Goal: Task Accomplishment & Management: Manage account settings

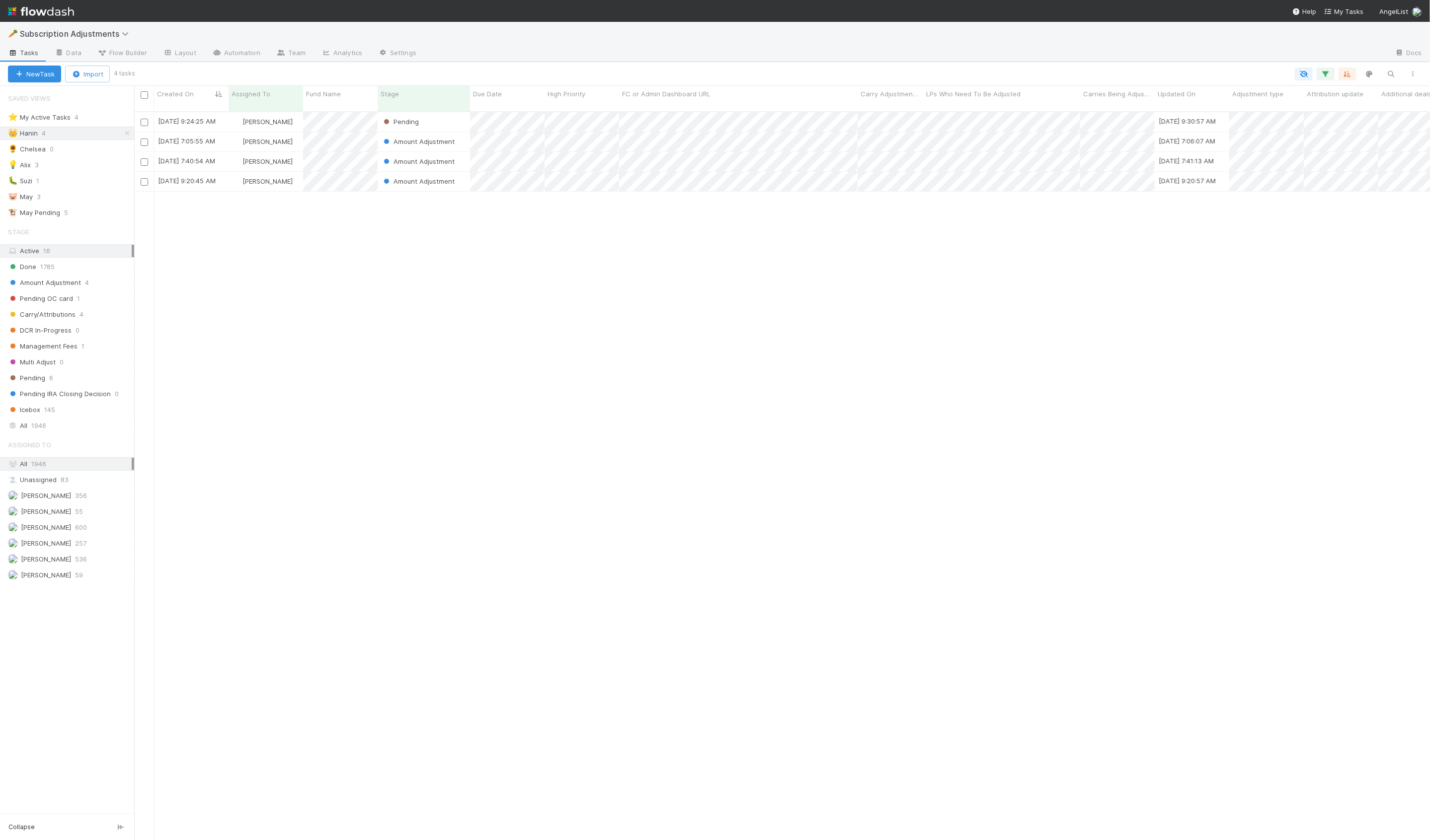
scroll to position [736, 1295]
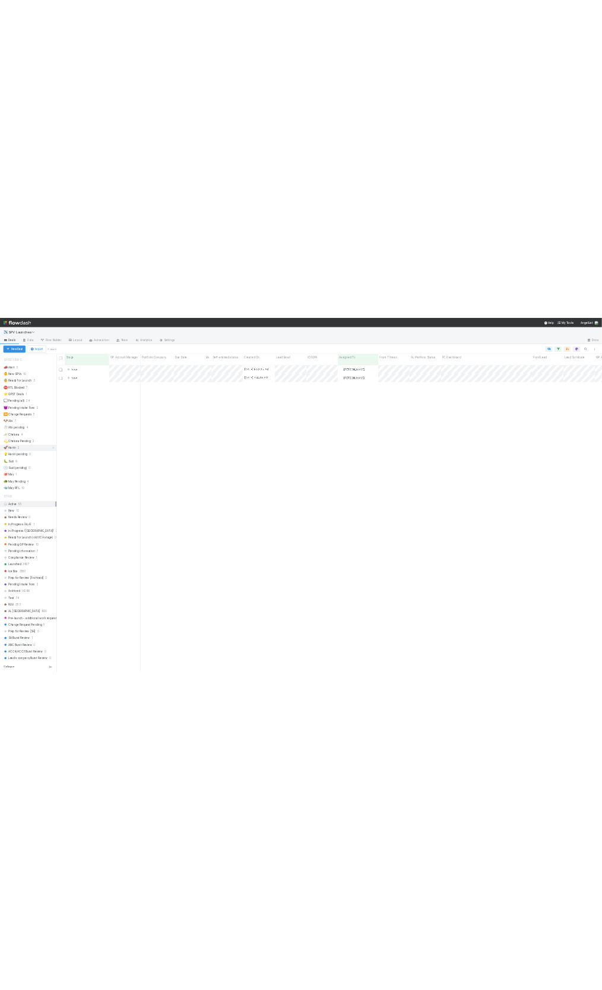
scroll to position [881, 1549]
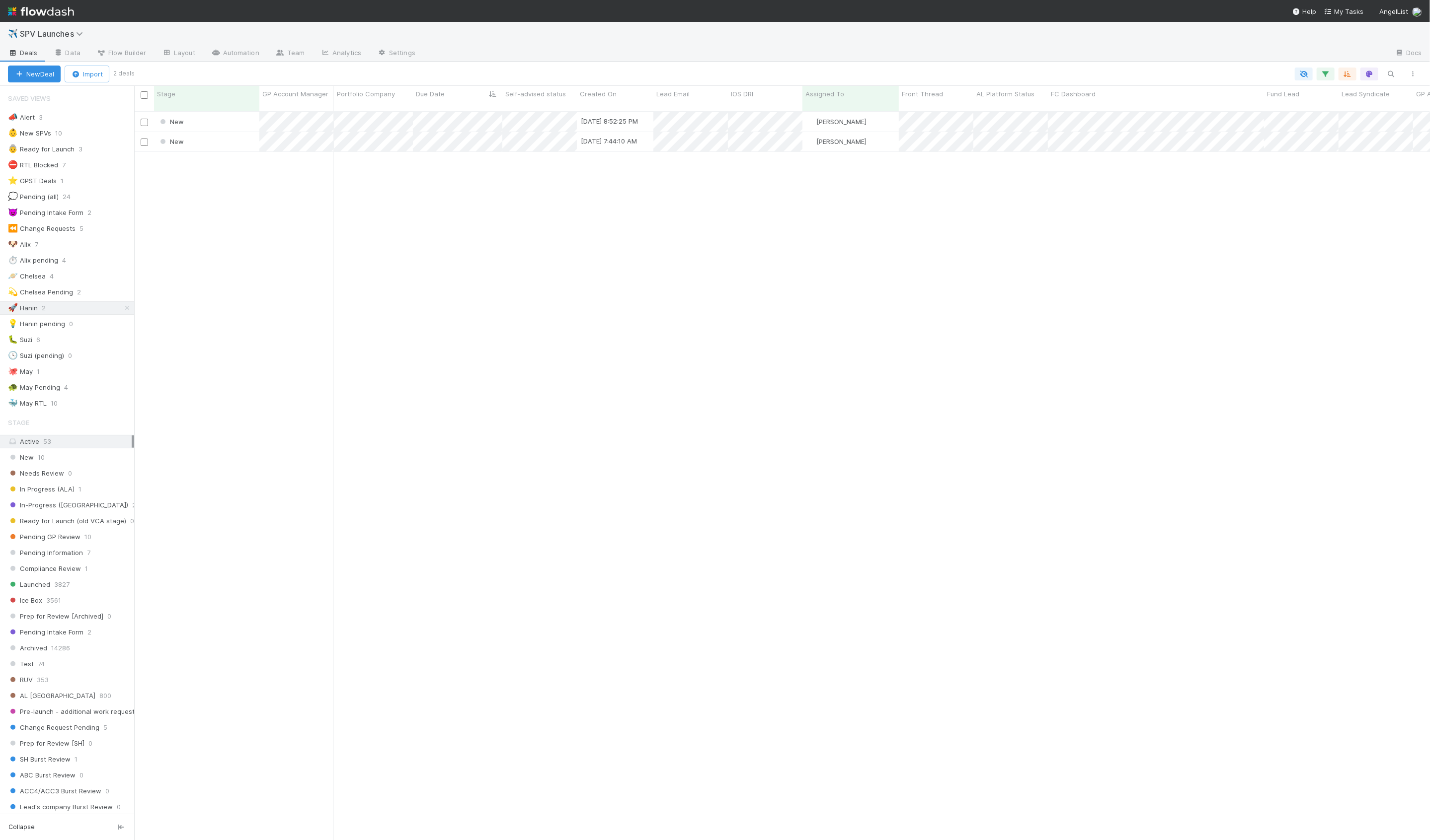
click at [316, 226] on div "New 8/26/25, 8:52:25 PM Hanin Almoallim 0 0 0 0 0 0 0 0 1 0 0 0 New 8/27/25, 7:…" at bounding box center [781, 480] width 1295 height 736
click at [233, 115] on div "New" at bounding box center [207, 121] width 105 height 19
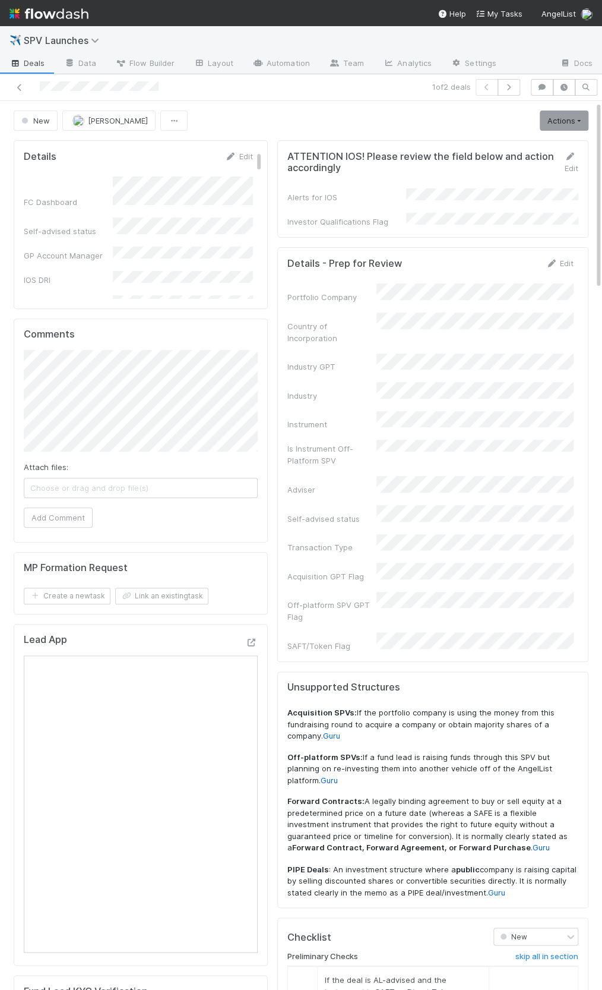
click at [403, 320] on div "Country of Incorporation" at bounding box center [430, 327] width 286 height 31
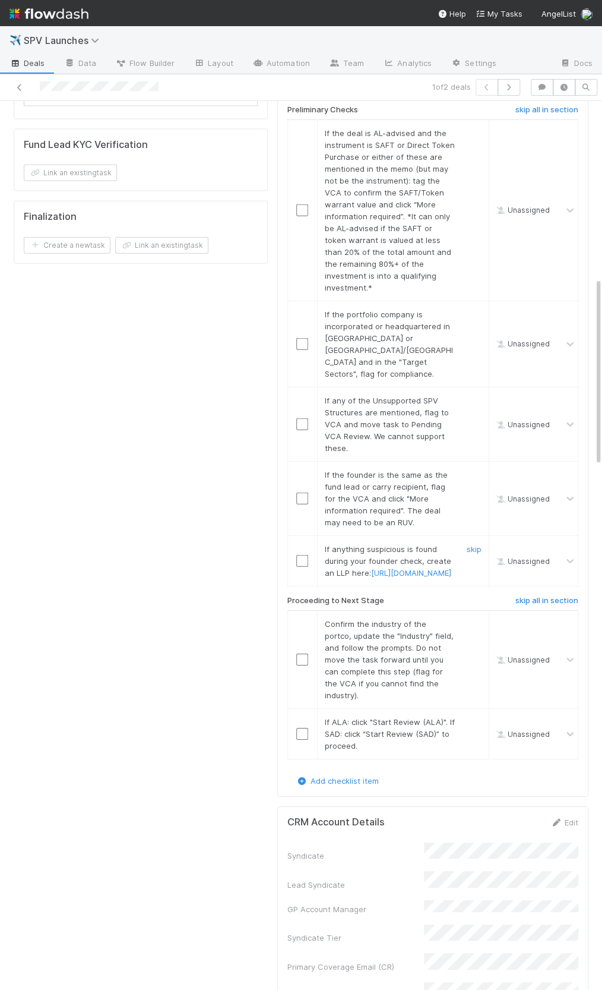
scroll to position [627, 0]
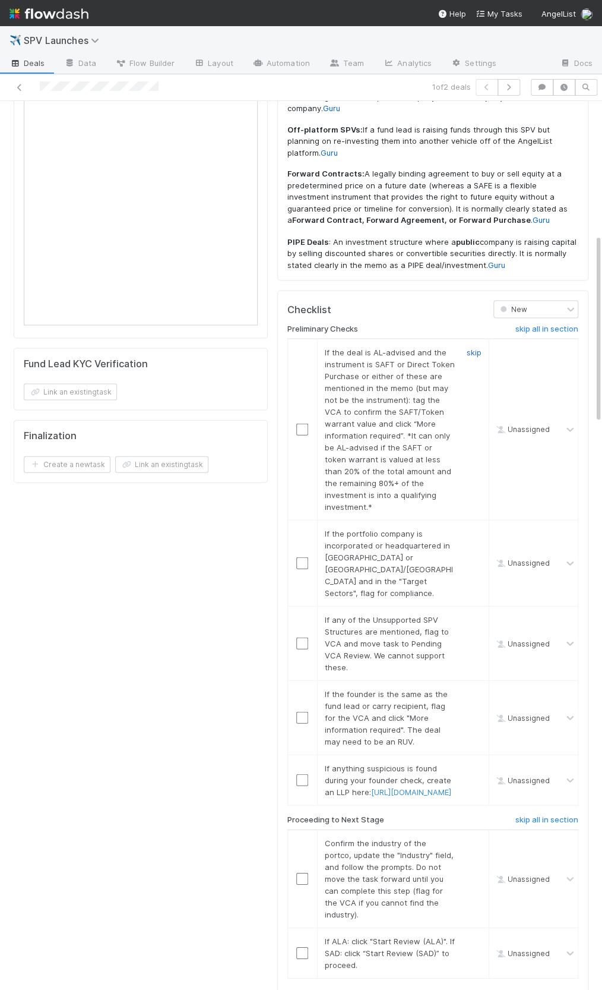
click at [469, 347] on link "skip" at bounding box center [474, 352] width 15 height 10
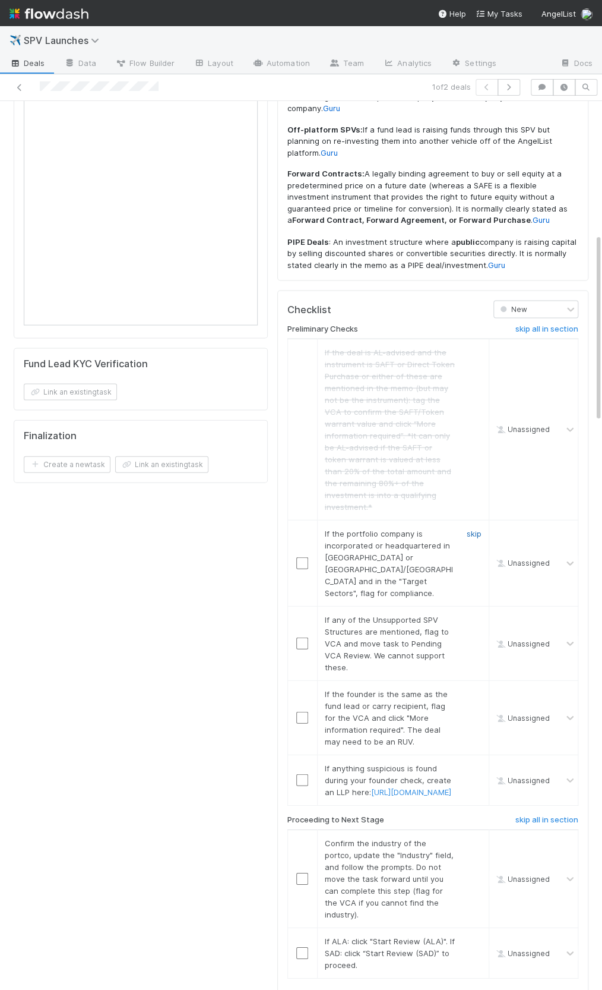
drag, startPoint x: 469, startPoint y: 457, endPoint x: 476, endPoint y: 509, distance: 52.2
click at [469, 528] on link "skip" at bounding box center [474, 533] width 15 height 10
click at [477, 614] on link "skip" at bounding box center [474, 619] width 15 height 10
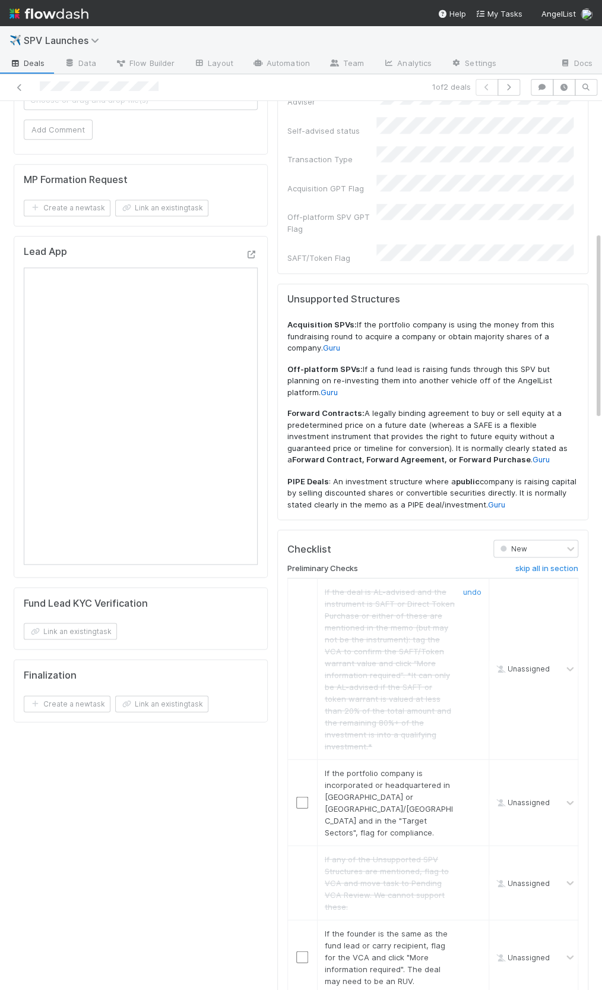
scroll to position [694, 0]
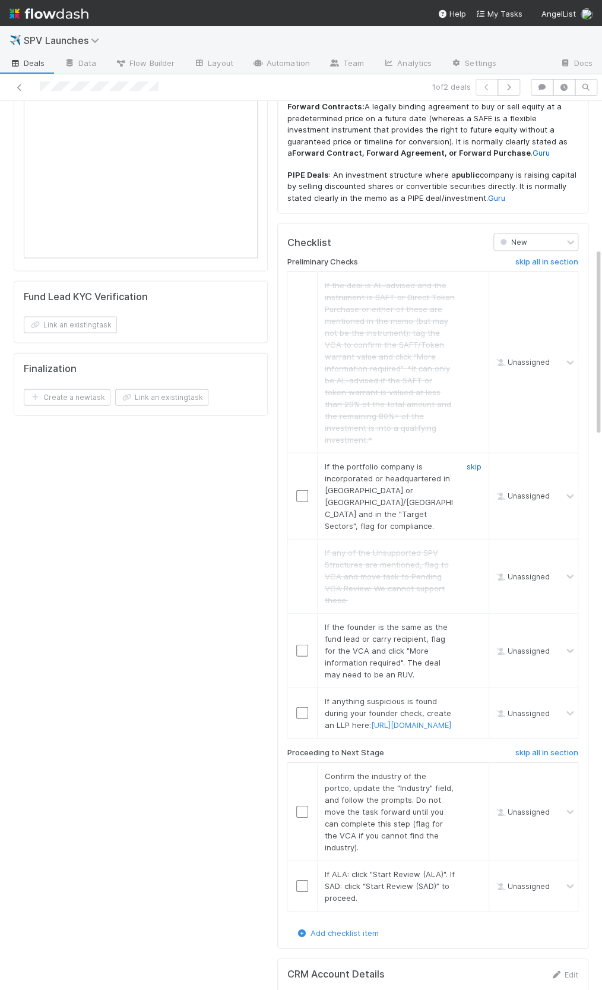
click at [468, 461] on link "skip" at bounding box center [474, 466] width 15 height 10
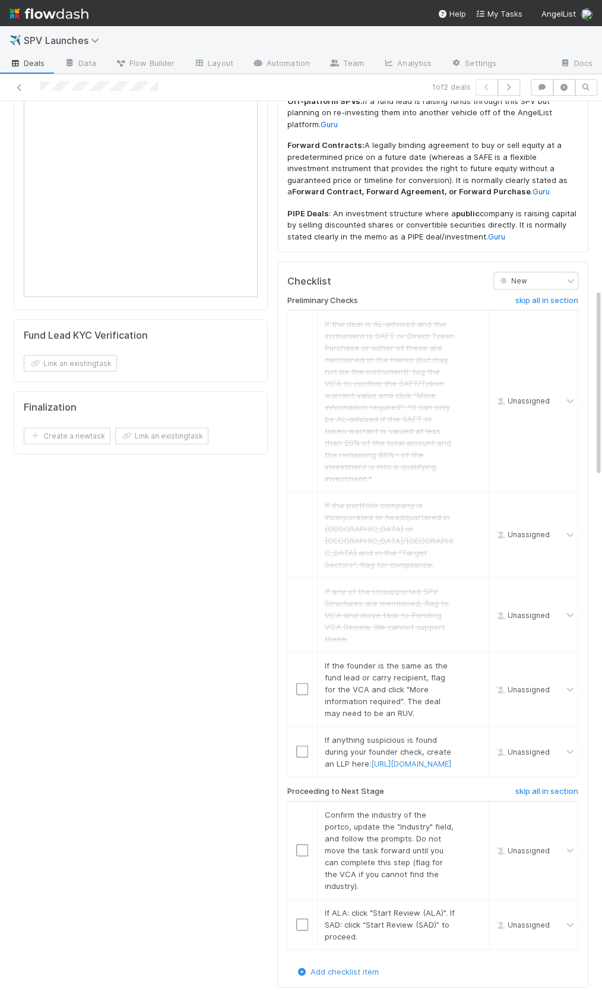
scroll to position [886, 0]
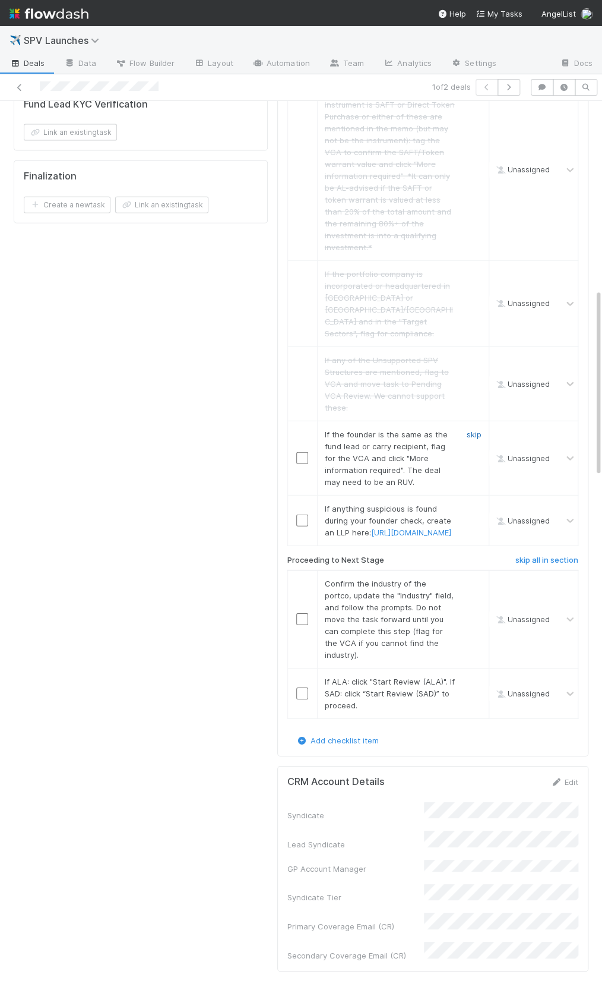
click at [481, 429] on link "skip" at bounding box center [474, 434] width 15 height 10
drag, startPoint x: 475, startPoint y: 409, endPoint x: 419, endPoint y: 492, distance: 100.2
click at [475, 504] on link "skip" at bounding box center [474, 509] width 15 height 10
drag, startPoint x: 299, startPoint y: 536, endPoint x: 299, endPoint y: 596, distance: 59.4
click at [299, 613] on input "checkbox" at bounding box center [302, 619] width 12 height 12
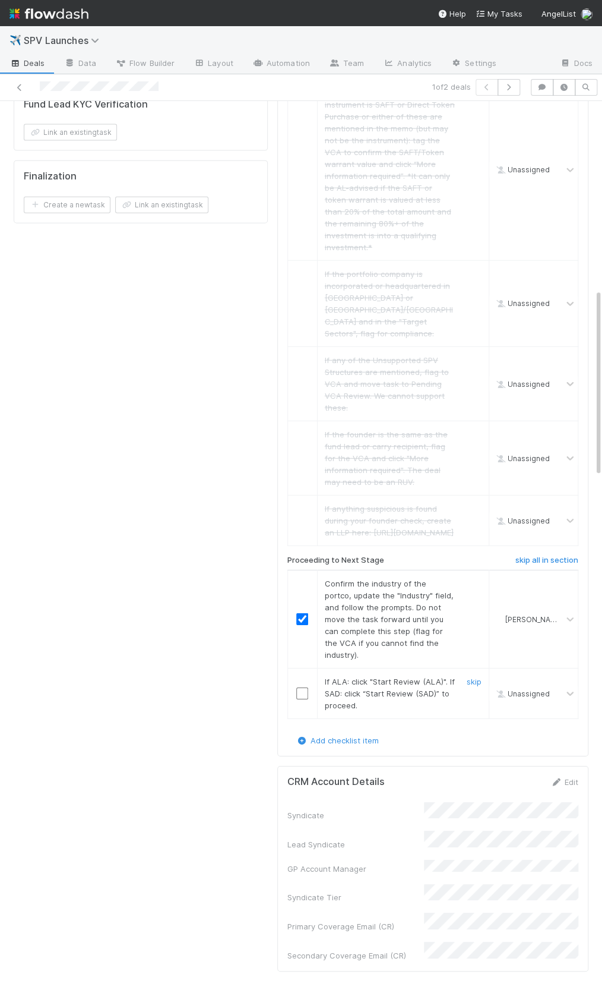
click at [301, 687] on input "checkbox" at bounding box center [302, 693] width 12 height 12
checkbox input "true"
click at [297, 687] on input "checkbox" at bounding box center [302, 693] width 12 height 12
click at [308, 687] on div at bounding box center [302, 693] width 29 height 12
click at [304, 687] on input "checkbox" at bounding box center [302, 693] width 12 height 12
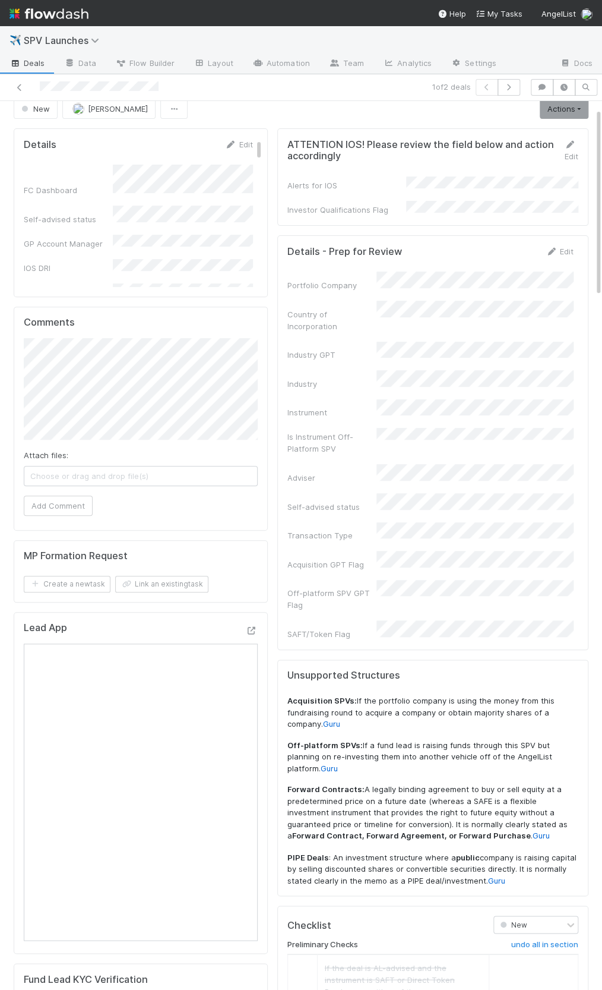
scroll to position [0, 0]
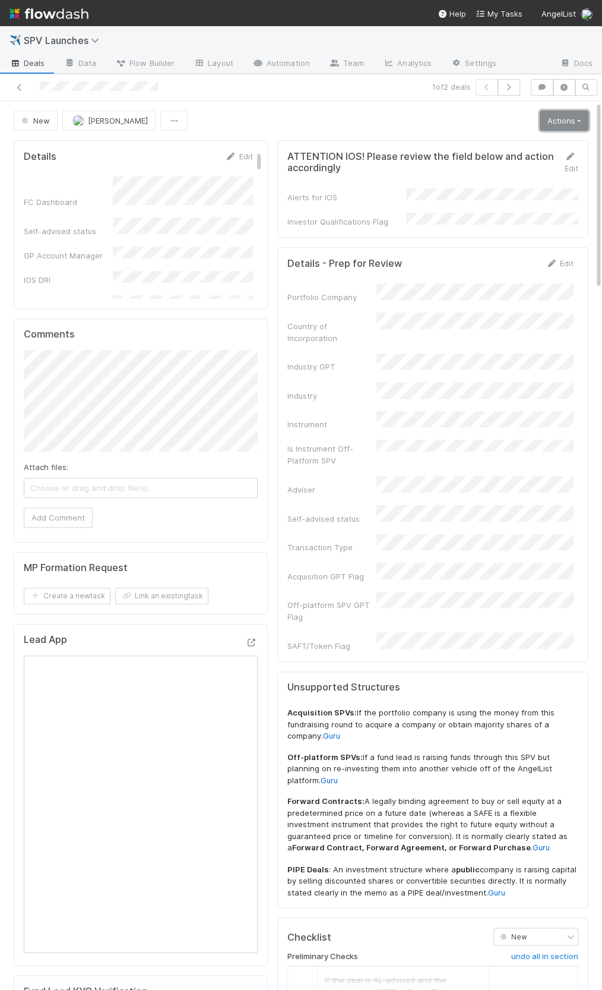
click at [555, 114] on link "Actions" at bounding box center [564, 120] width 49 height 20
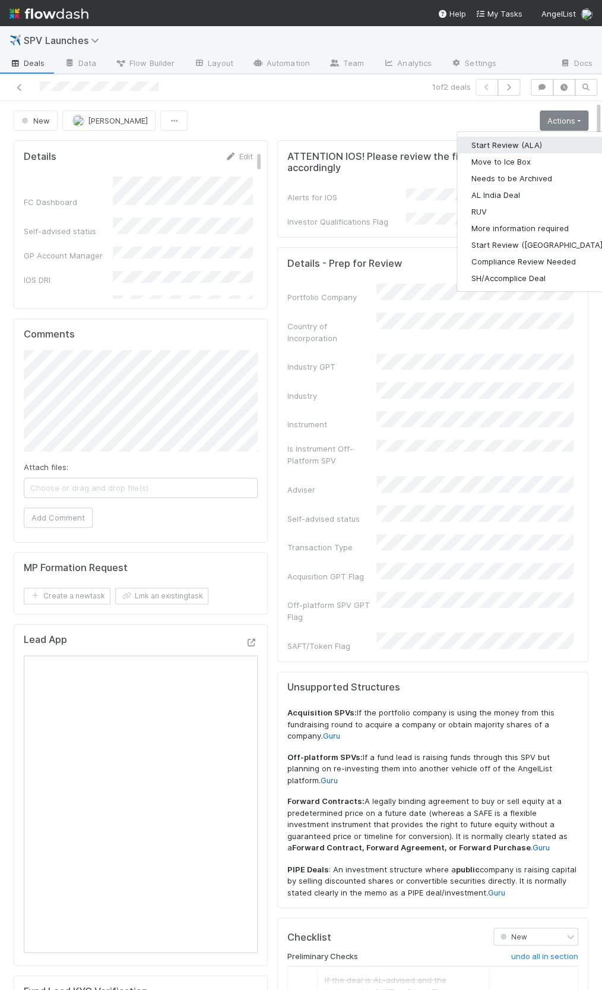
click at [545, 141] on button "Start Review (ALA)" at bounding box center [538, 145] width 162 height 17
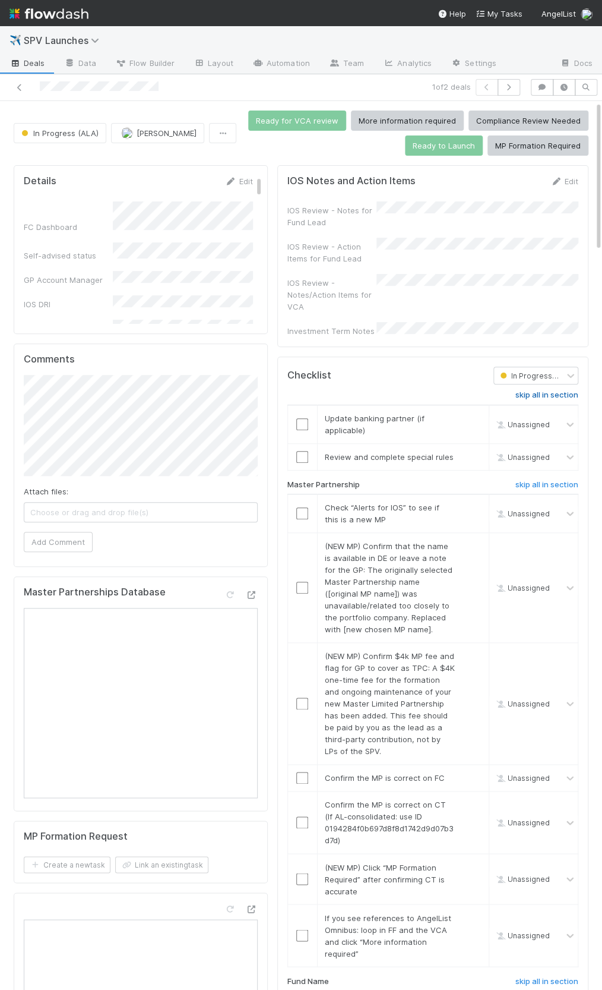
click at [529, 390] on h6 "skip all in section" at bounding box center [547, 395] width 63 height 10
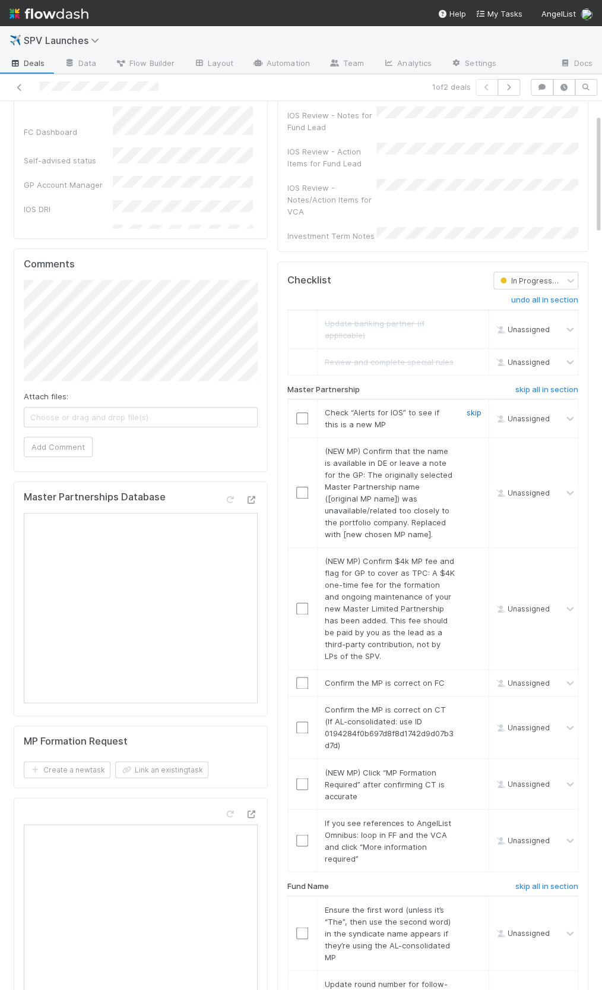
click at [471, 407] on link "skip" at bounding box center [474, 412] width 15 height 10
click at [473, 446] on link "skip" at bounding box center [474, 451] width 15 height 10
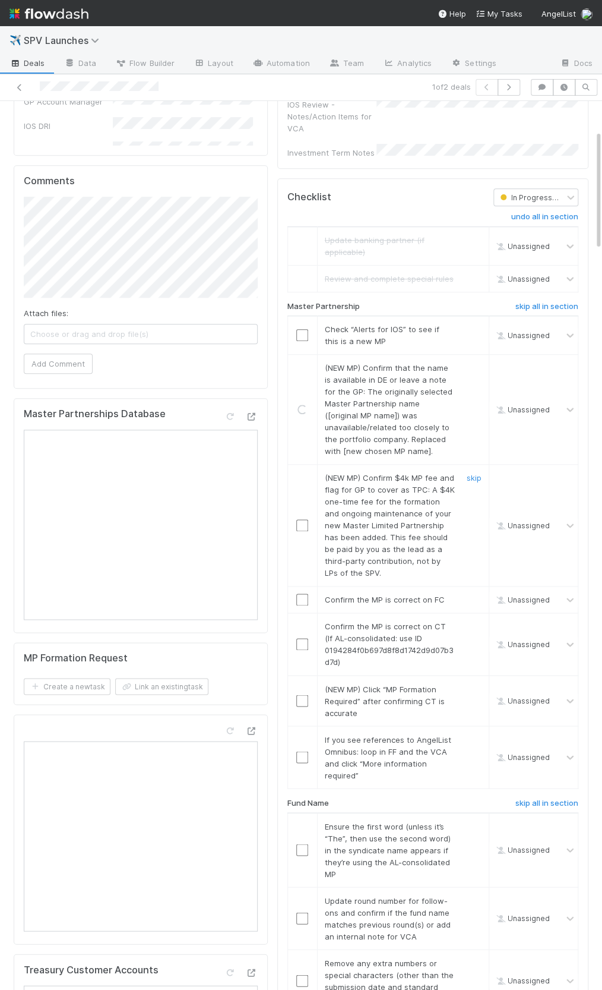
scroll to position [214, 0]
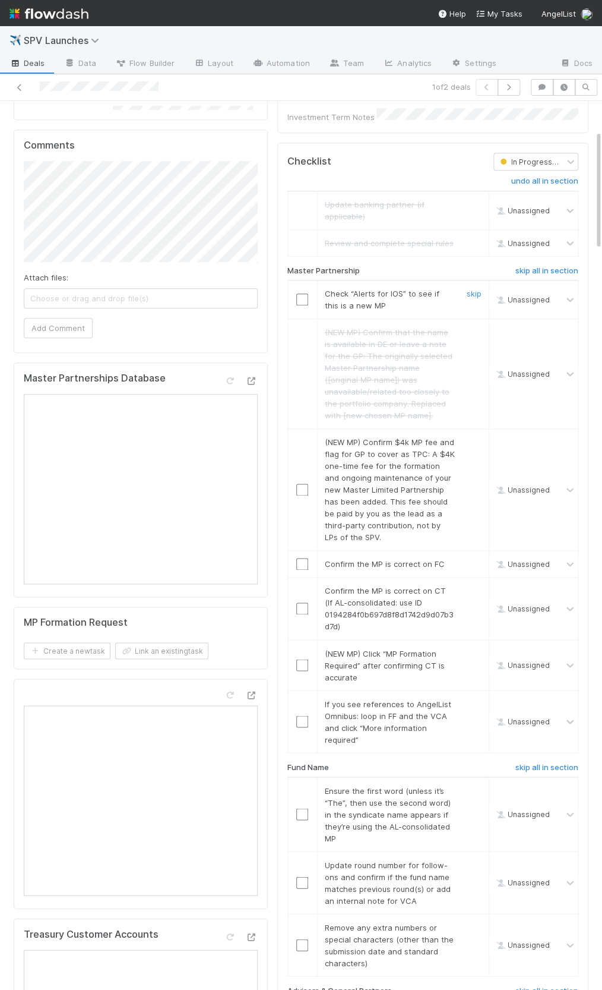
click at [481, 289] on link "skip" at bounding box center [474, 294] width 15 height 10
click at [474, 437] on link "skip" at bounding box center [474, 442] width 15 height 10
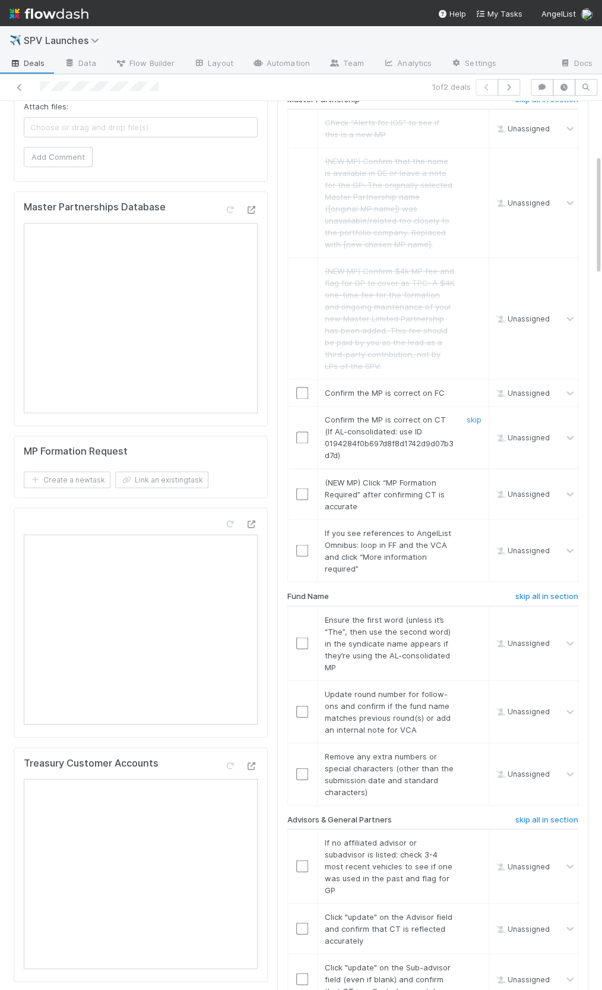
scroll to position [399, 0]
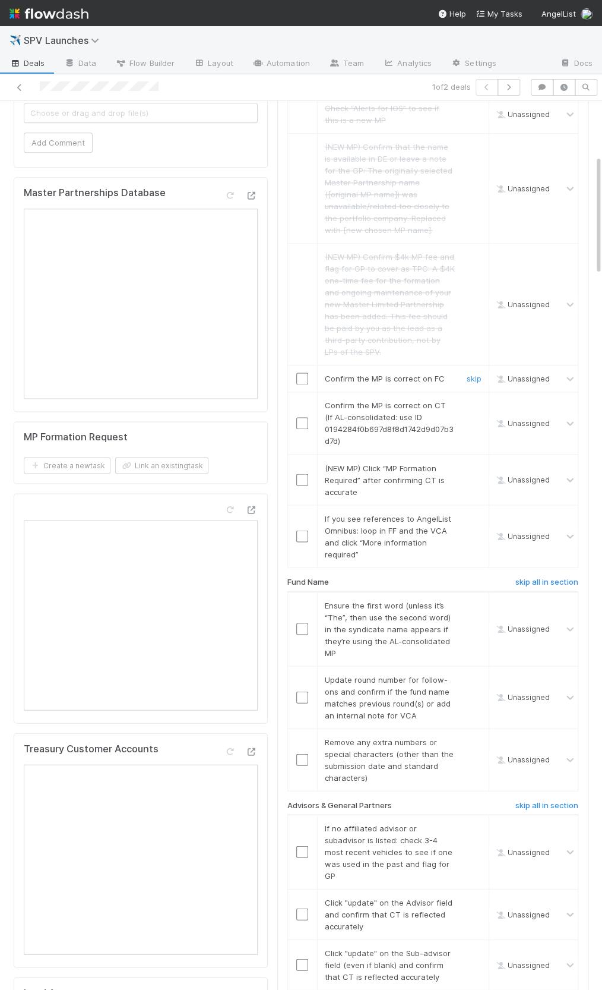
click at [301, 372] on input "checkbox" at bounding box center [302, 378] width 12 height 12
click at [305, 417] on input "checkbox" at bounding box center [302, 423] width 12 height 12
click at [478, 463] on link "skip" at bounding box center [474, 468] width 15 height 10
click at [475, 513] on link "skip" at bounding box center [474, 518] width 15 height 10
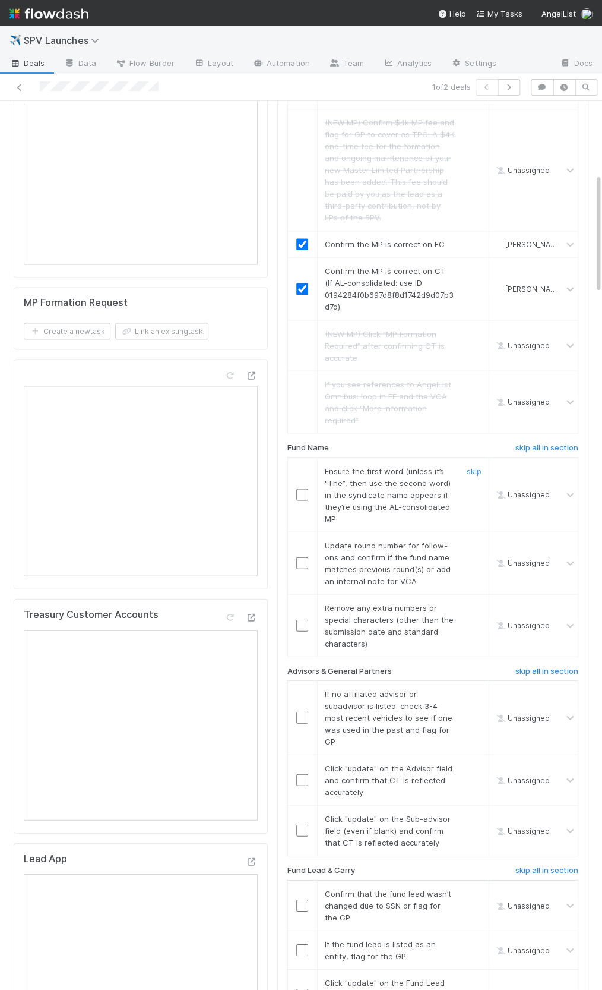
scroll to position [537, 0]
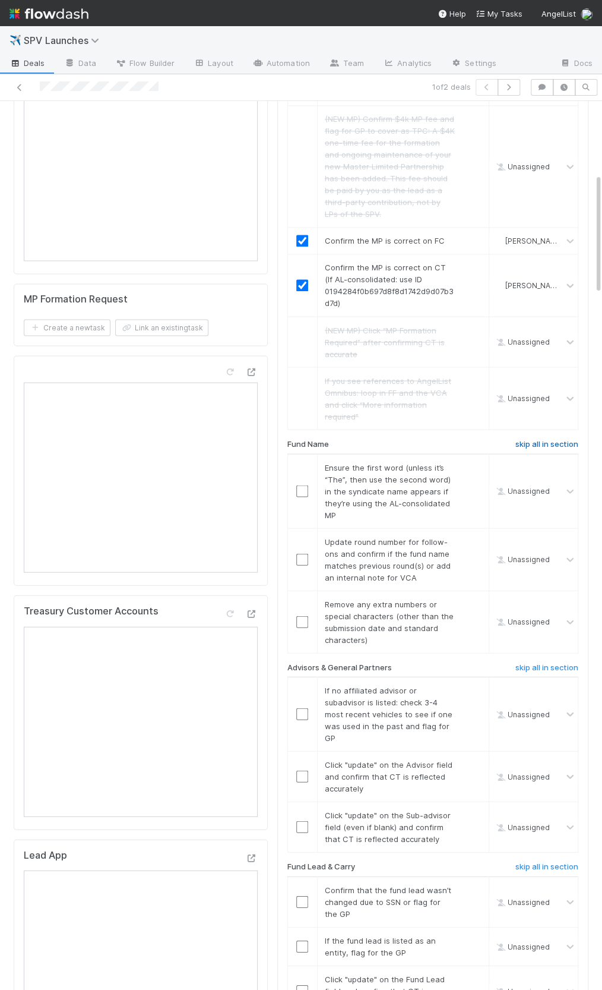
click at [561, 439] on h6 "skip all in section" at bounding box center [547, 444] width 63 height 10
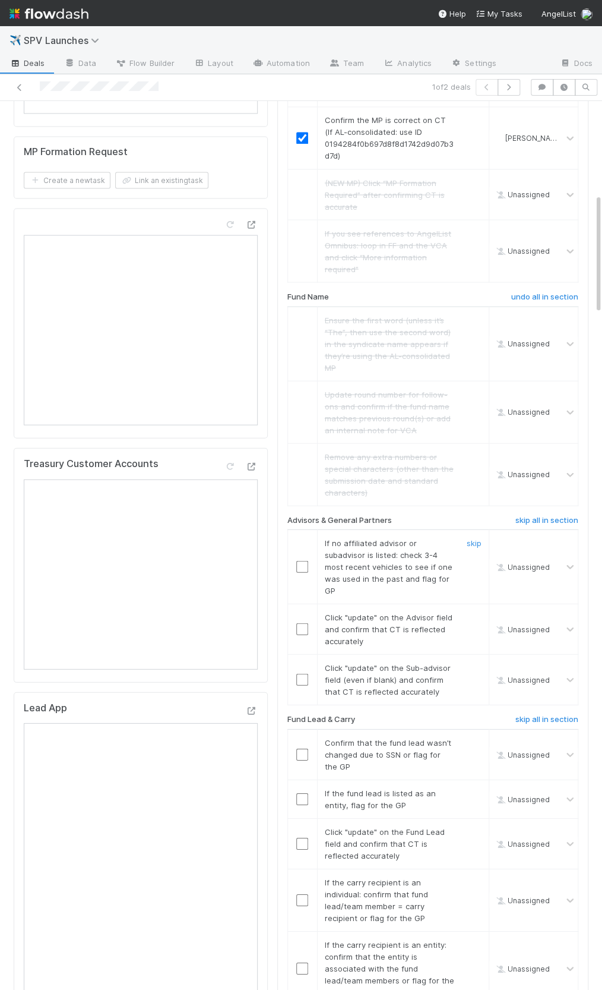
click at [472, 538] on link "skip" at bounding box center [474, 543] width 15 height 10
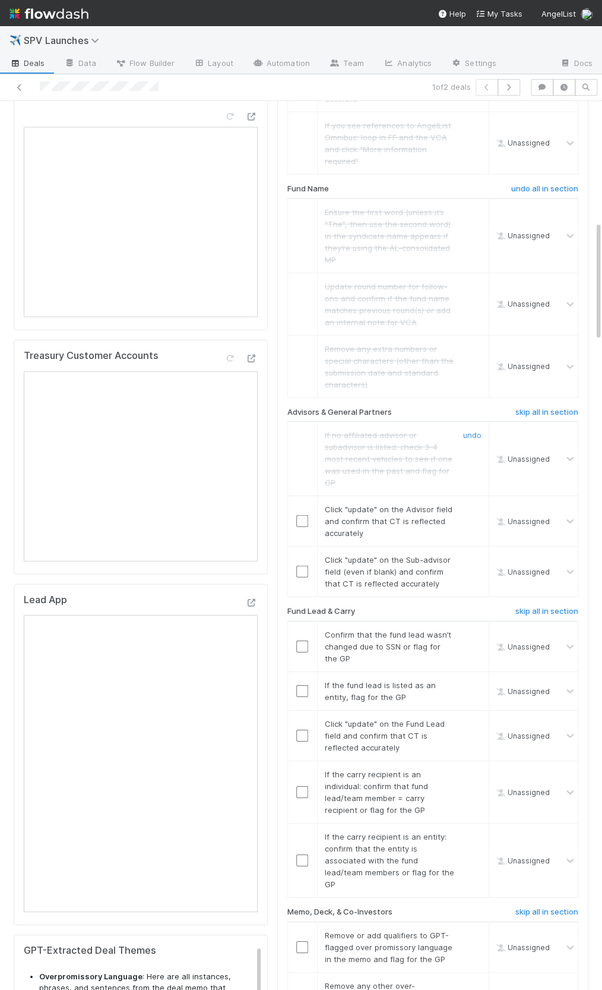
scroll to position [903, 0]
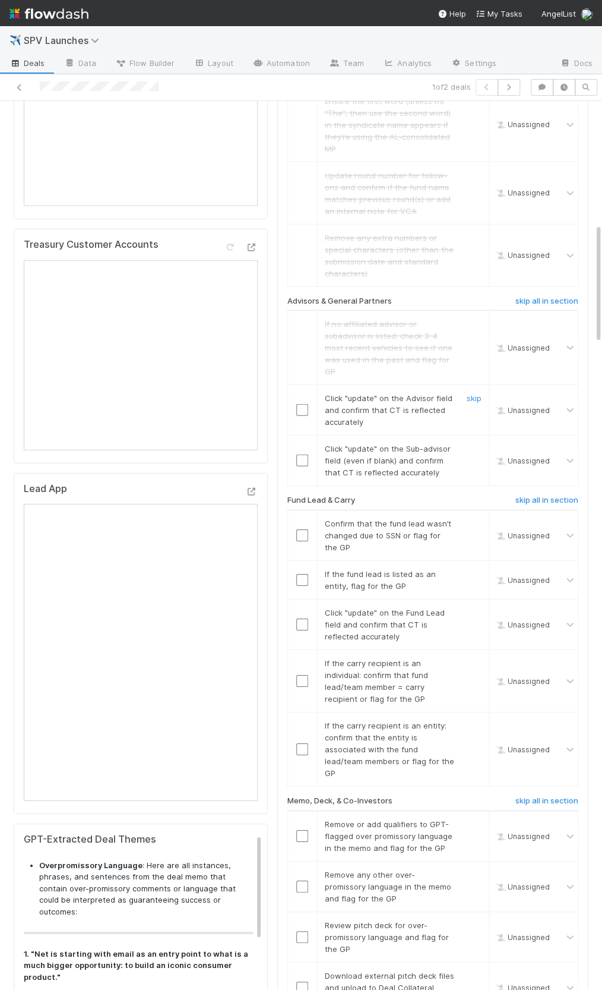
click at [305, 404] on input "checkbox" at bounding box center [302, 410] width 12 height 12
click at [301, 454] on input "checkbox" at bounding box center [302, 460] width 12 height 12
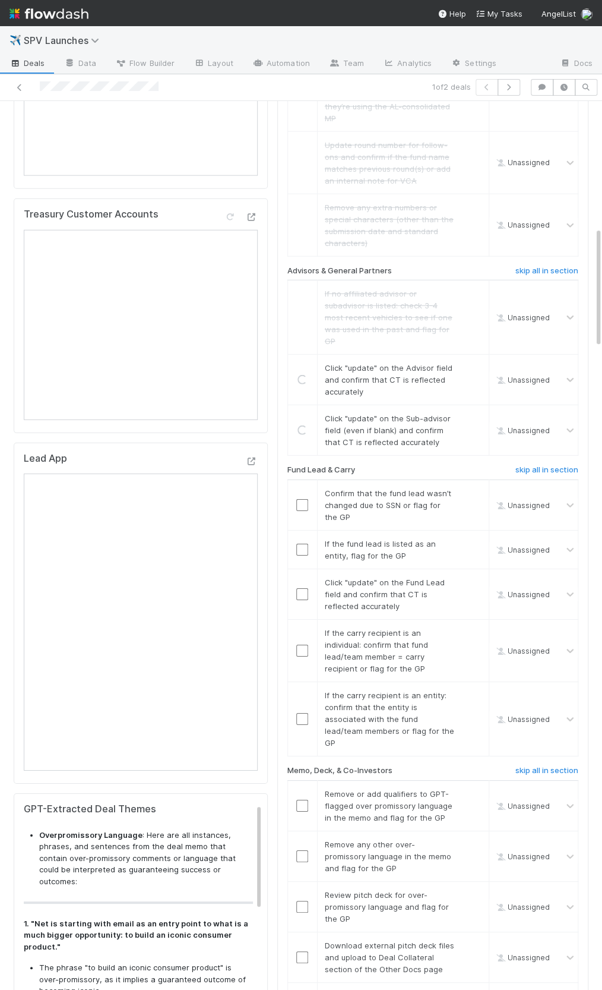
scroll to position [949, 0]
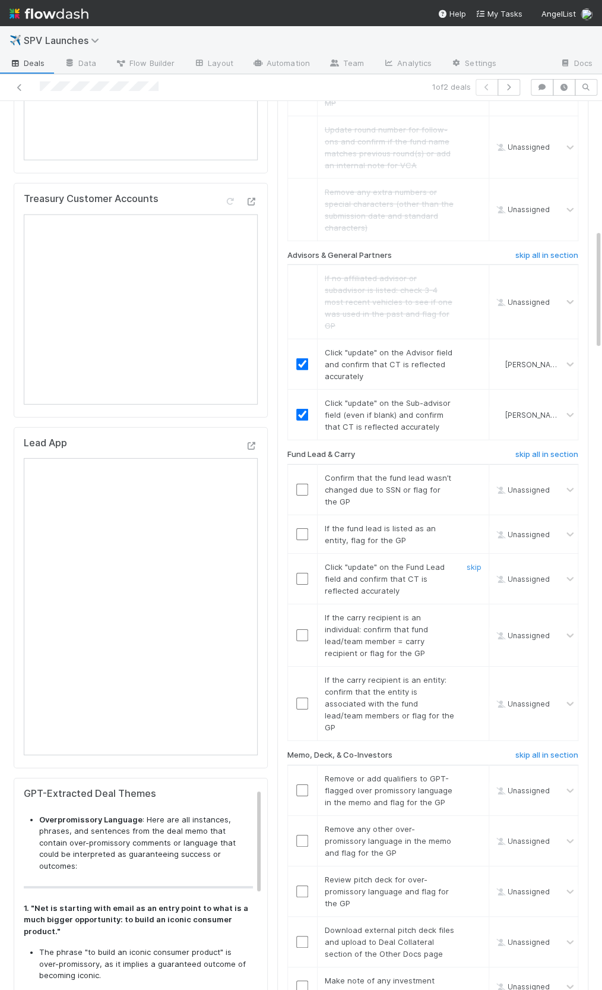
click at [302, 573] on input "checkbox" at bounding box center [302, 579] width 12 height 12
drag, startPoint x: 344, startPoint y: 464, endPoint x: 354, endPoint y: 481, distance: 19.5
click at [354, 481] on div "Confirm that the fund lead wasn’t changed due to SSN or flag for the GP" at bounding box center [385, 490] width 139 height 36
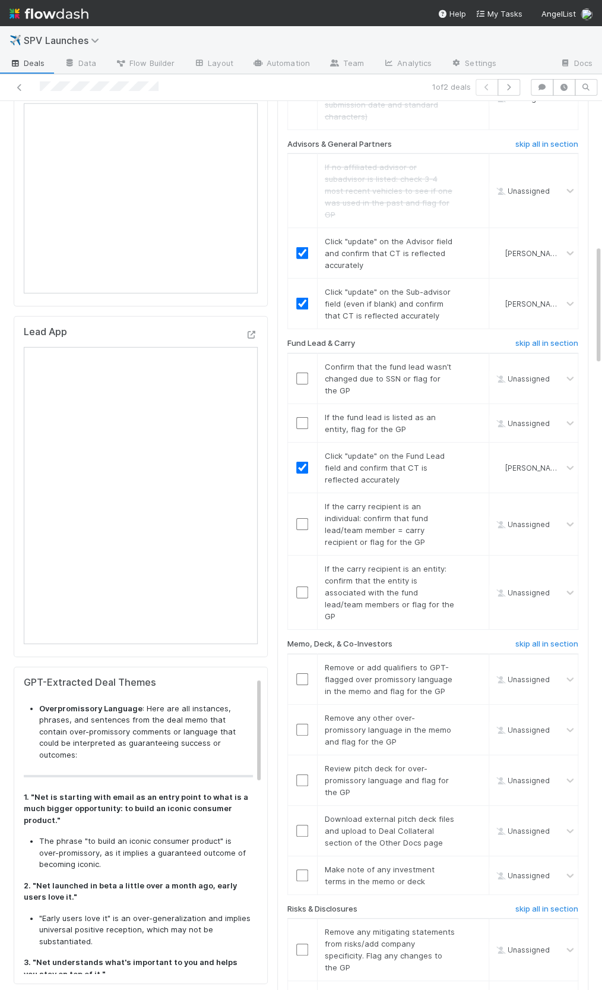
scroll to position [1053, 0]
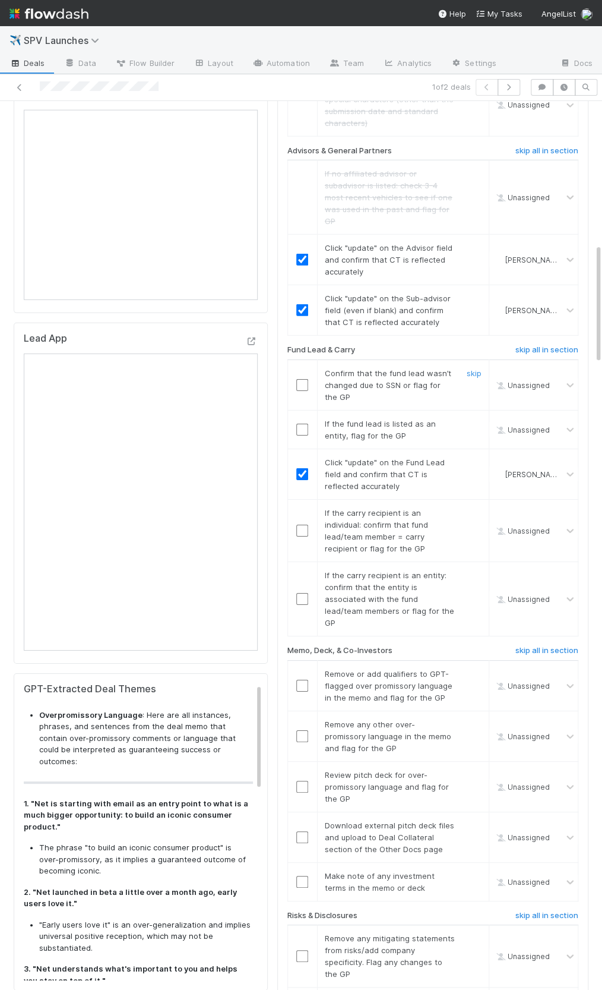
click at [299, 379] on input "checkbox" at bounding box center [302, 385] width 12 height 12
click at [475, 419] on link "skip" at bounding box center [474, 424] width 15 height 10
click at [302, 379] on input "checkbox" at bounding box center [302, 385] width 12 height 12
click at [475, 419] on link "skip" at bounding box center [474, 424] width 15 height 10
click at [298, 525] on input "checkbox" at bounding box center [302, 531] width 12 height 12
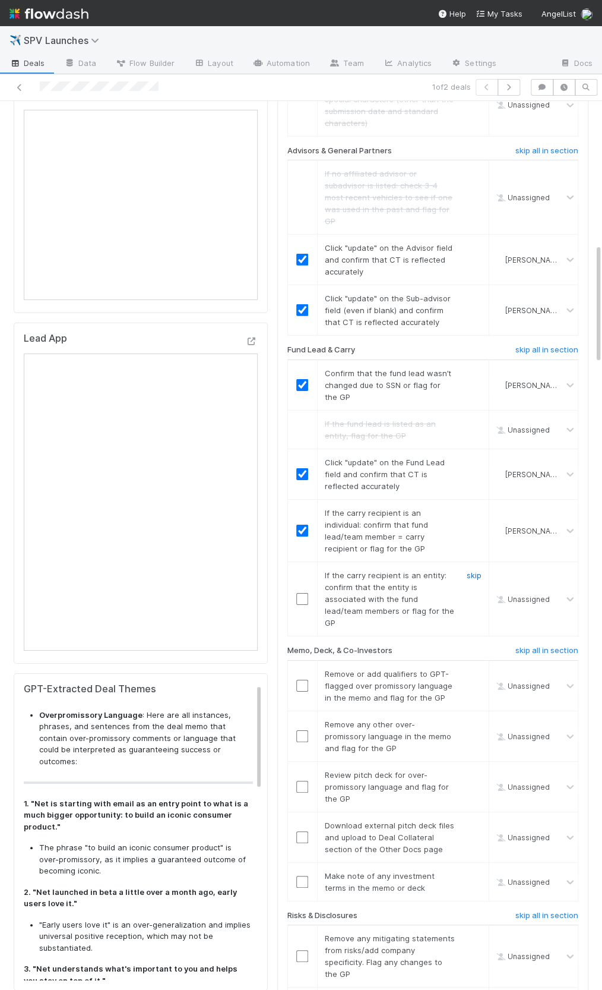
click at [475, 570] on link "skip" at bounding box center [474, 575] width 15 height 10
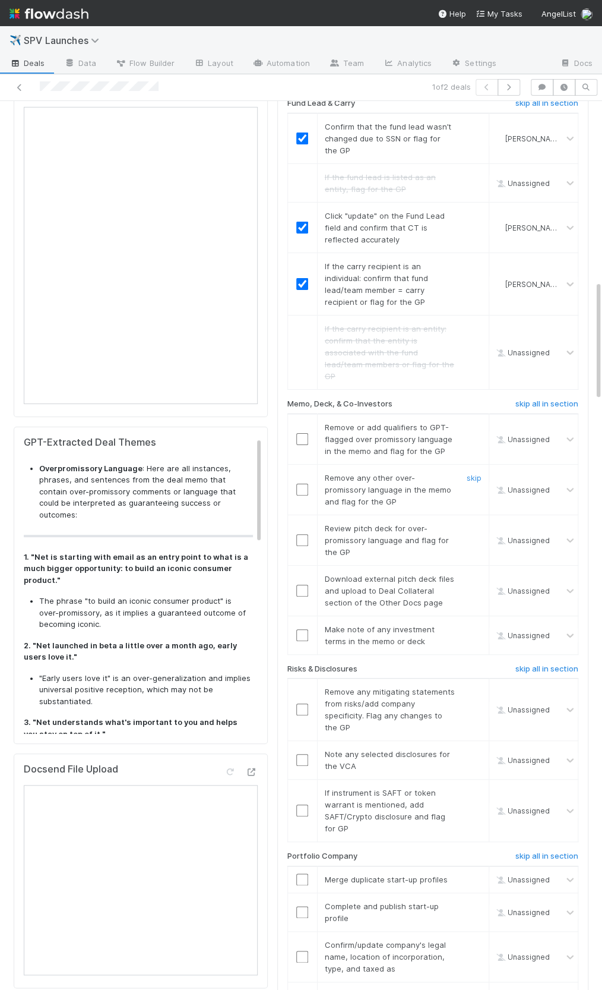
scroll to position [1335, 0]
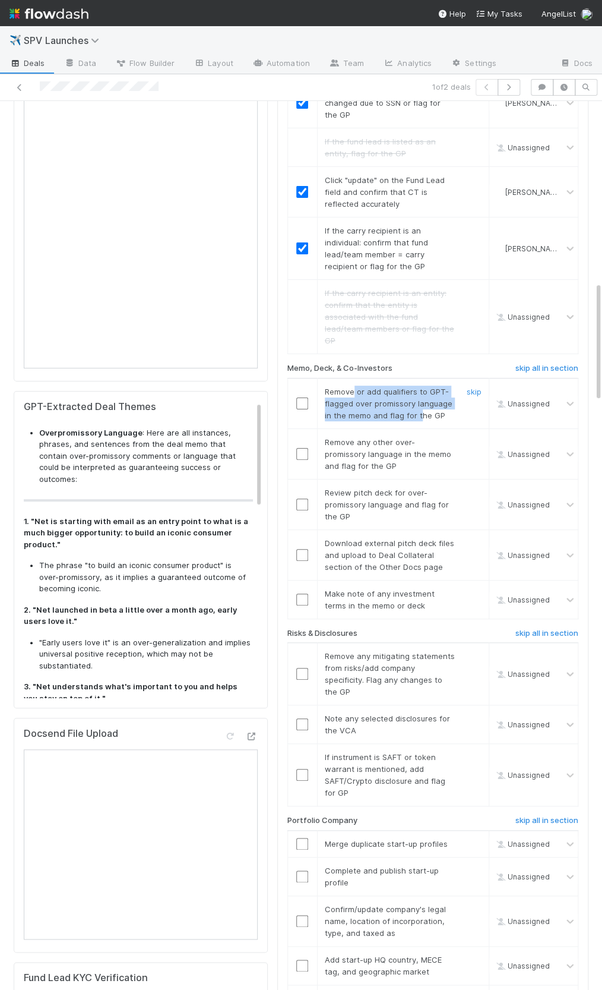
drag, startPoint x: 396, startPoint y: 375, endPoint x: 418, endPoint y: 383, distance: 23.1
click at [418, 387] on span "Remove or add qualifiers to GPT-flagged over promissory language in the memo an…" at bounding box center [389, 403] width 128 height 33
drag, startPoint x: 331, startPoint y: 361, endPoint x: 440, endPoint y: 382, distance: 110.8
click at [440, 387] on span "Remove or add qualifiers to GPT-flagged over promissory language in the memo an…" at bounding box center [389, 403] width 128 height 33
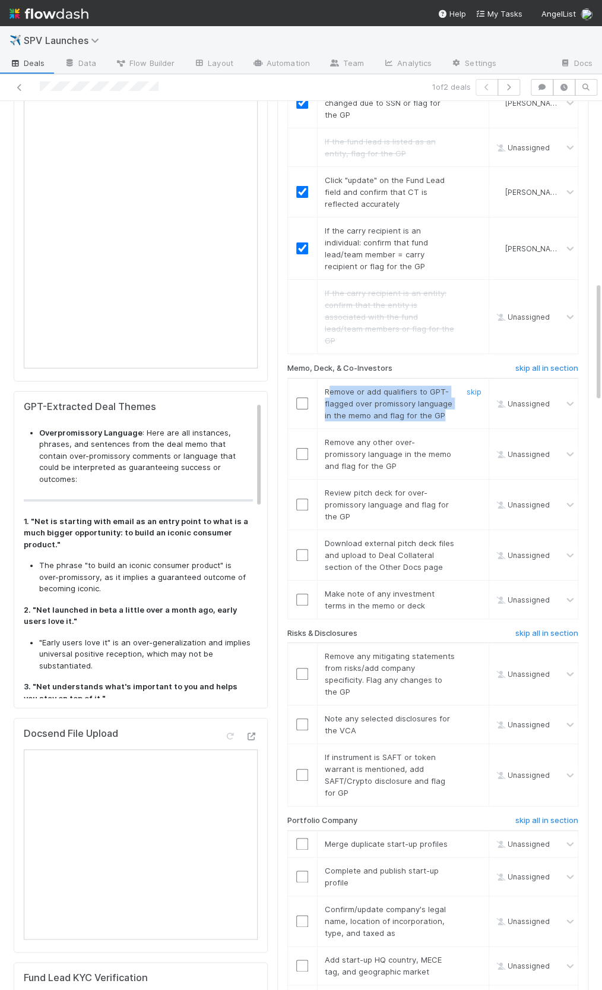
click at [440, 387] on span "Remove or add qualifiers to GPT-flagged over promissory language in the memo an…" at bounding box center [389, 403] width 128 height 33
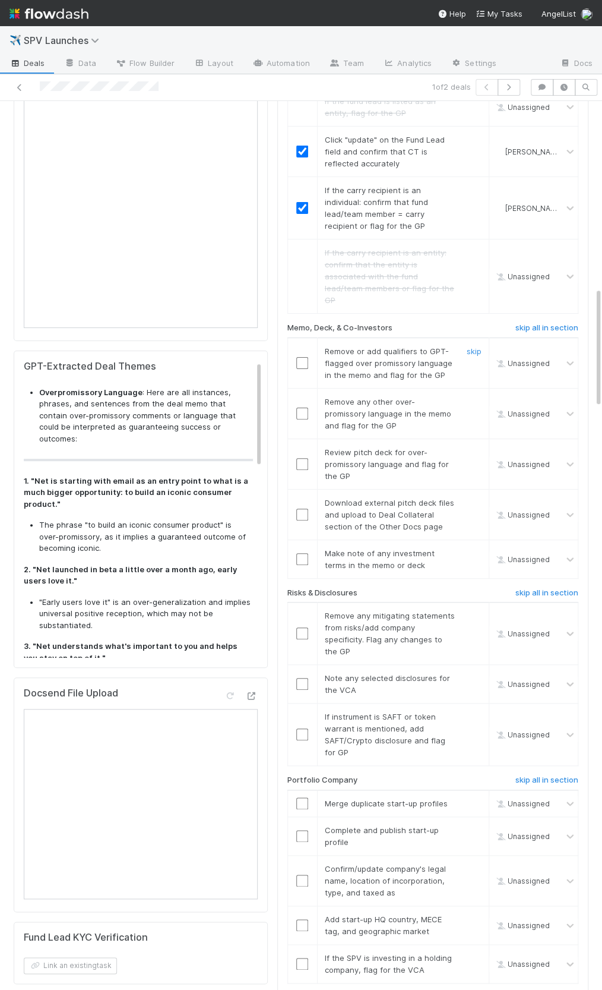
click at [301, 357] on input "checkbox" at bounding box center [302, 363] width 12 height 12
click at [465, 396] on div "skip" at bounding box center [473, 414] width 36 height 36
click at [477, 397] on link "skip" at bounding box center [474, 402] width 15 height 10
click at [475, 447] on link "skip" at bounding box center [474, 452] width 15 height 10
click at [298, 357] on input "checkbox" at bounding box center [302, 363] width 12 height 12
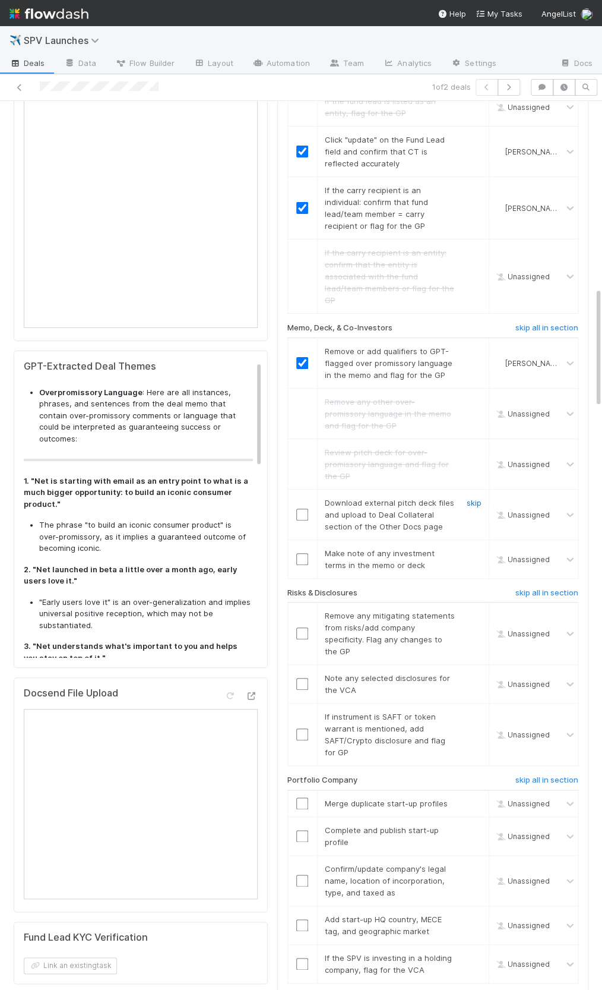
click at [475, 498] on link "skip" at bounding box center [474, 503] width 15 height 10
click at [299, 553] on input "checkbox" at bounding box center [302, 559] width 12 height 12
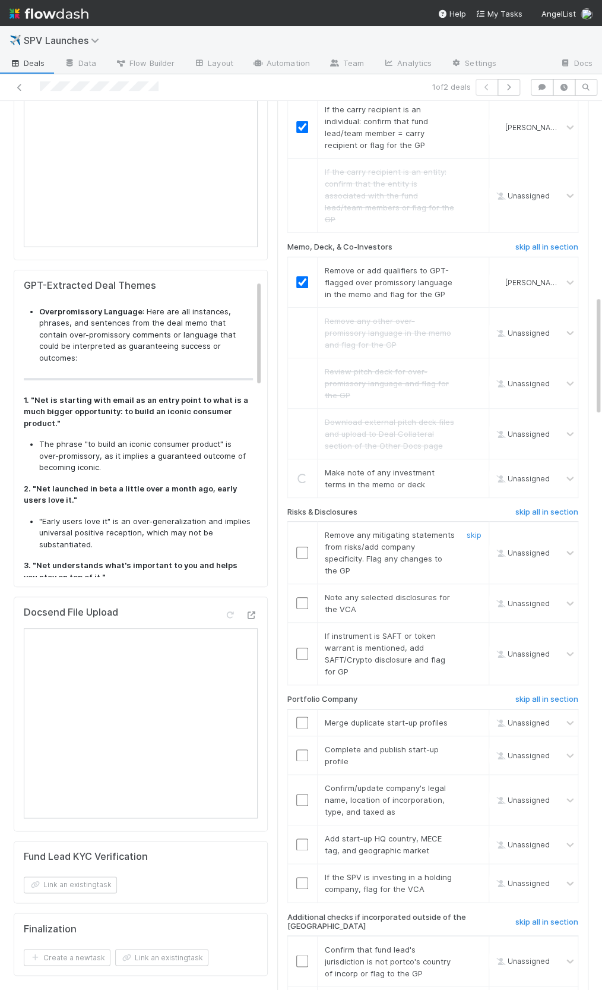
scroll to position [1467, 0]
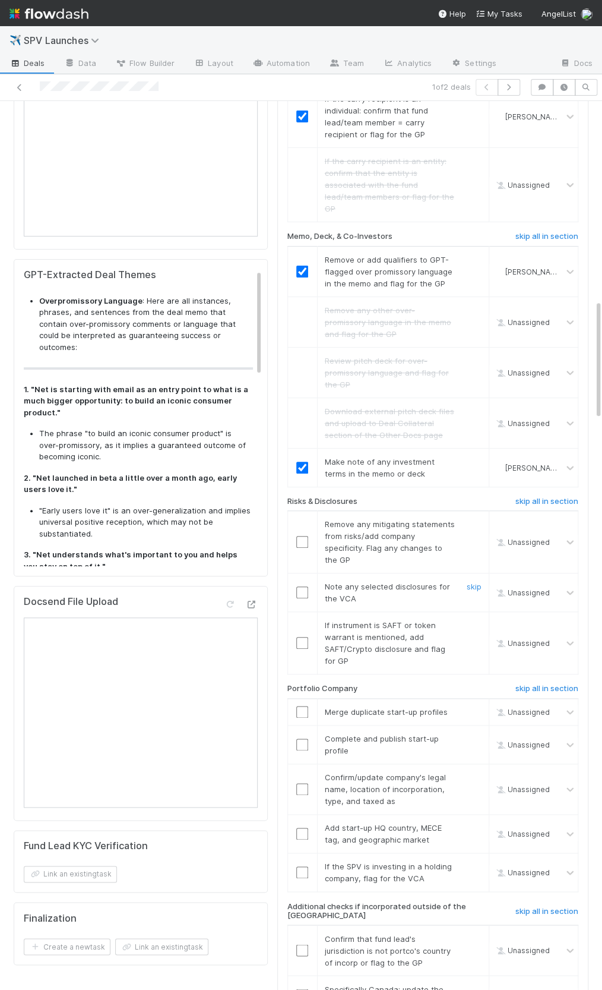
click at [306, 586] on input "checkbox" at bounding box center [302, 592] width 12 height 12
click at [470, 519] on link "skip" at bounding box center [474, 524] width 15 height 10
click at [476, 620] on link "skip" at bounding box center [474, 625] width 15 height 10
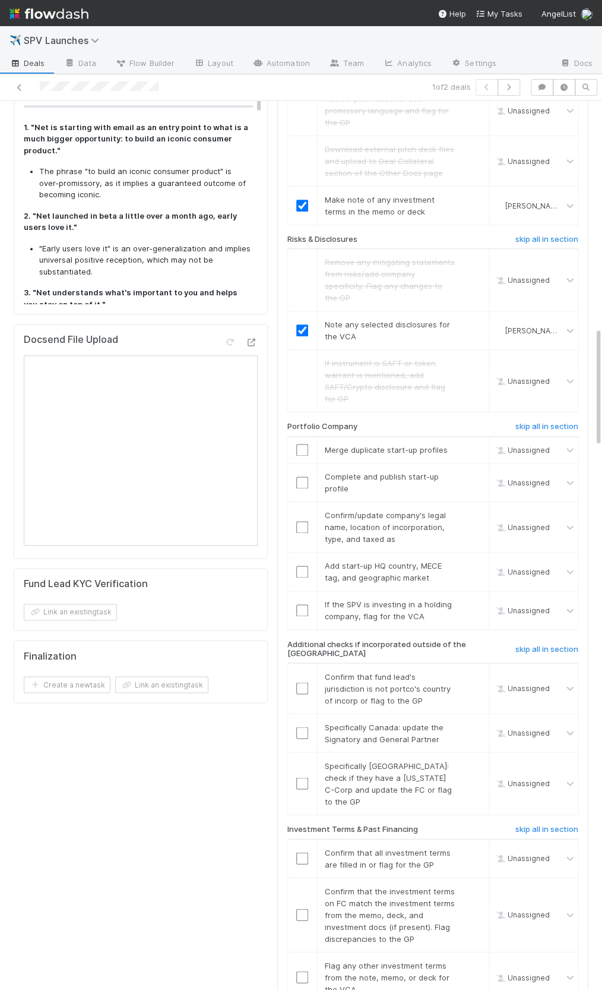
scroll to position [1748, 0]
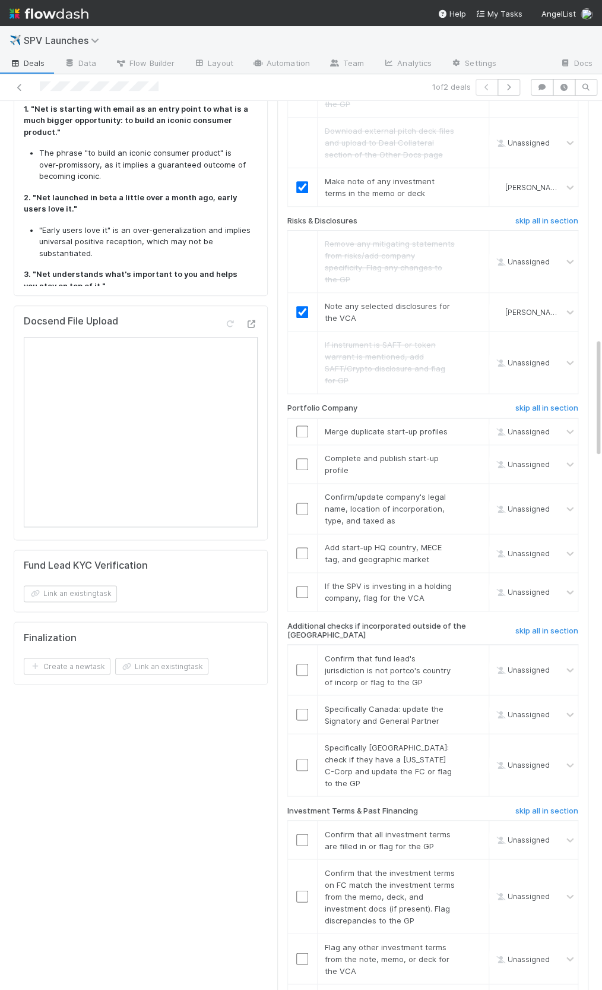
click at [305, 425] on input "checkbox" at bounding box center [302, 431] width 12 height 12
click at [307, 458] on input "checkbox" at bounding box center [302, 464] width 12 height 12
click at [58, 328] on div "Docsend File Upload" at bounding box center [71, 325] width 94 height 21
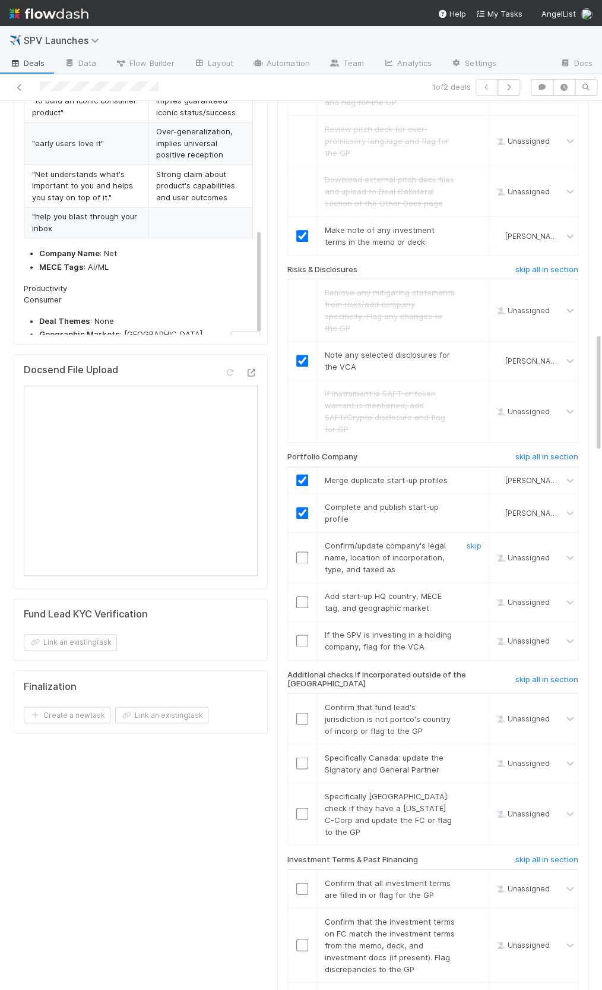
scroll to position [1733, 0]
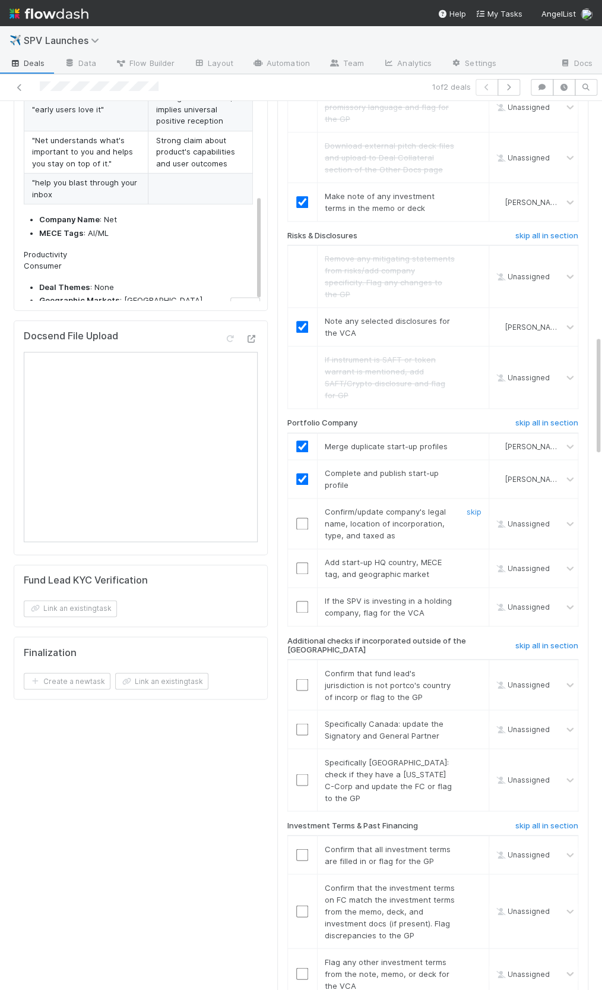
click at [304, 517] on input "checkbox" at bounding box center [302, 523] width 12 height 12
click at [294, 562] on div at bounding box center [302, 568] width 29 height 12
click at [300, 562] on input "checkbox" at bounding box center [302, 568] width 12 height 12
click at [468, 596] on link "skip" at bounding box center [474, 601] width 15 height 10
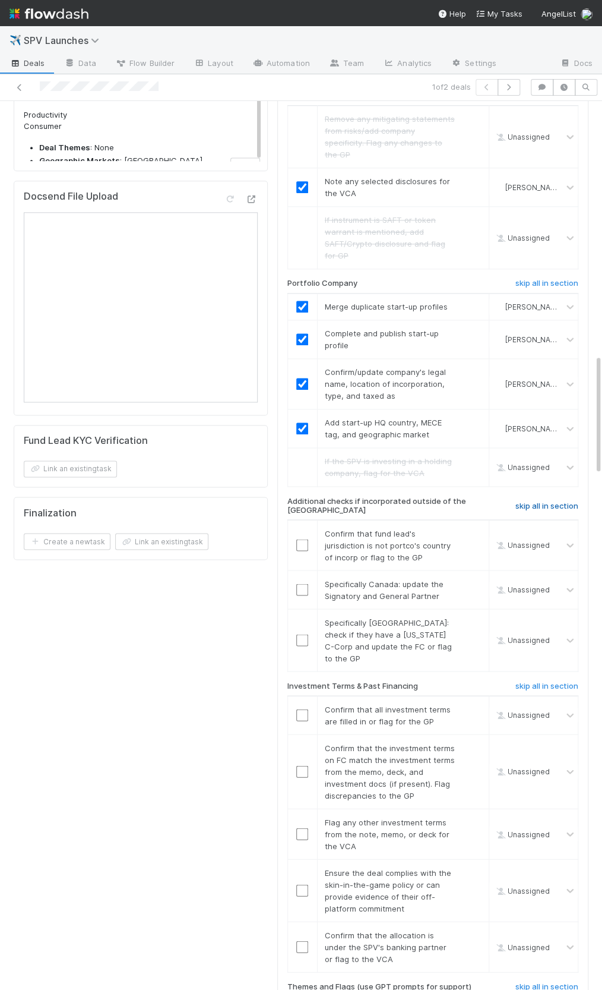
click at [543, 501] on h6 "skip all in section" at bounding box center [547, 506] width 63 height 10
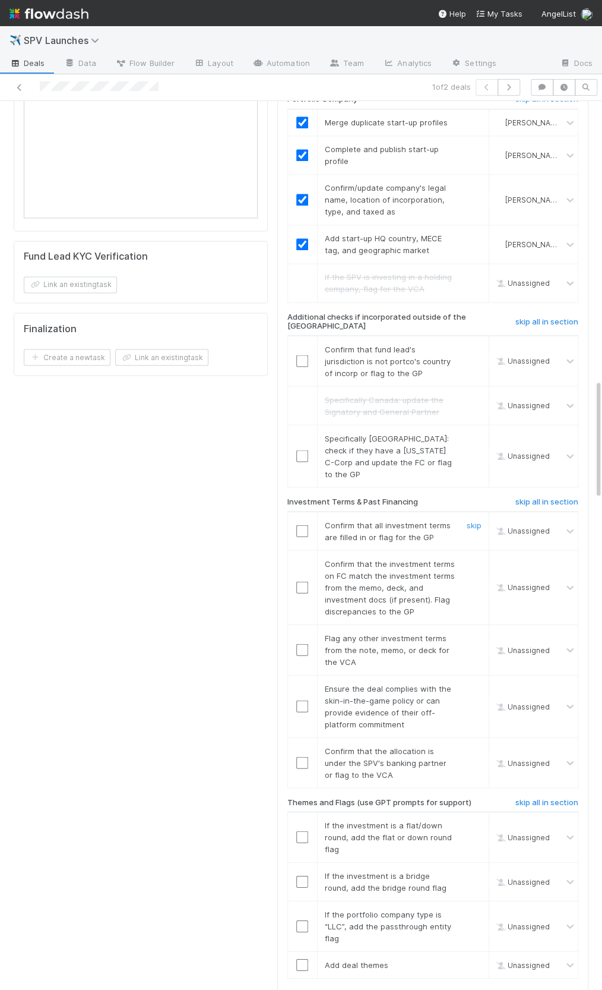
click at [305, 525] on input "checkbox" at bounding box center [302, 531] width 12 height 12
click at [297, 581] on input "checkbox" at bounding box center [302, 587] width 12 height 12
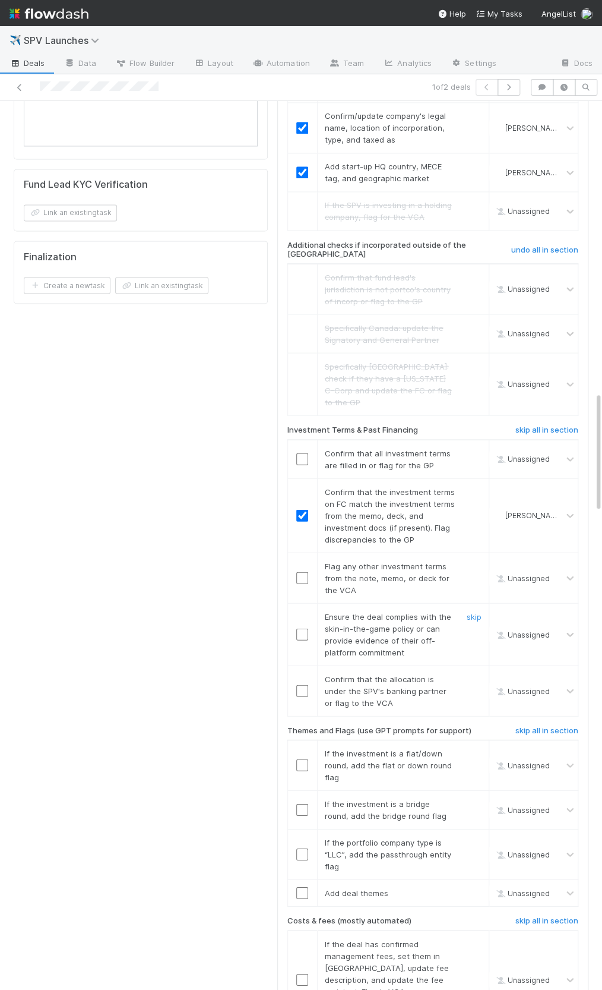
scroll to position [2156, 0]
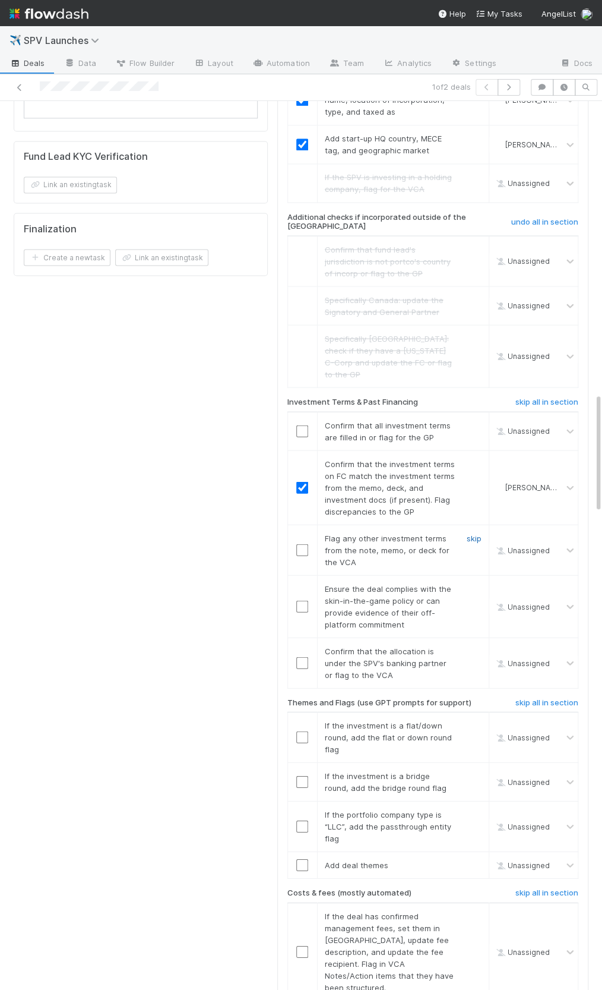
click at [473, 533] on link "skip" at bounding box center [474, 538] width 15 height 10
checkbox input "true"
click at [304, 600] on input "checkbox" at bounding box center [302, 606] width 12 height 12
click at [302, 656] on input "checkbox" at bounding box center [302, 662] width 12 height 12
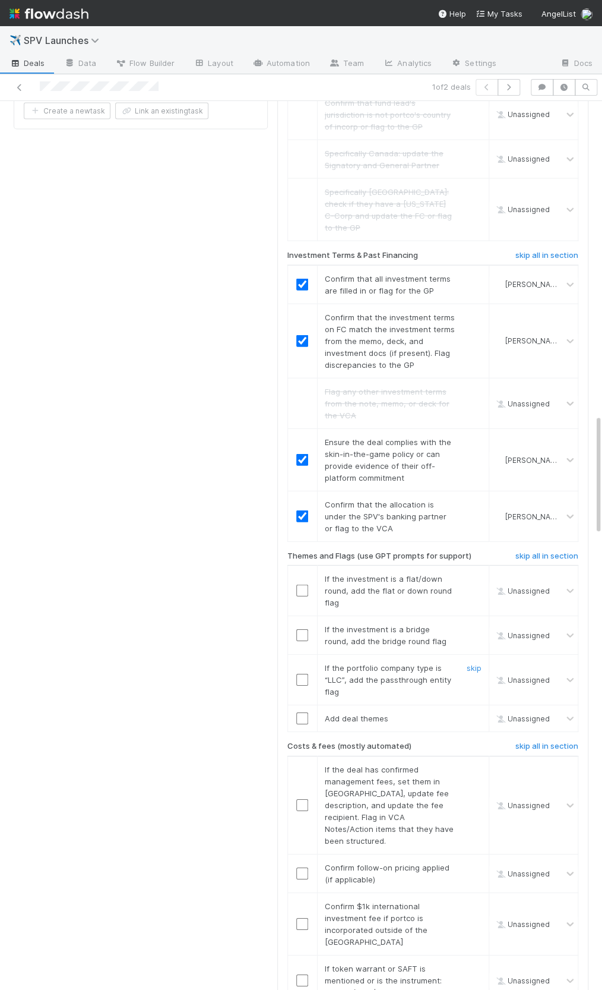
scroll to position [2320, 0]
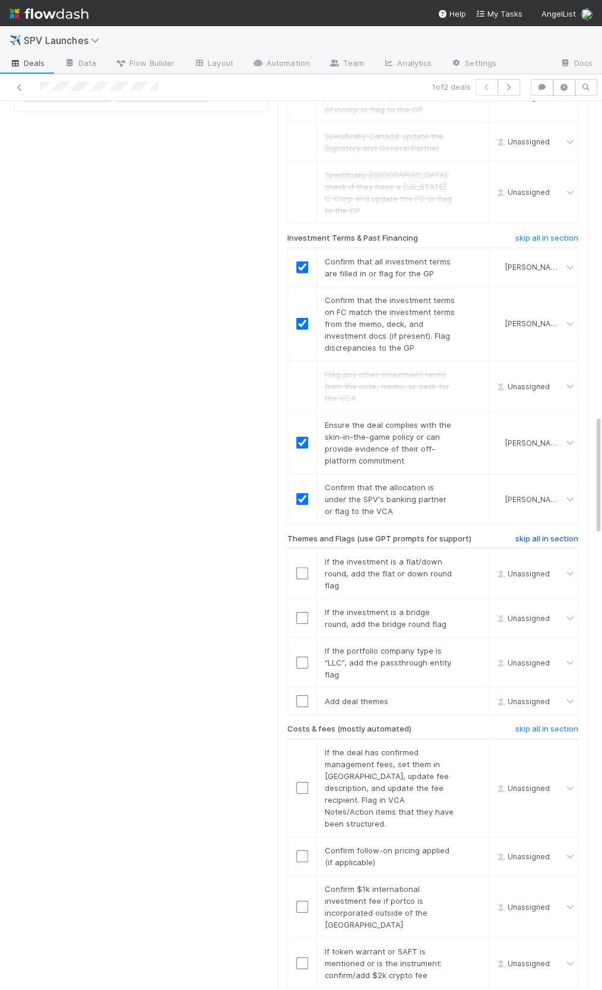
click at [530, 534] on h6 "skip all in section" at bounding box center [547, 539] width 63 height 10
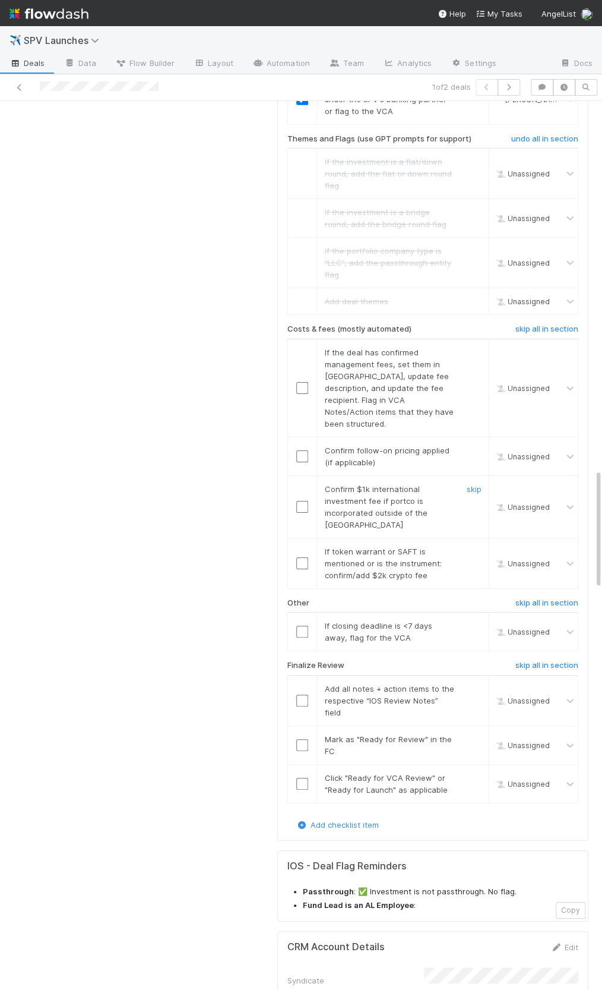
scroll to position [2721, 0]
click at [561, 323] on h6 "skip all in section" at bounding box center [547, 328] width 63 height 10
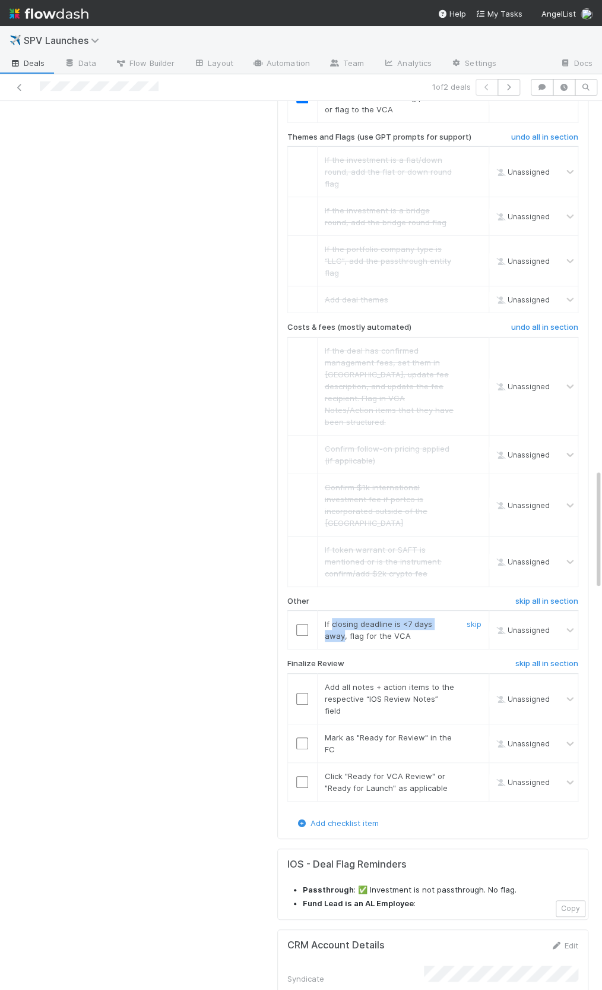
drag, startPoint x: 332, startPoint y: 545, endPoint x: 449, endPoint y: 541, distance: 117.1
click at [432, 619] on span "If closing deadline is <7 days away, flag for the VCA" at bounding box center [379, 629] width 108 height 21
copy span "closing deadline is <7 days away"
drag, startPoint x: 311, startPoint y: 549, endPoint x: 302, endPoint y: 549, distance: 8.3
click at [311, 624] on div at bounding box center [302, 630] width 29 height 12
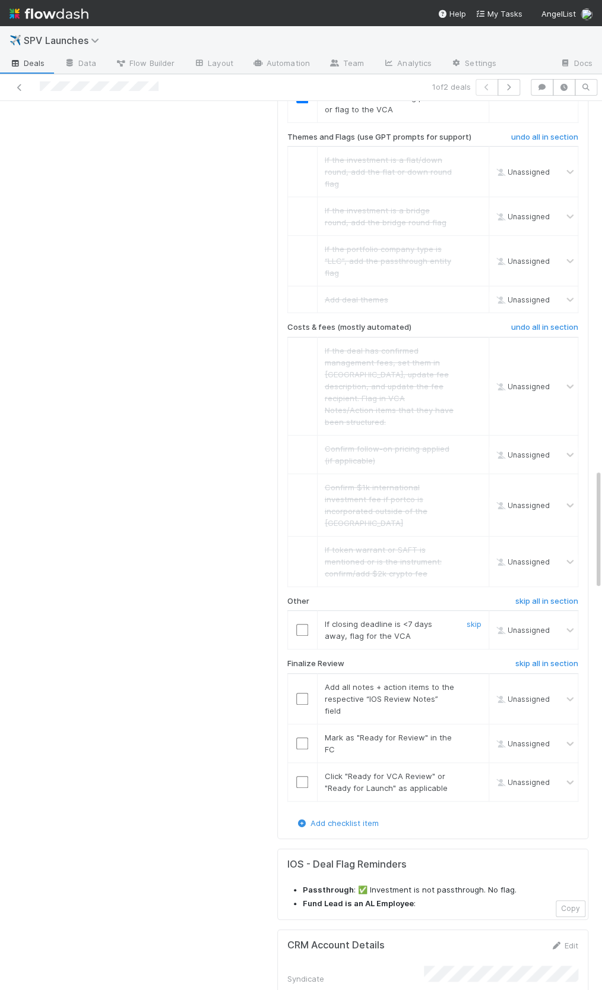
click at [304, 624] on input "checkbox" at bounding box center [302, 630] width 12 height 12
click at [304, 693] on input "checkbox" at bounding box center [302, 699] width 12 height 12
click at [301, 737] on input "checkbox" at bounding box center [302, 743] width 12 height 12
click at [302, 776] on input "checkbox" at bounding box center [302, 782] width 12 height 12
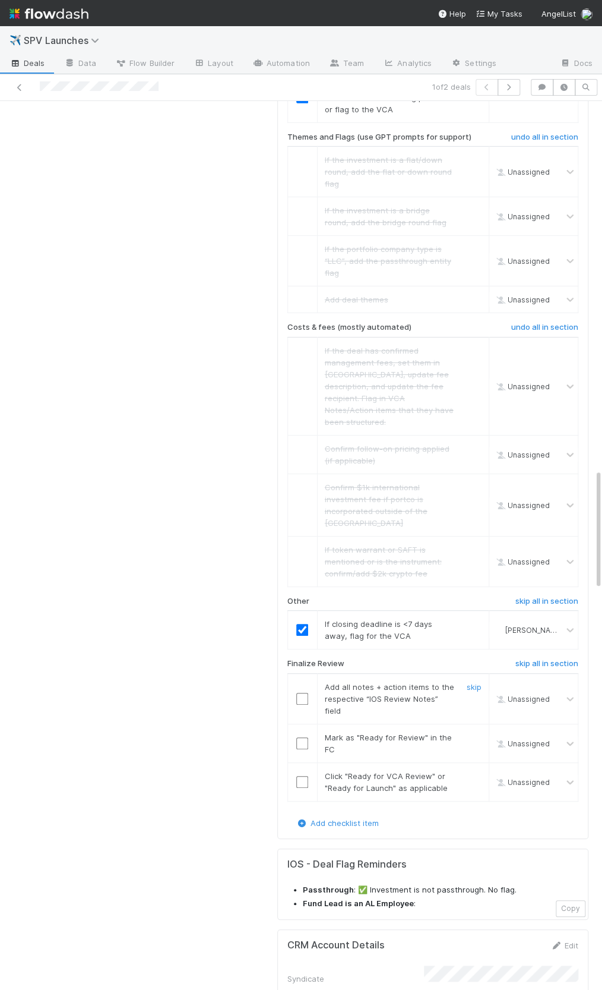
click at [307, 693] on input "checkbox" at bounding box center [302, 699] width 12 height 12
click at [304, 737] on input "checkbox" at bounding box center [302, 743] width 12 height 12
click at [302, 776] on input "checkbox" at bounding box center [302, 782] width 12 height 12
checkbox input "true"
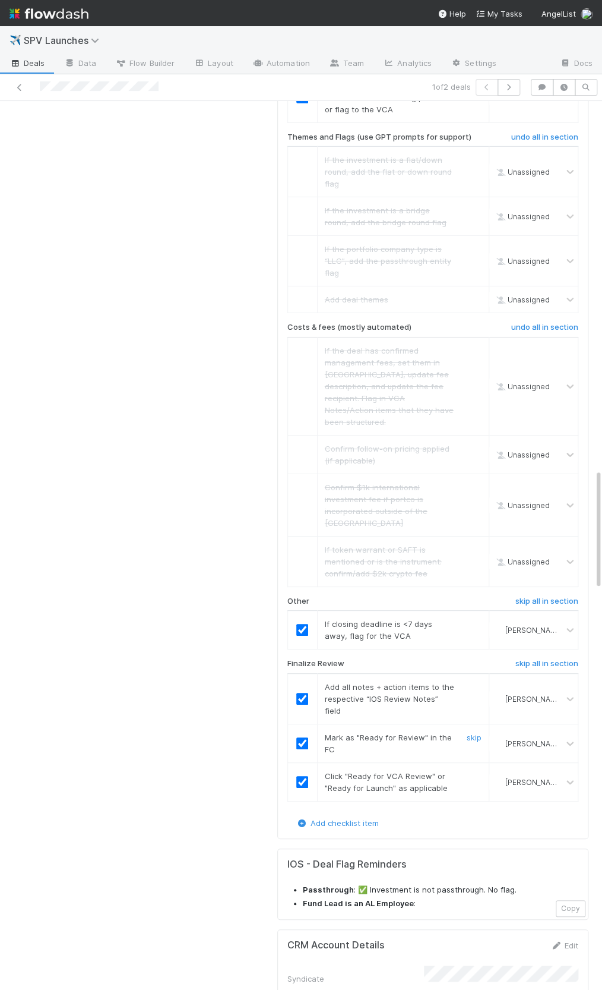
click at [304, 737] on input "checkbox" at bounding box center [302, 743] width 12 height 12
click at [302, 737] on input "checkbox" at bounding box center [302, 743] width 12 height 12
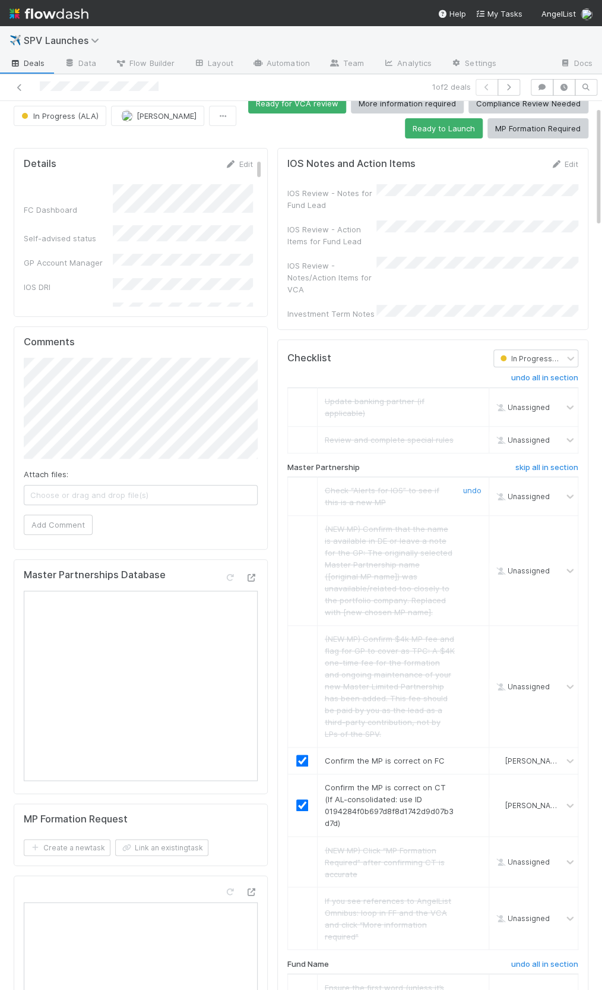
scroll to position [0, 0]
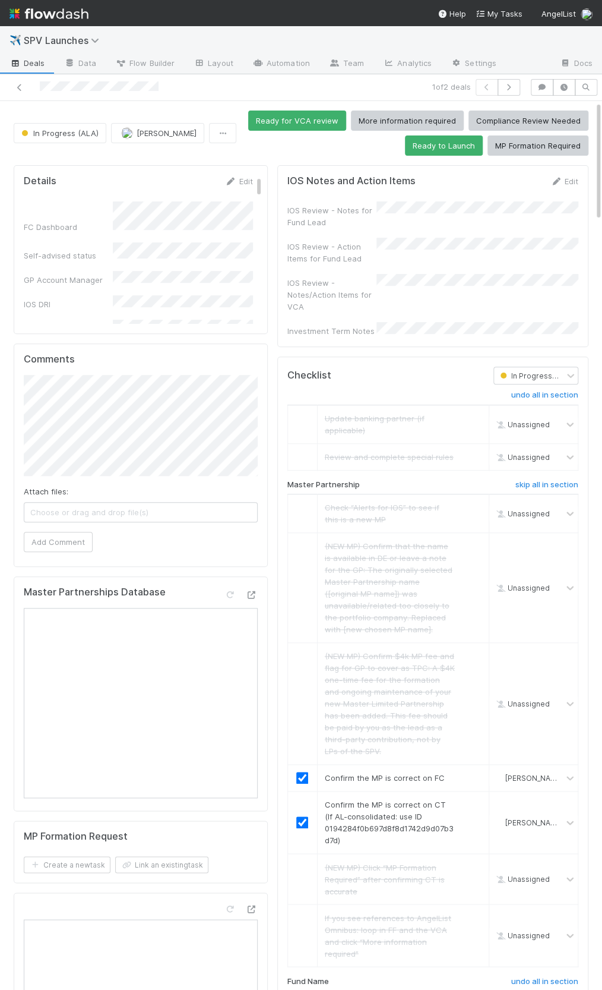
click at [574, 175] on div "Edit" at bounding box center [565, 181] width 28 height 12
click at [571, 176] on link "Edit" at bounding box center [565, 181] width 28 height 10
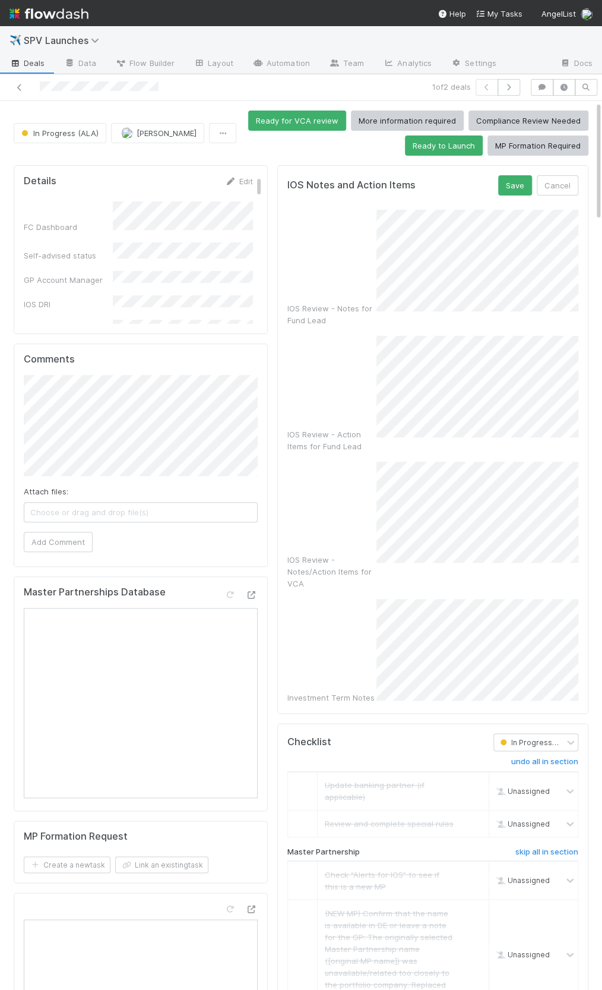
click at [375, 301] on div "IOS Review - Notes for Fund Lead" at bounding box center [432, 268] width 291 height 116
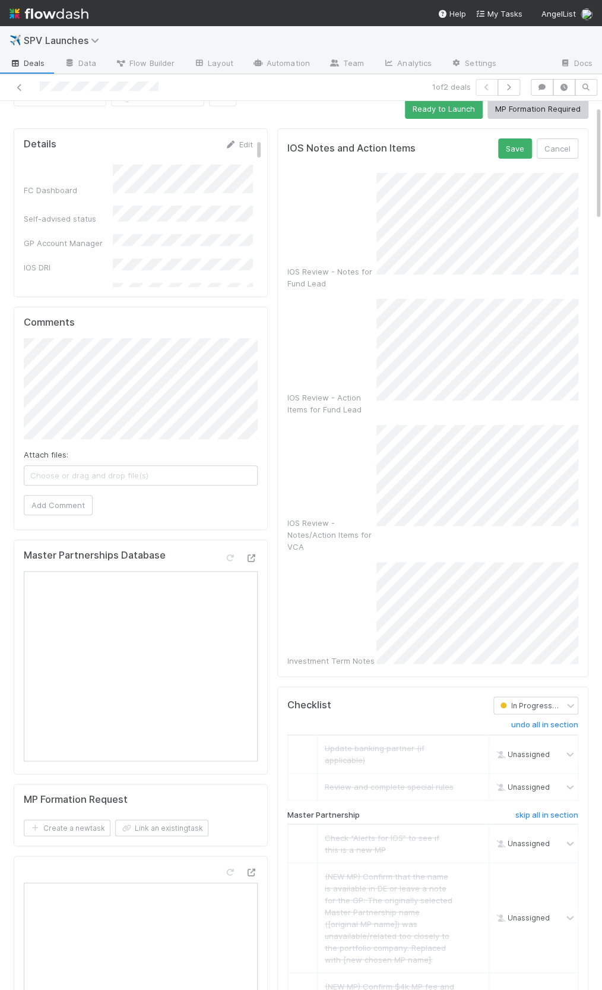
scroll to position [37, 0]
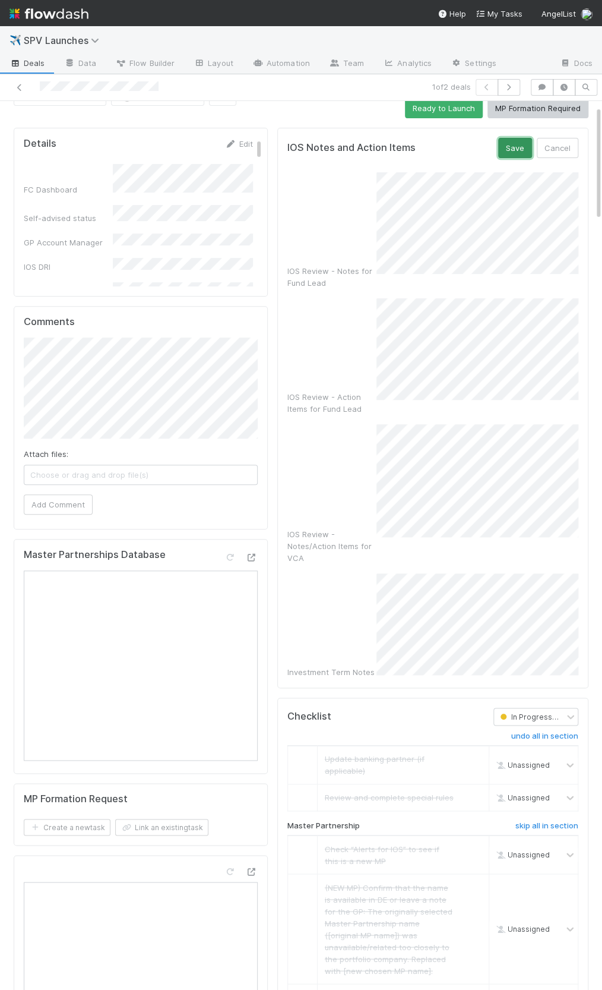
click at [521, 150] on button "Save" at bounding box center [515, 148] width 34 height 20
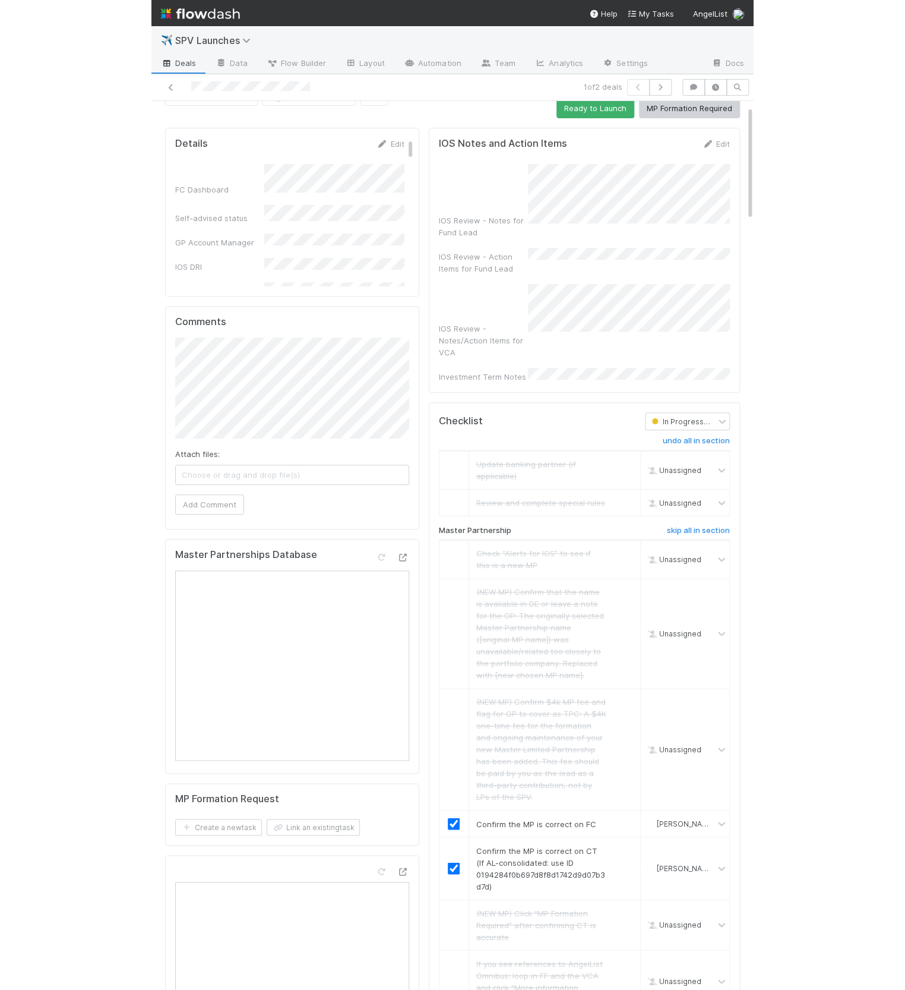
scroll to position [0, 0]
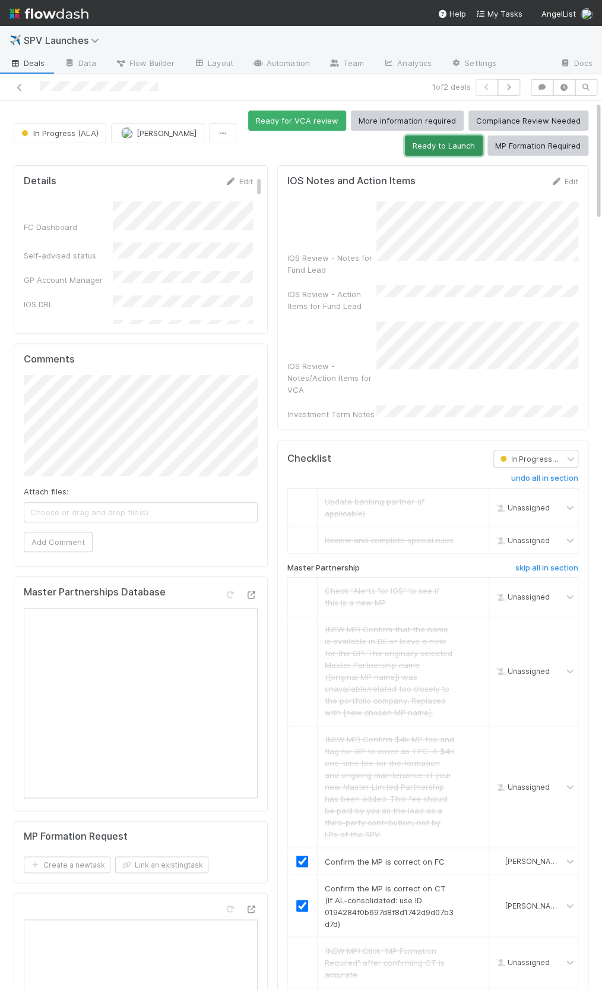
click at [432, 149] on button "Ready to Launch" at bounding box center [444, 145] width 78 height 20
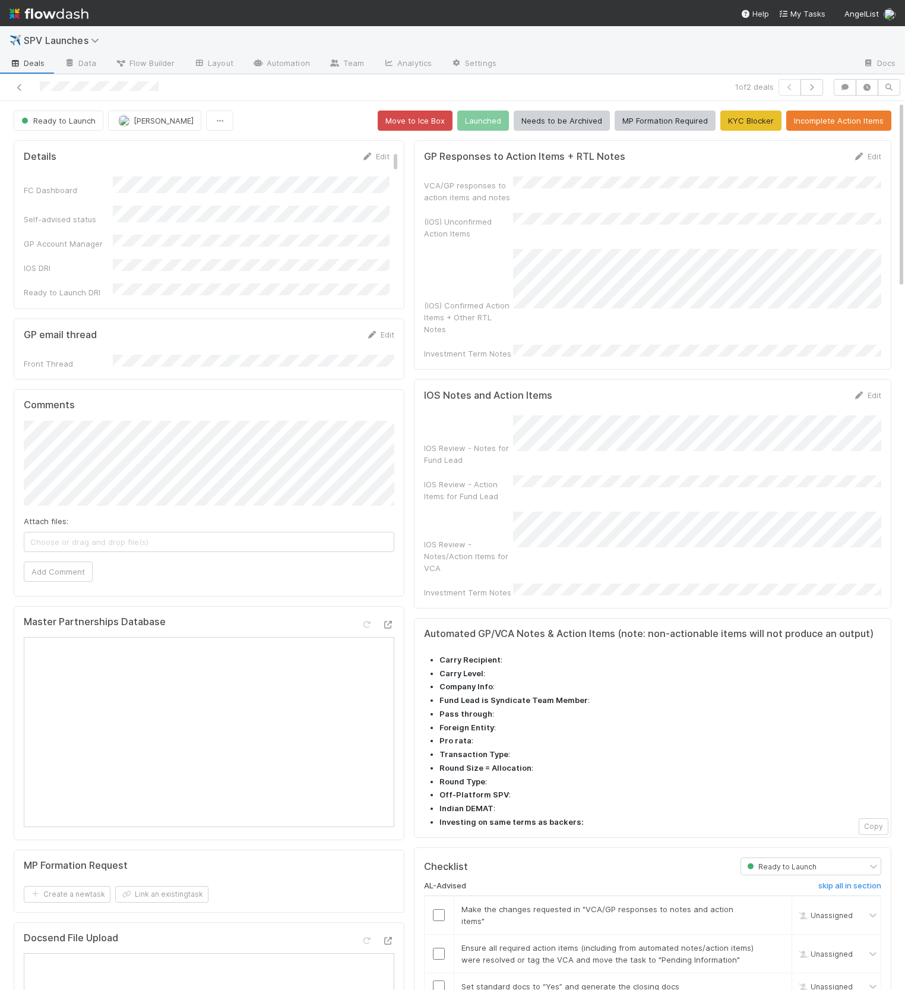
scroll to position [1, 0]
click at [886, 151] on div "GP Responses to Action Items + RTL Notes Edit" at bounding box center [652, 155] width 475 height 12
click at [879, 153] on link "Edit" at bounding box center [868, 155] width 28 height 10
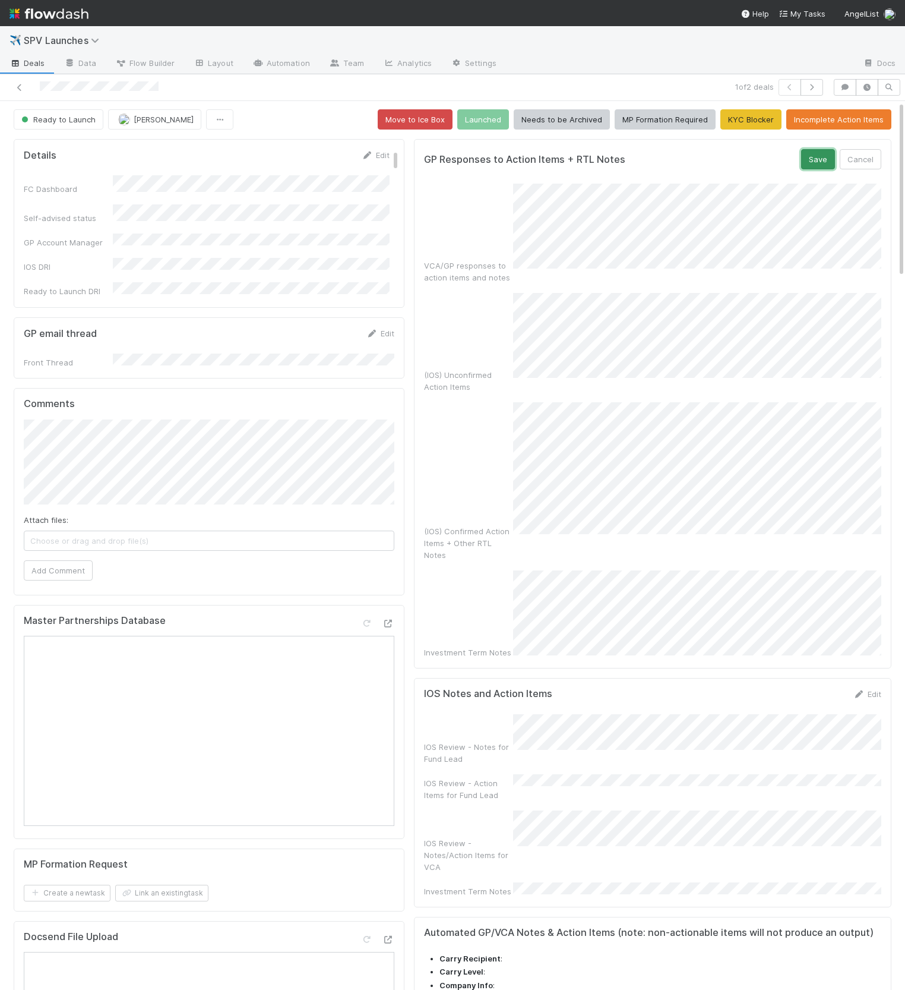
click at [816, 160] on button "Save" at bounding box center [818, 159] width 34 height 20
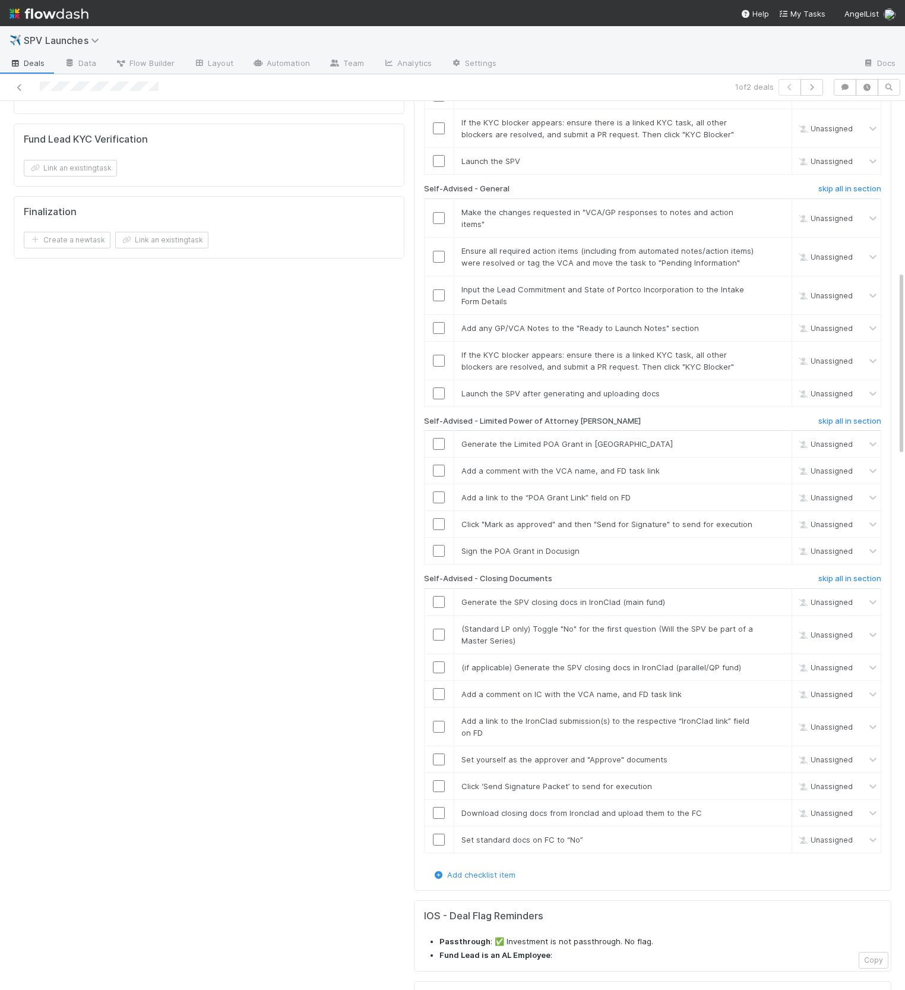
scroll to position [1088, 0]
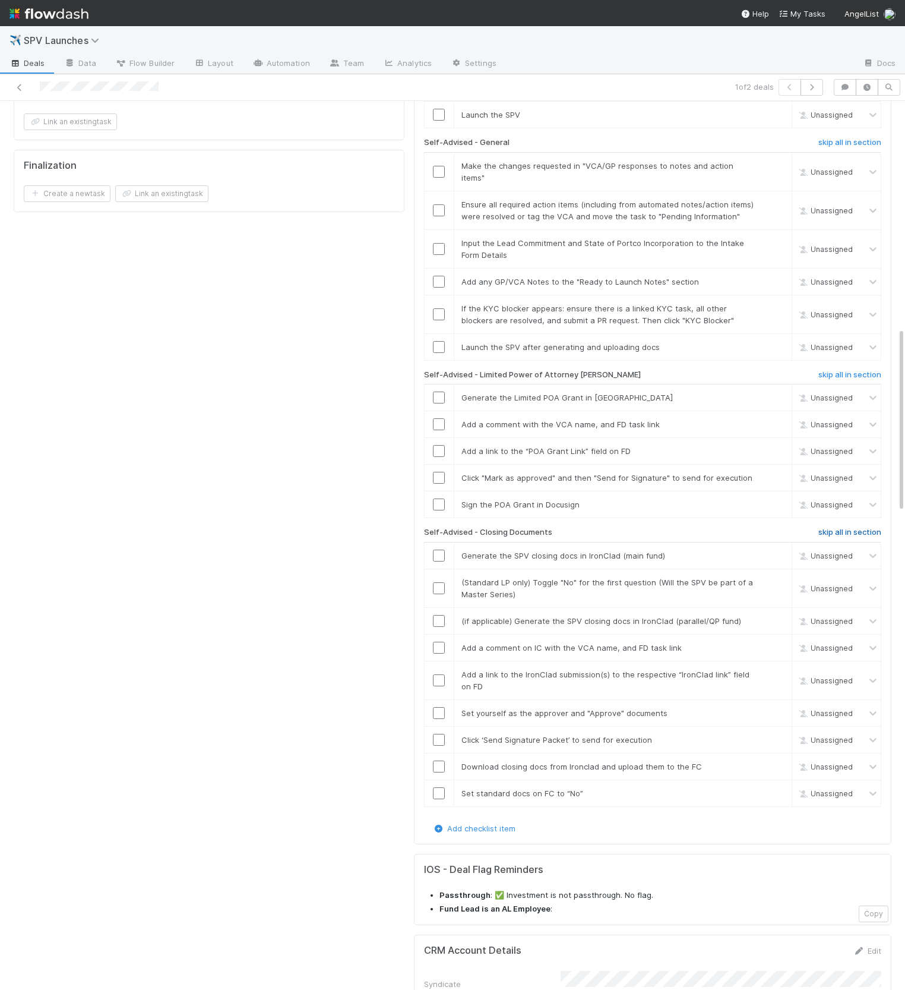
click at [838, 527] on h6 "skip all in section" at bounding box center [850, 532] width 63 height 10
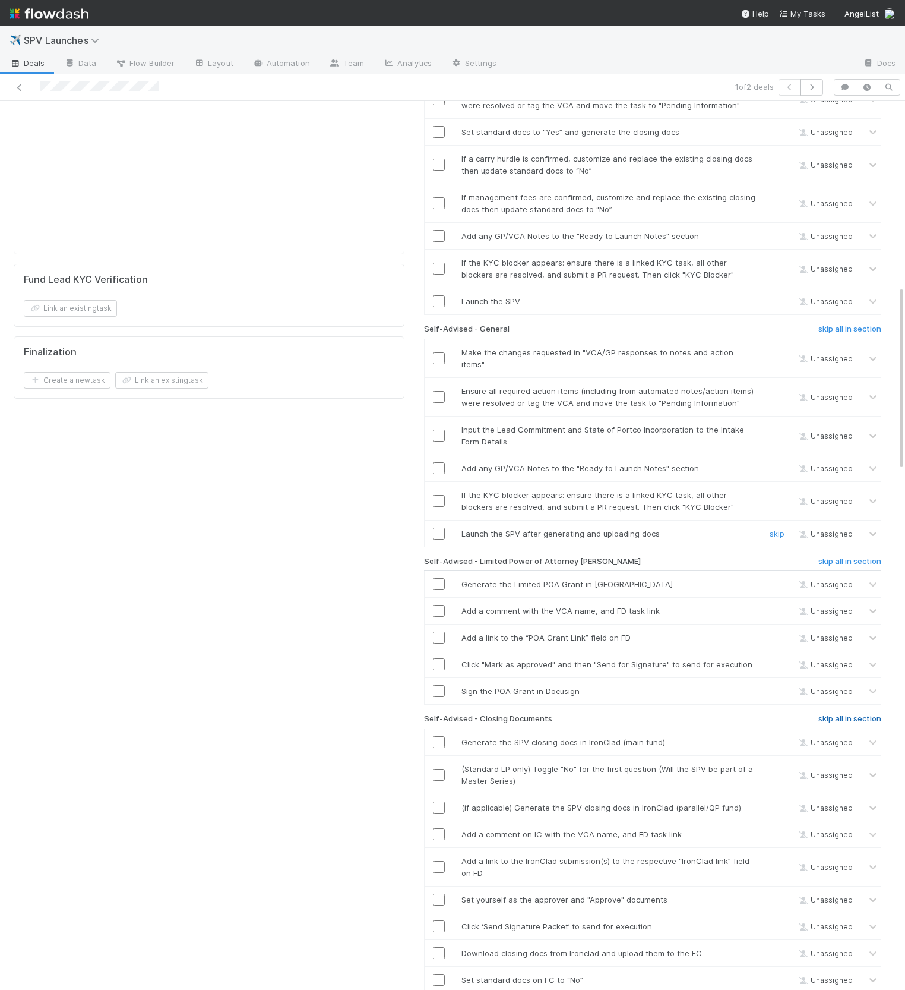
scroll to position [889, 0]
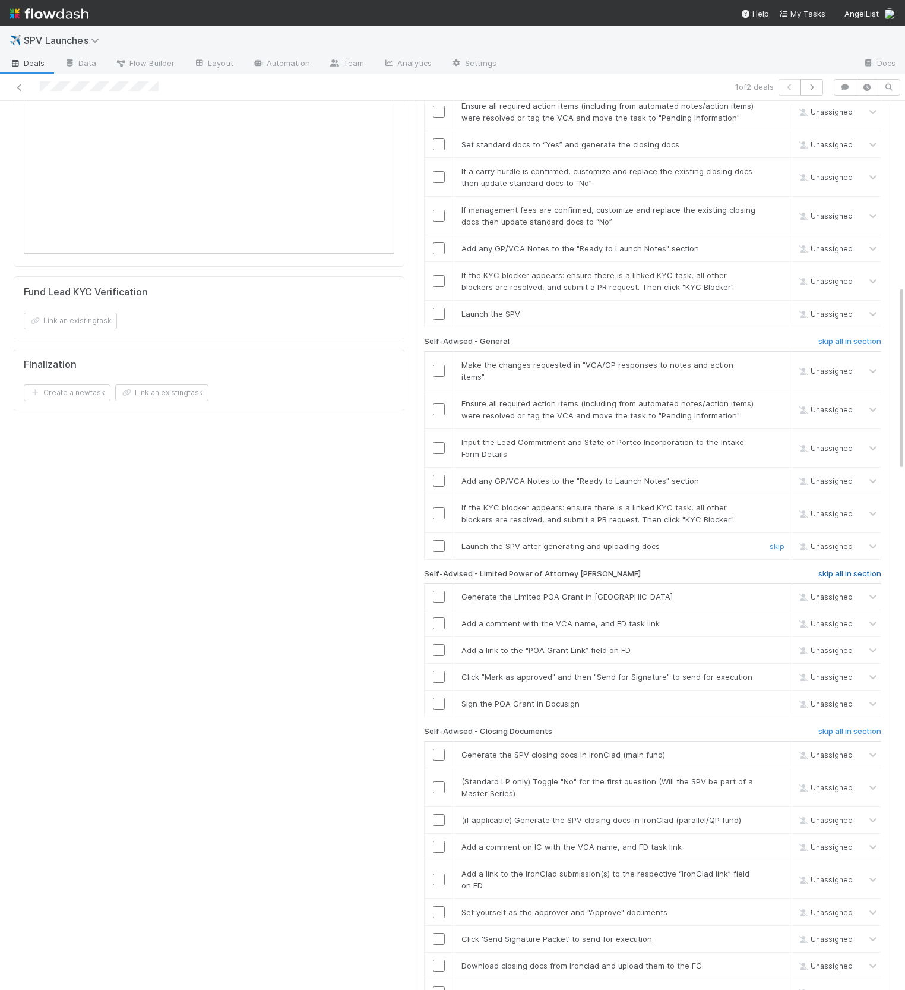
click at [843, 569] on h6 "skip all in section" at bounding box center [850, 574] width 63 height 10
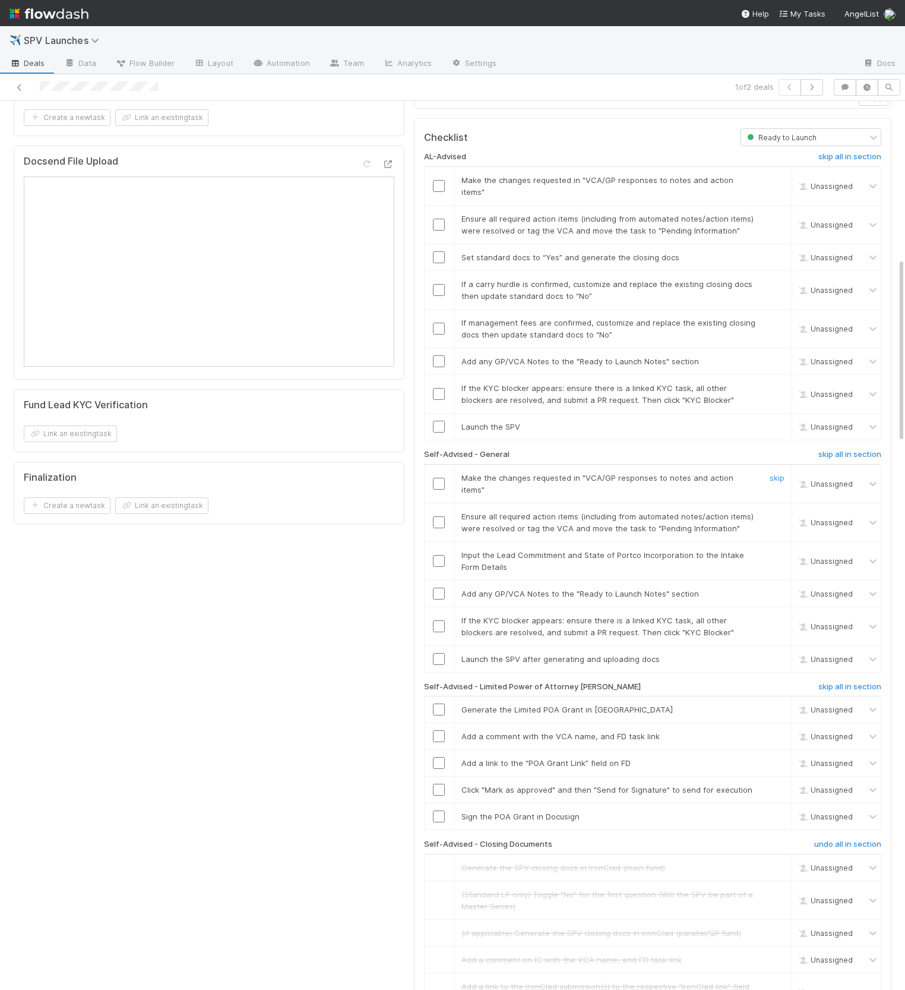
scroll to position [754, 0]
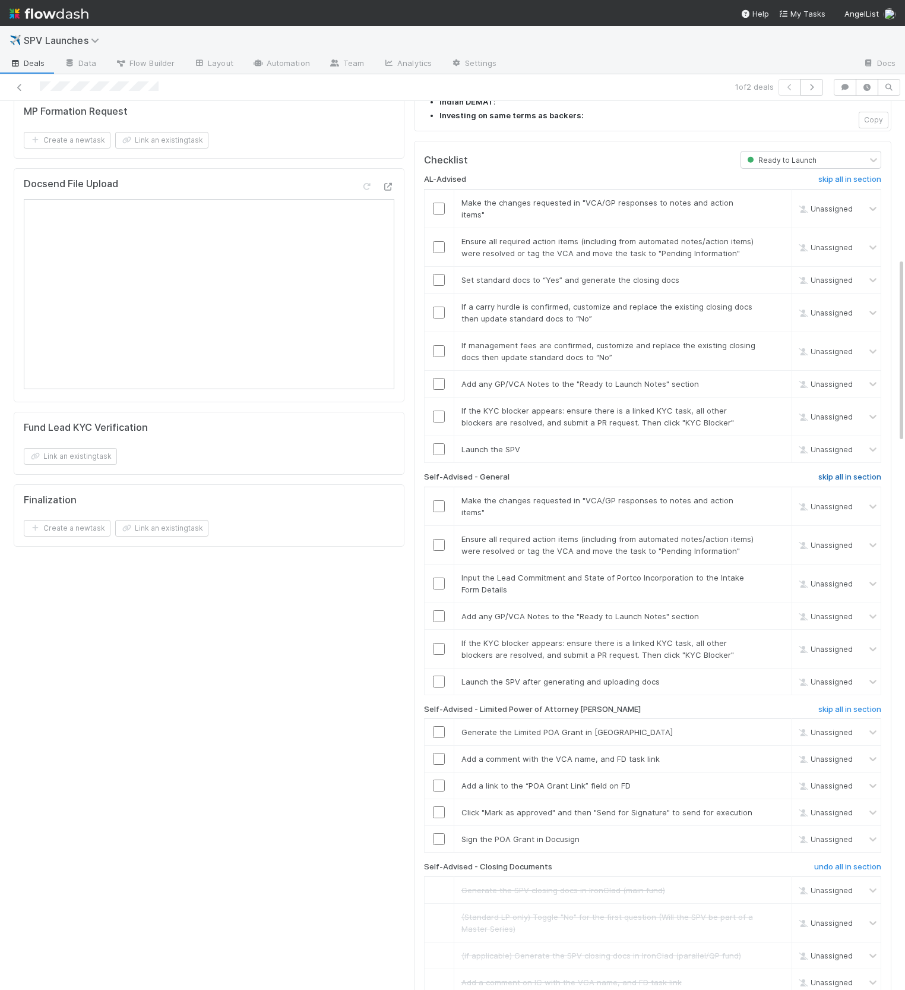
click at [852, 472] on h6 "skip all in section" at bounding box center [850, 477] width 63 height 10
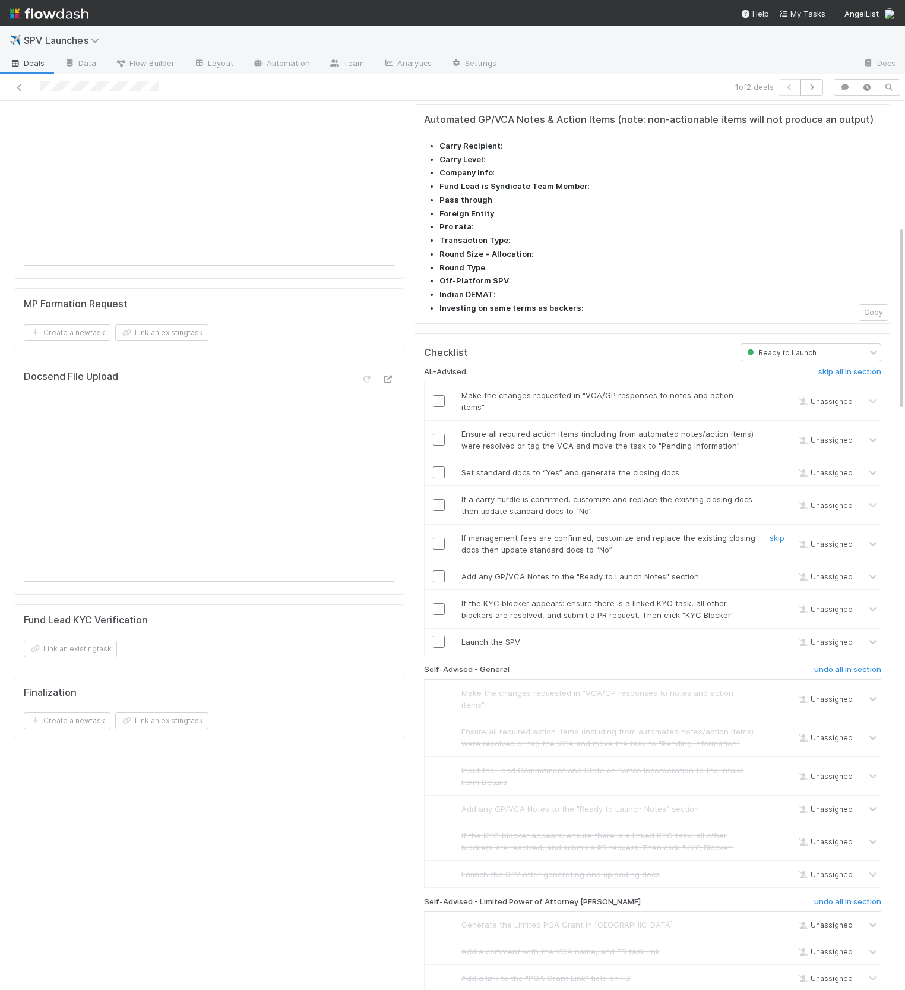
scroll to position [522, 0]
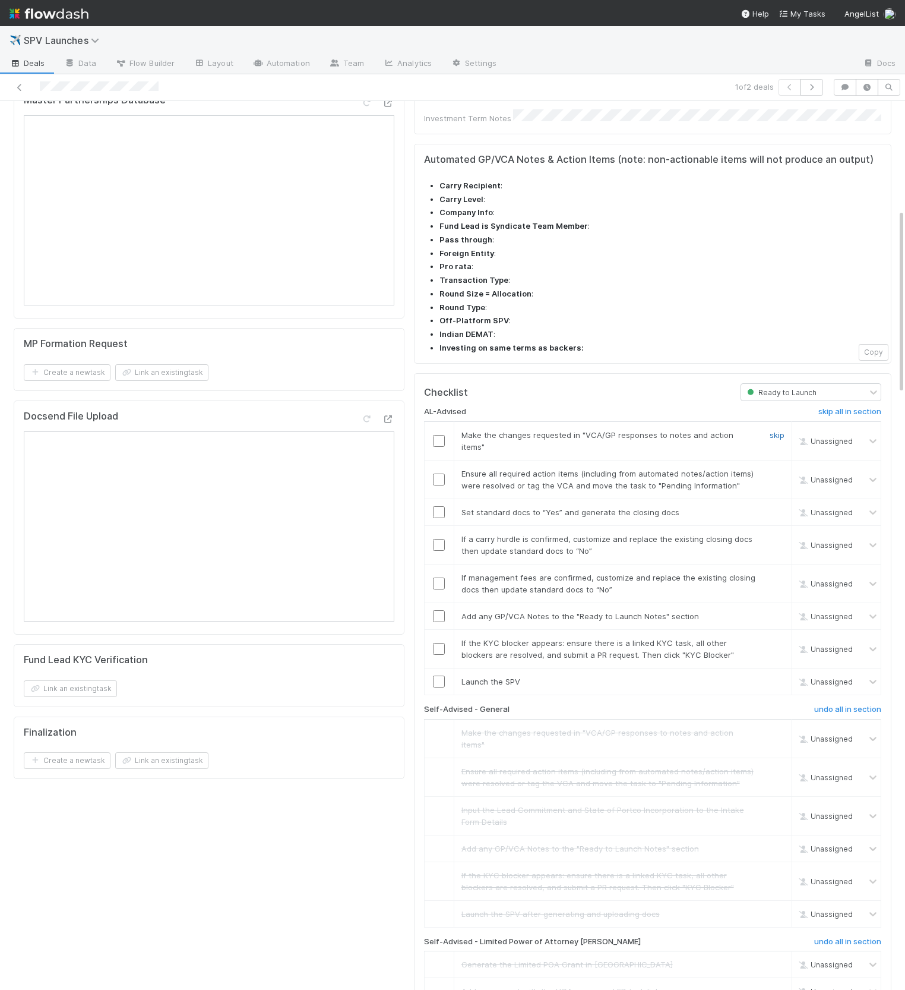
click at [778, 430] on link "skip" at bounding box center [777, 435] width 15 height 10
click at [776, 469] on link "skip" at bounding box center [777, 474] width 15 height 10
click at [785, 534] on link "skip" at bounding box center [777, 539] width 15 height 10
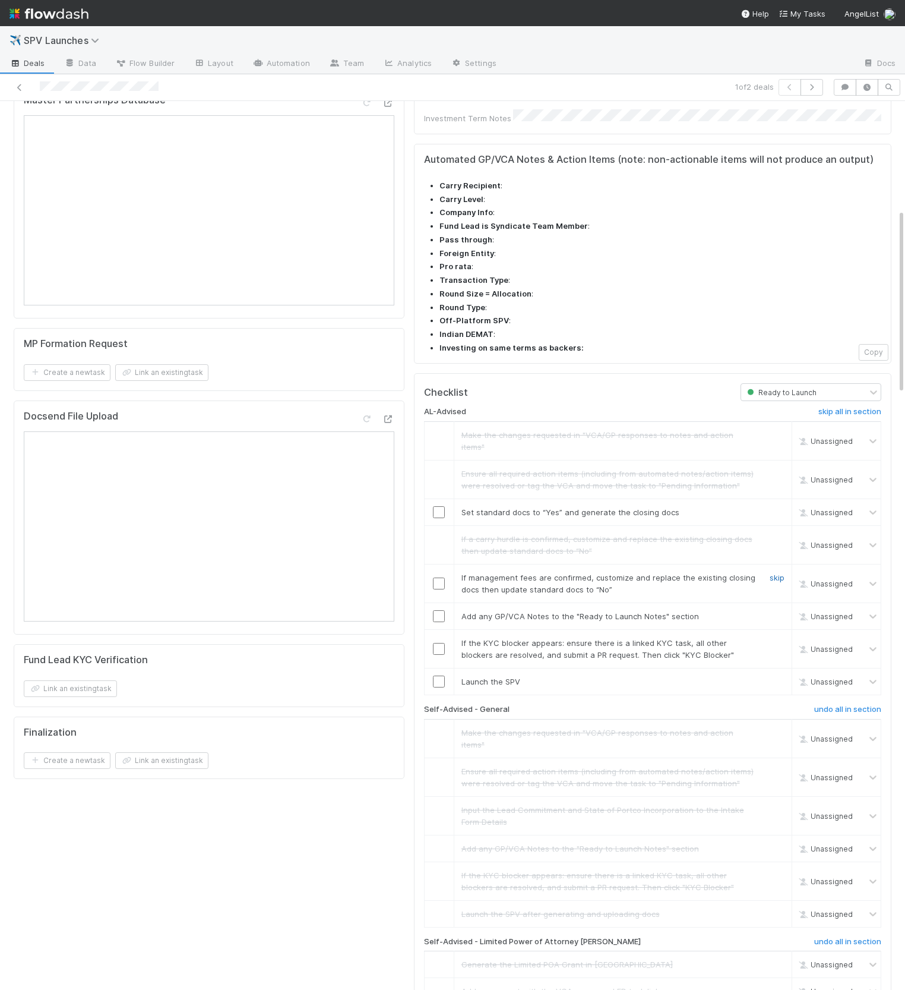
click at [776, 573] on link "skip" at bounding box center [777, 578] width 15 height 10
click at [443, 506] on input "checkbox" at bounding box center [439, 512] width 12 height 12
click at [438, 610] on input "checkbox" at bounding box center [439, 616] width 12 height 12
click at [776, 638] on link "skip" at bounding box center [777, 643] width 15 height 10
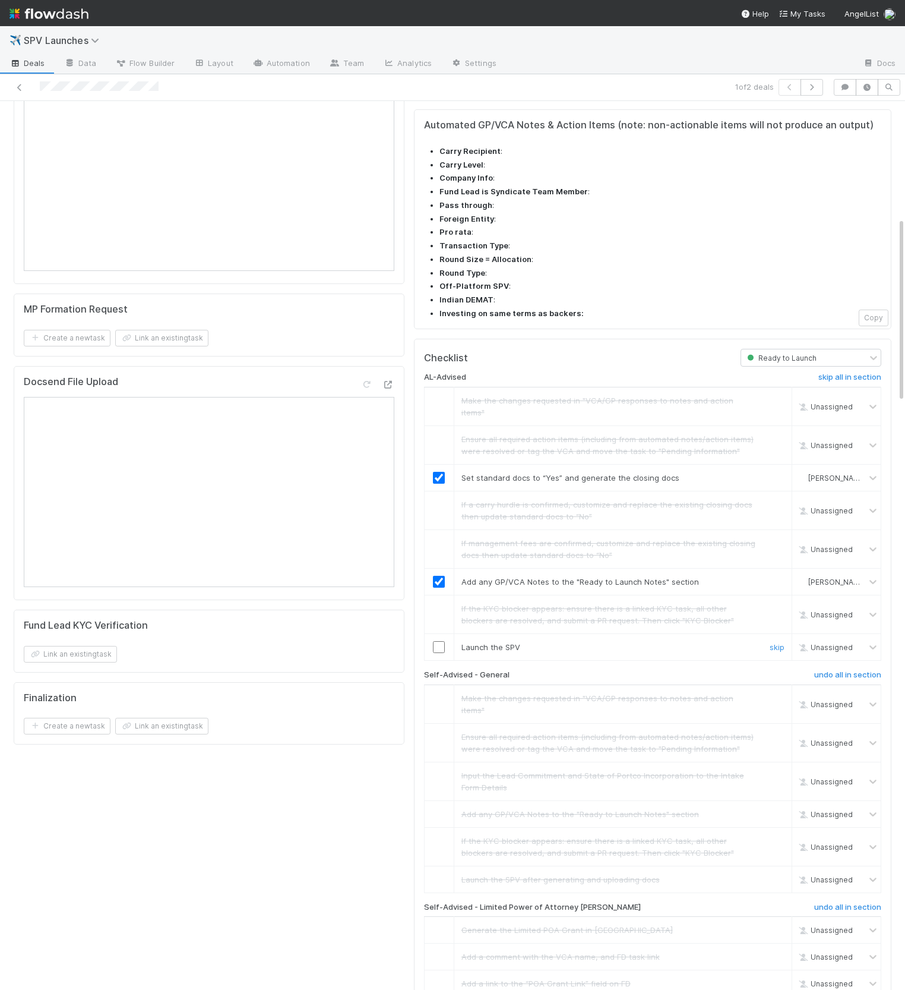
scroll to position [560, 0]
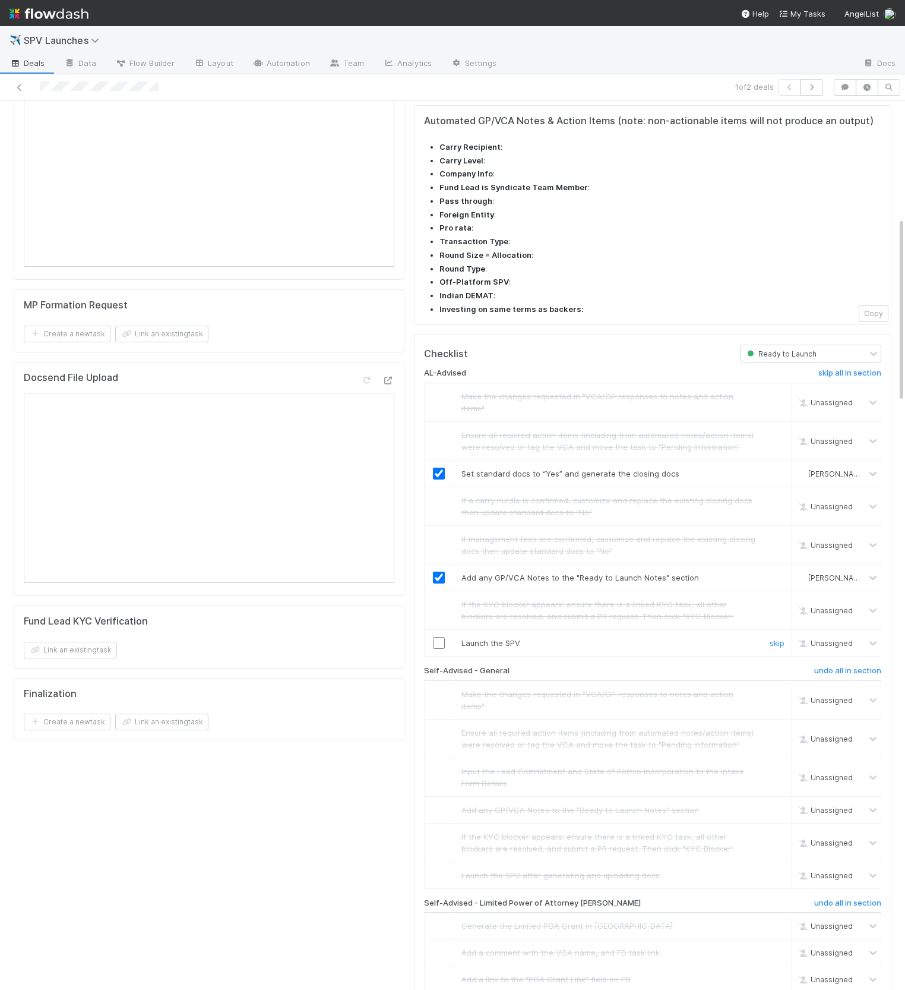
click at [431, 637] on div at bounding box center [439, 643] width 29 height 12
click at [440, 637] on input "checkbox" at bounding box center [439, 643] width 12 height 12
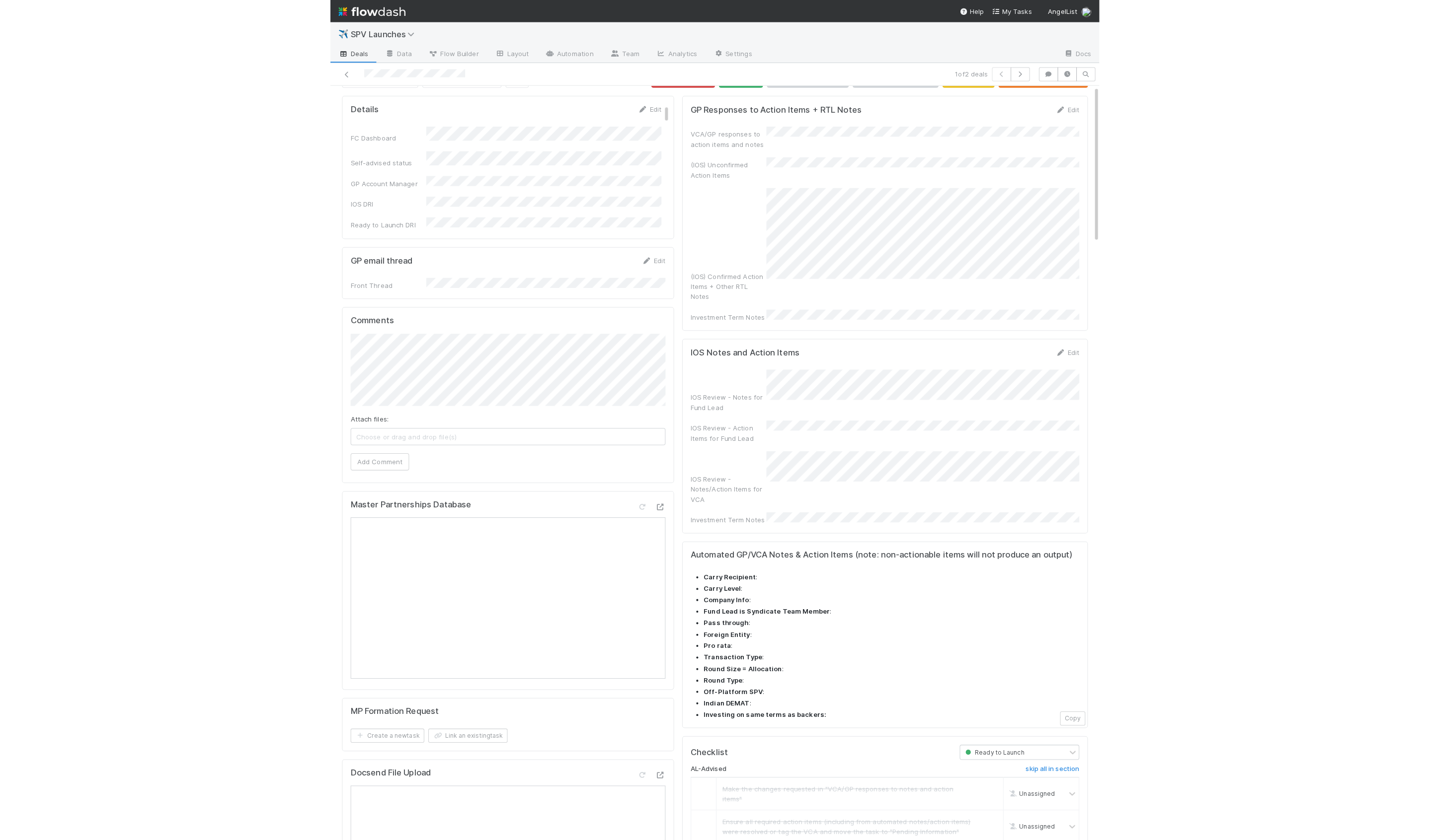
scroll to position [0, 0]
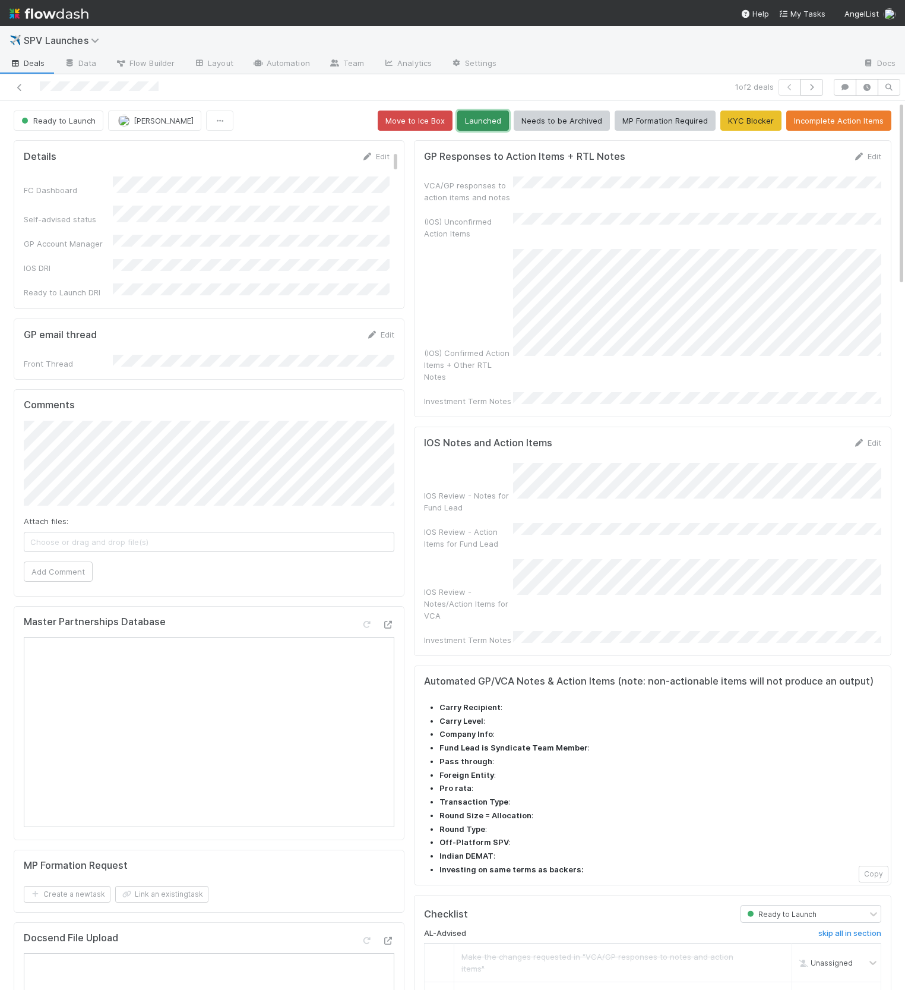
click at [497, 116] on button "Launched" at bounding box center [483, 120] width 52 height 20
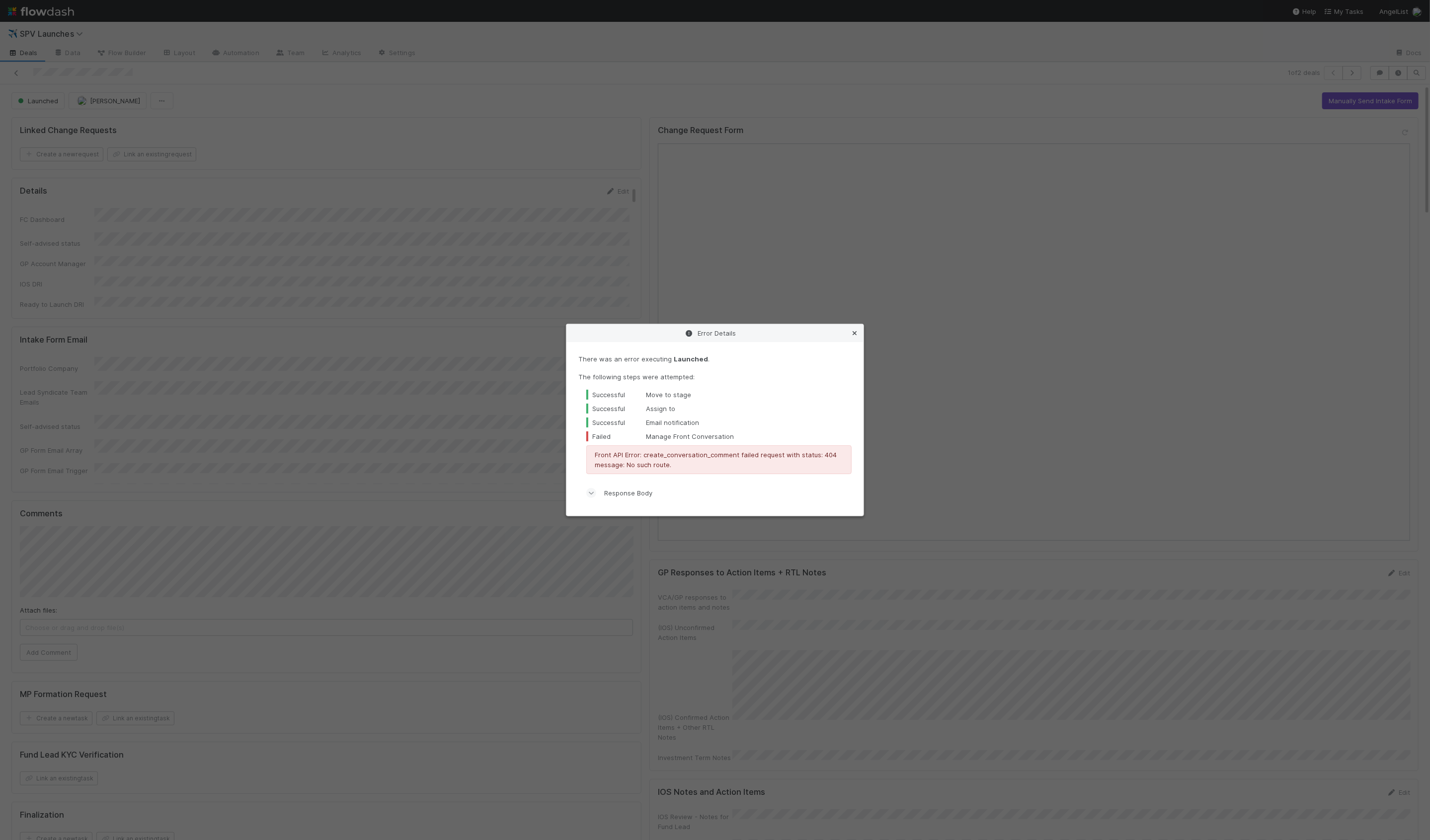
click at [858, 334] on icon at bounding box center [855, 333] width 10 height 7
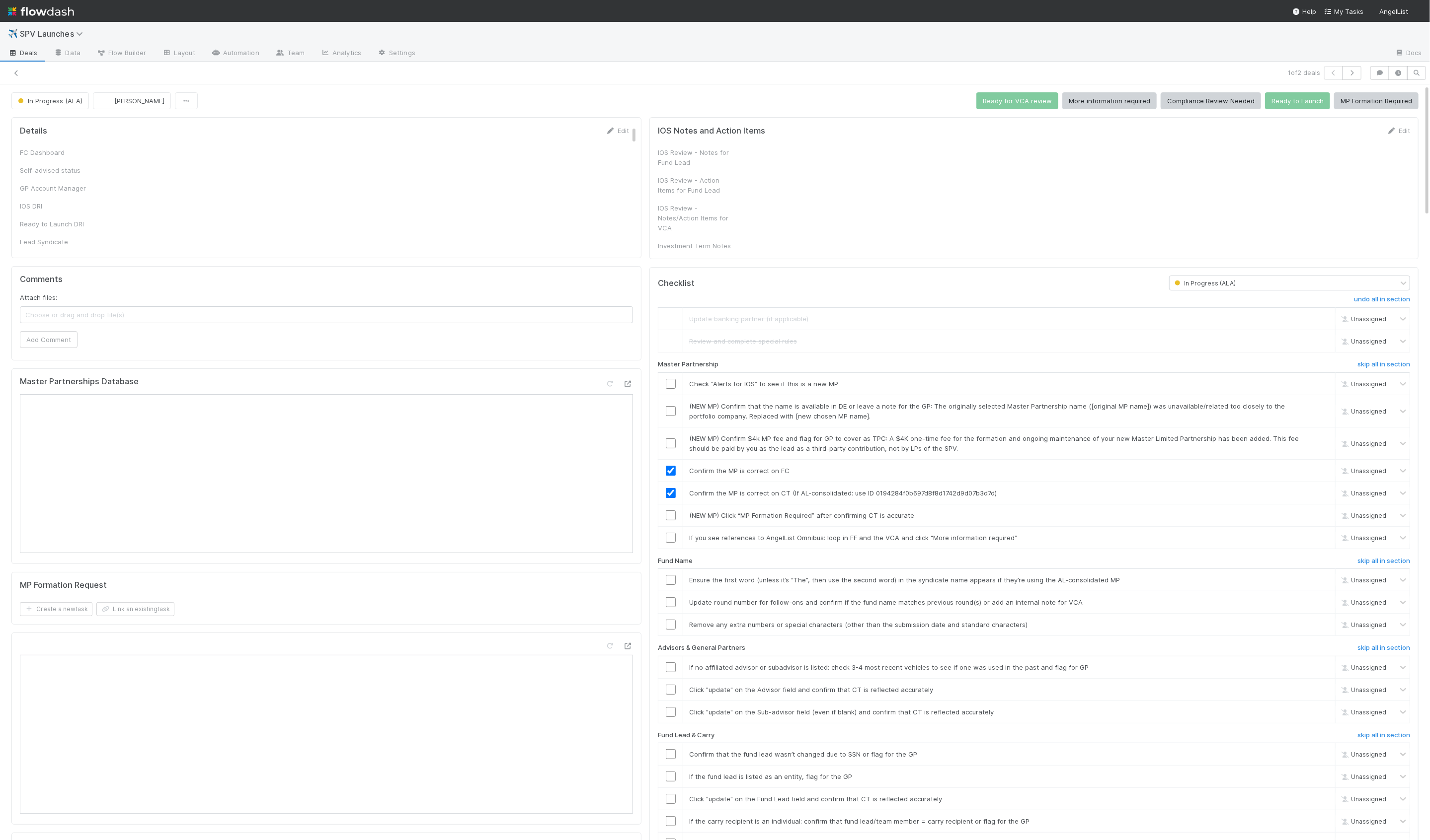
checkbox input "true"
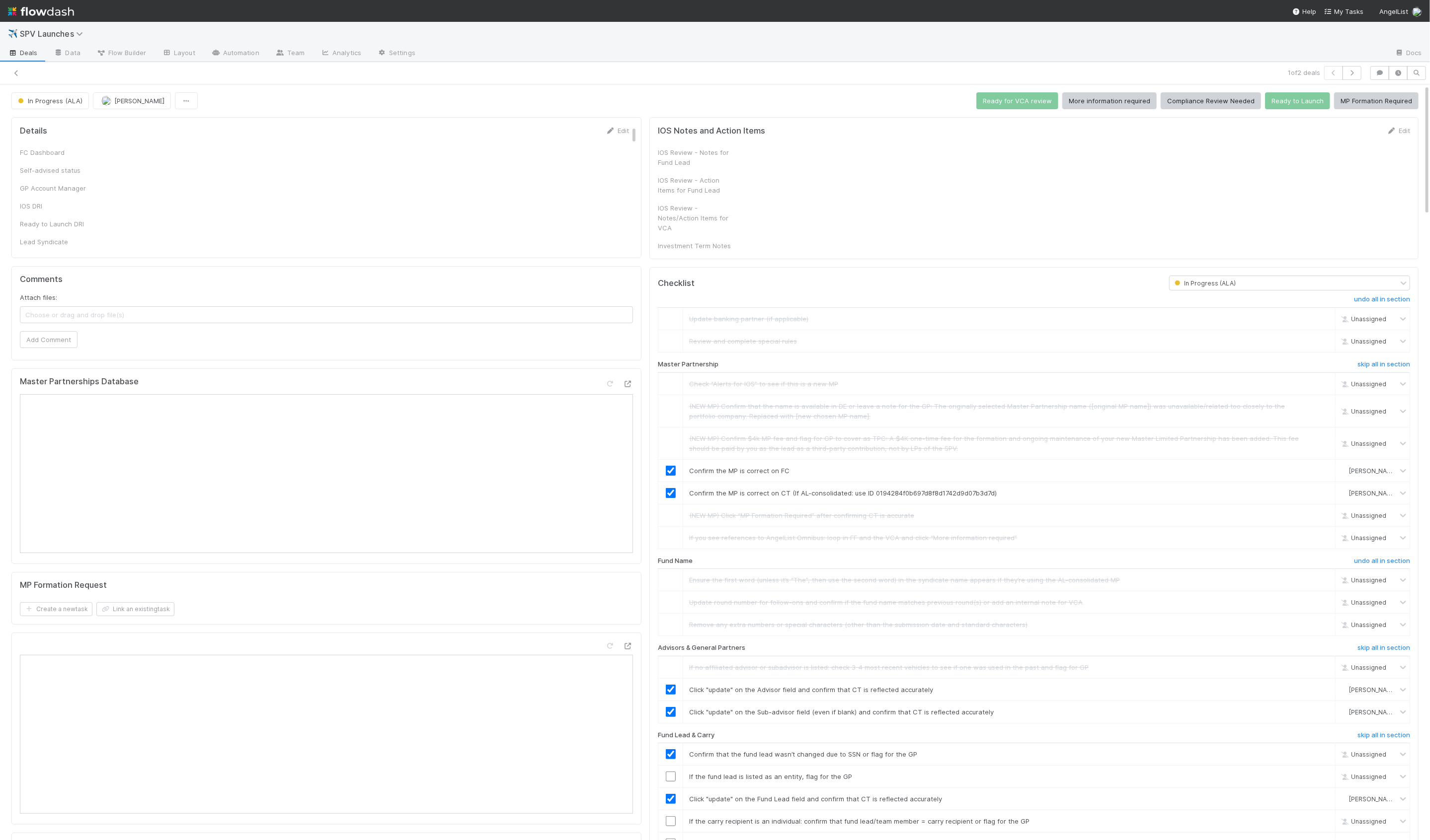
checkbox input "true"
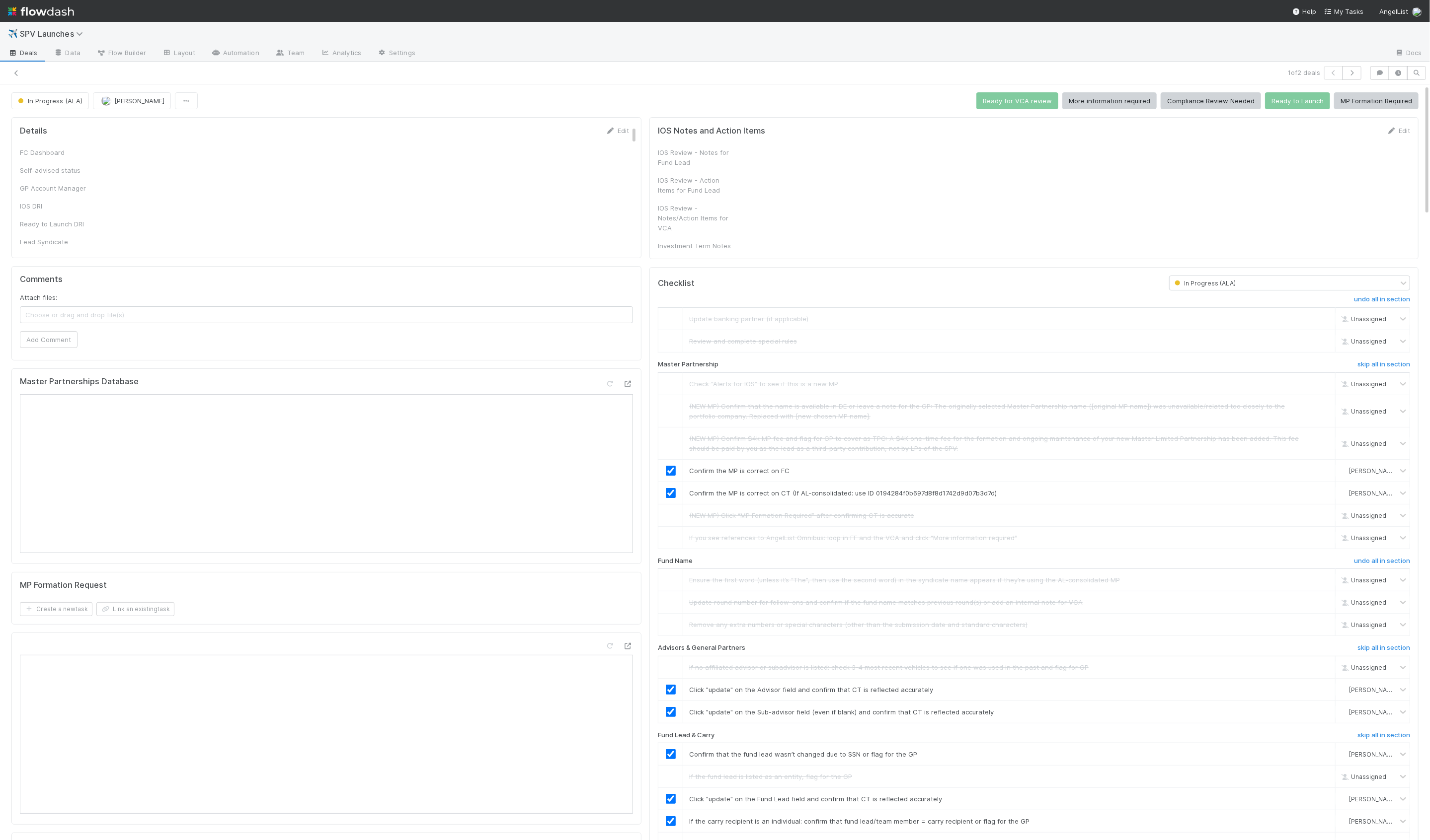
checkbox input "true"
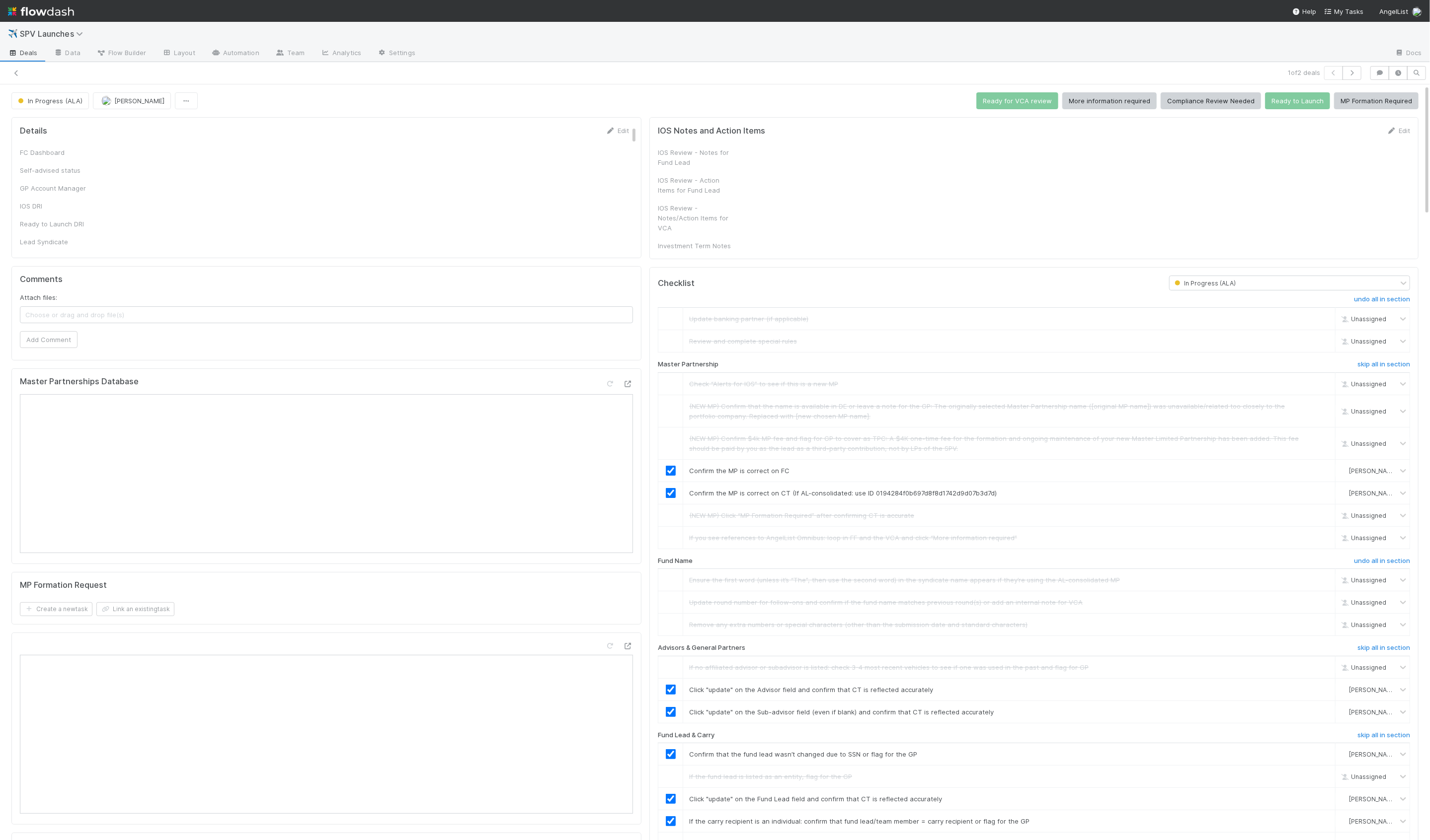
checkbox input "true"
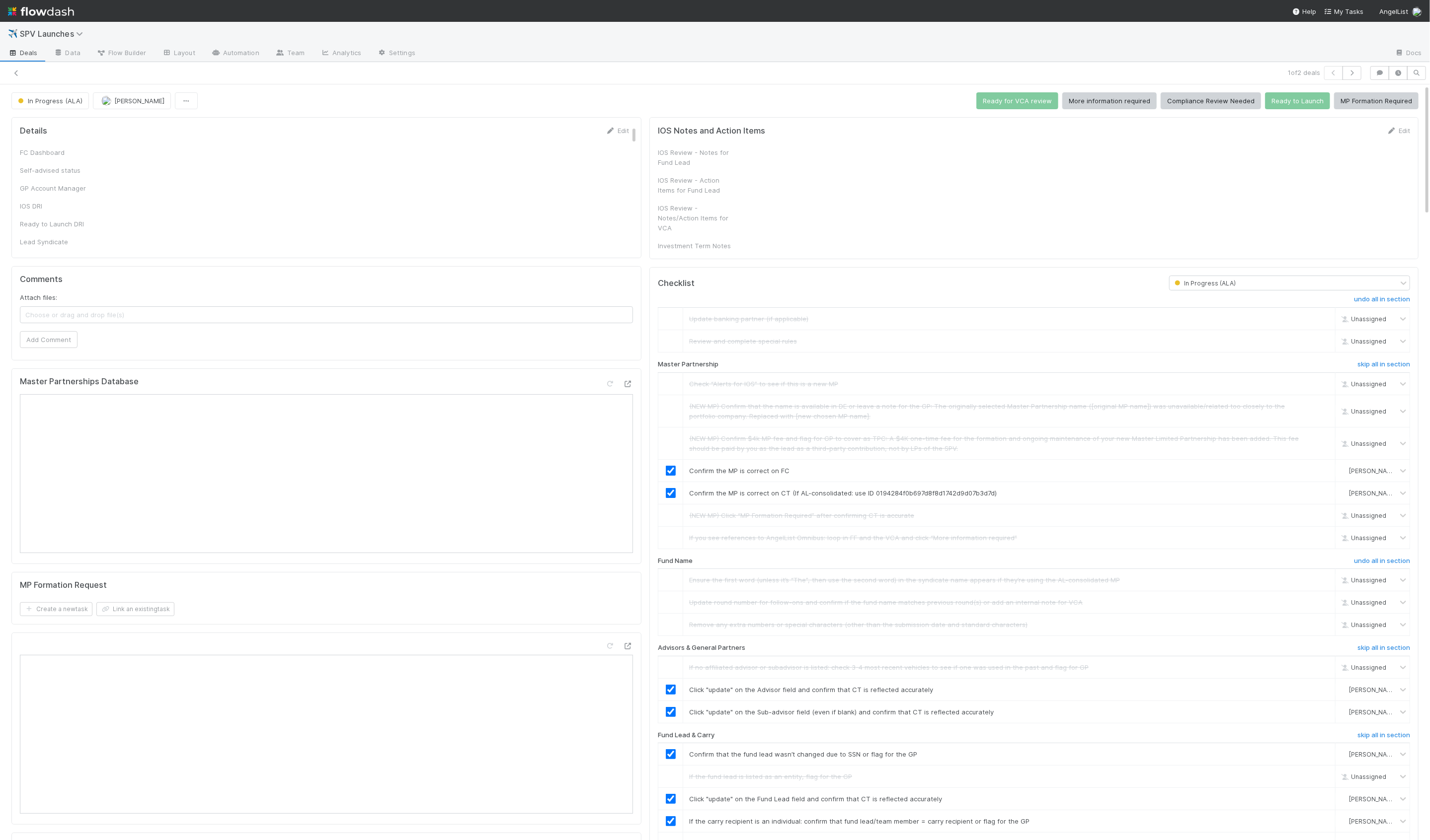
checkbox input "true"
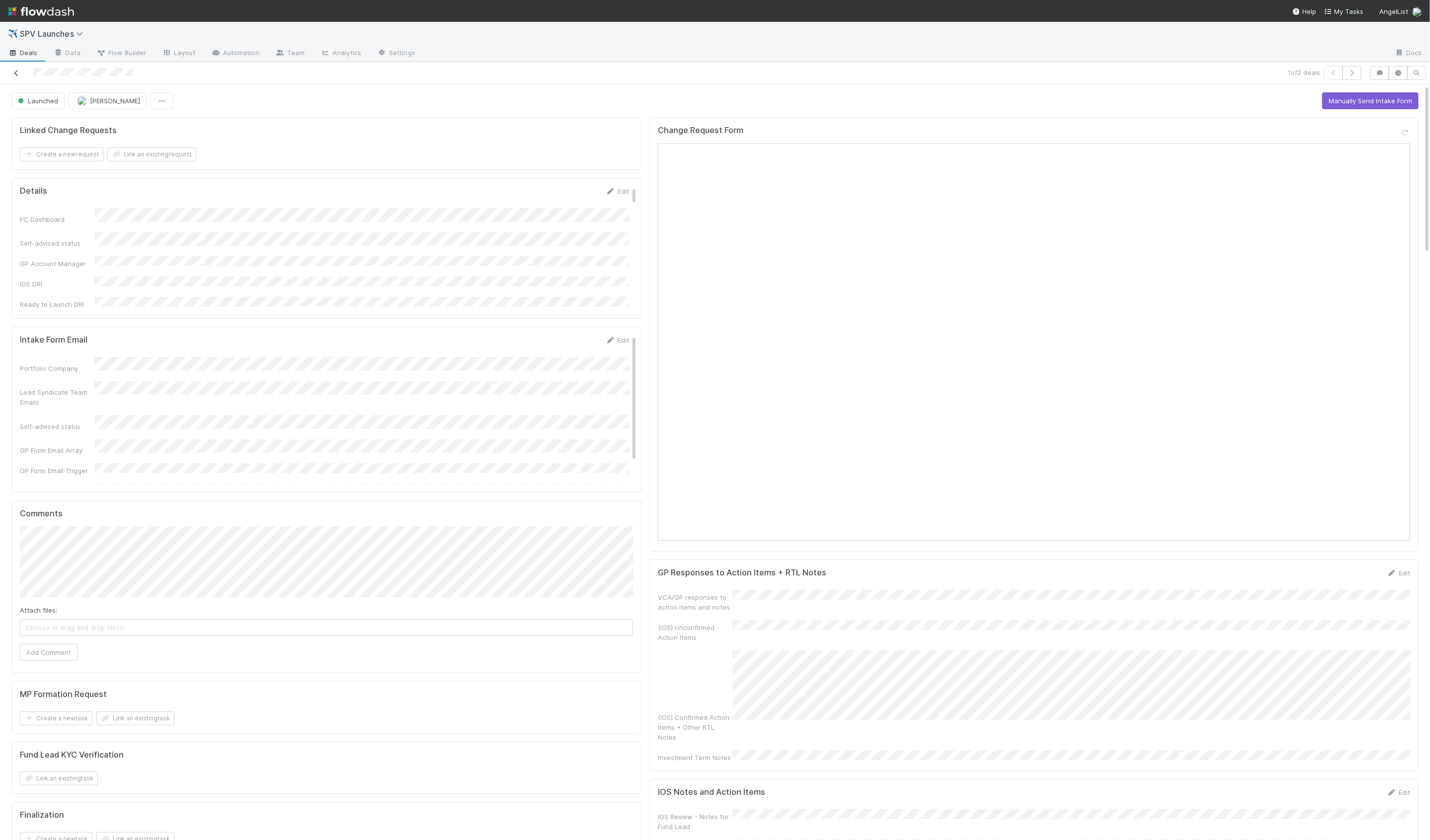
click at [17, 71] on icon at bounding box center [17, 74] width 10 height 7
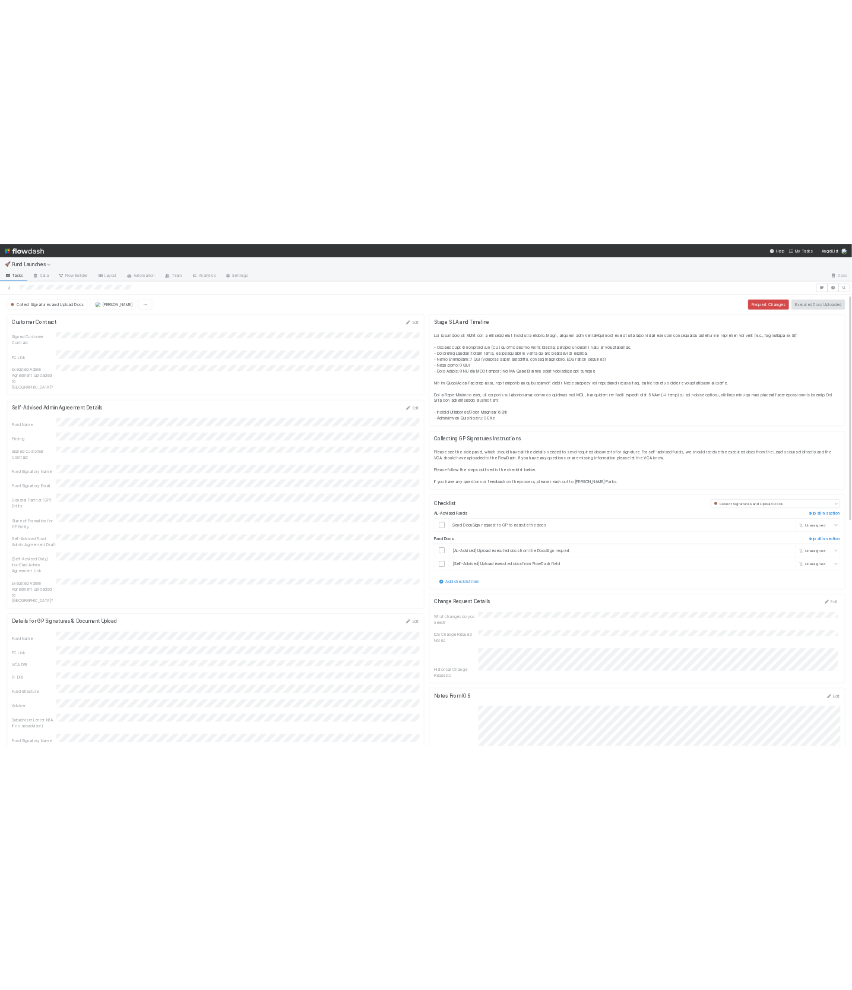
scroll to position [242, 1662]
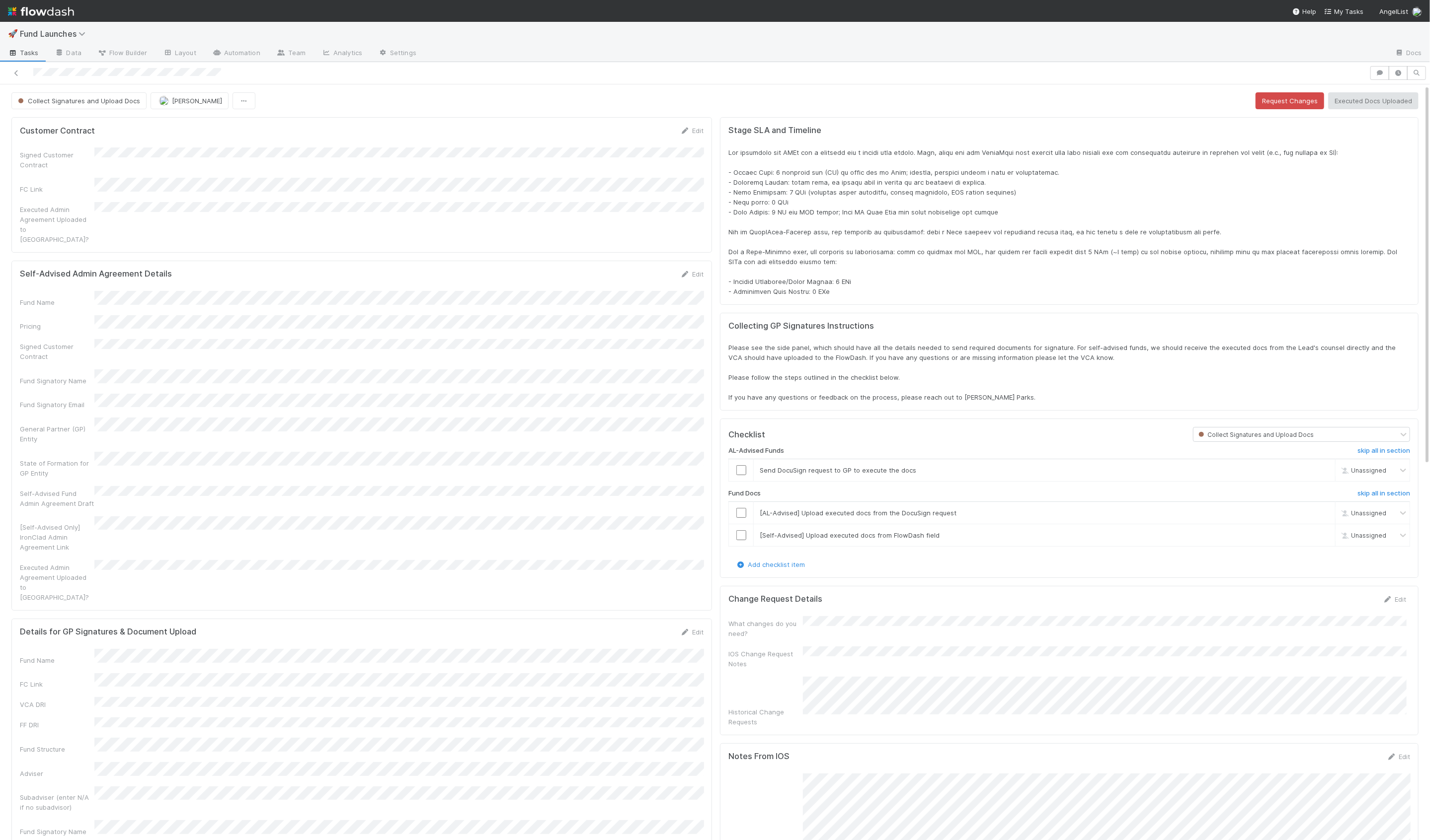
click at [283, 223] on div "Executed Admin Agreement Uploaded to CT?" at bounding box center [361, 223] width 683 height 42
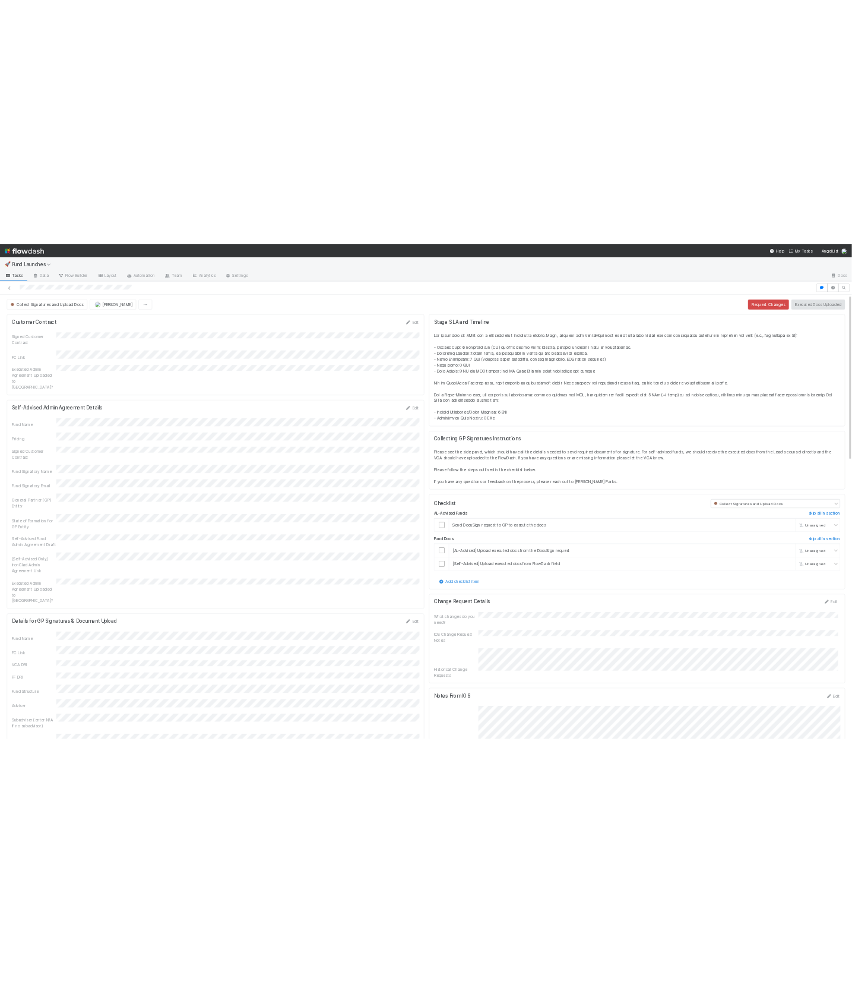
scroll to position [242, 805]
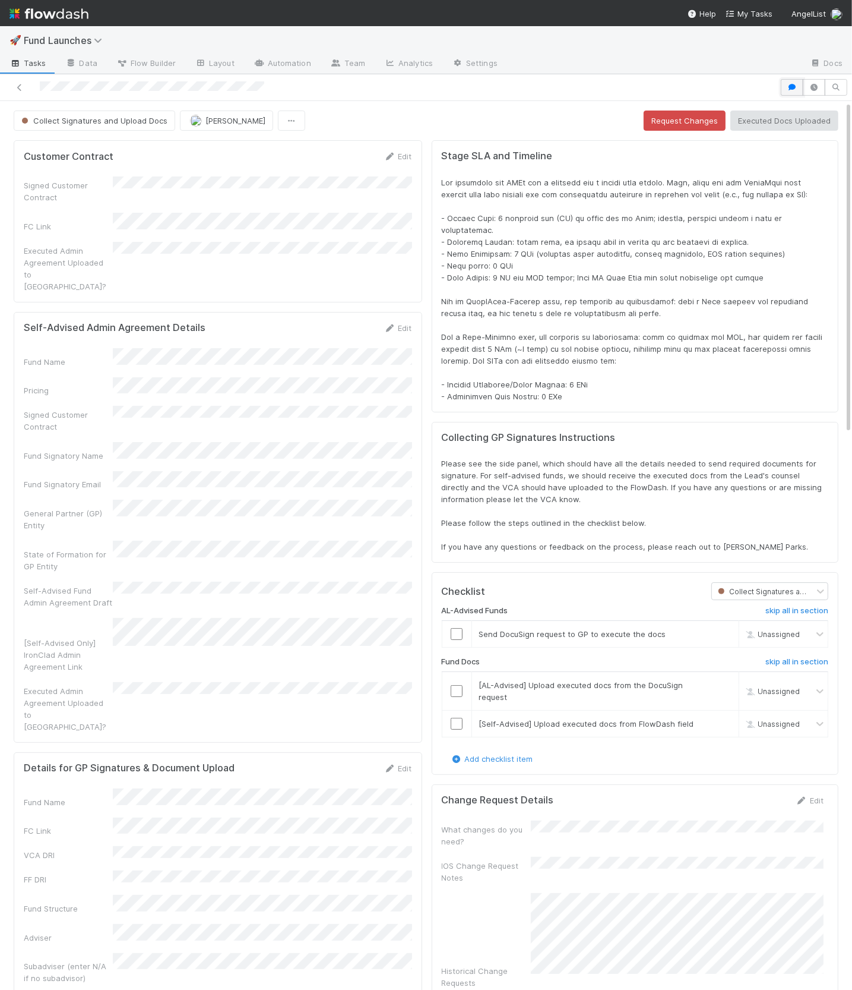
click at [796, 84] on icon "button" at bounding box center [792, 87] width 12 height 7
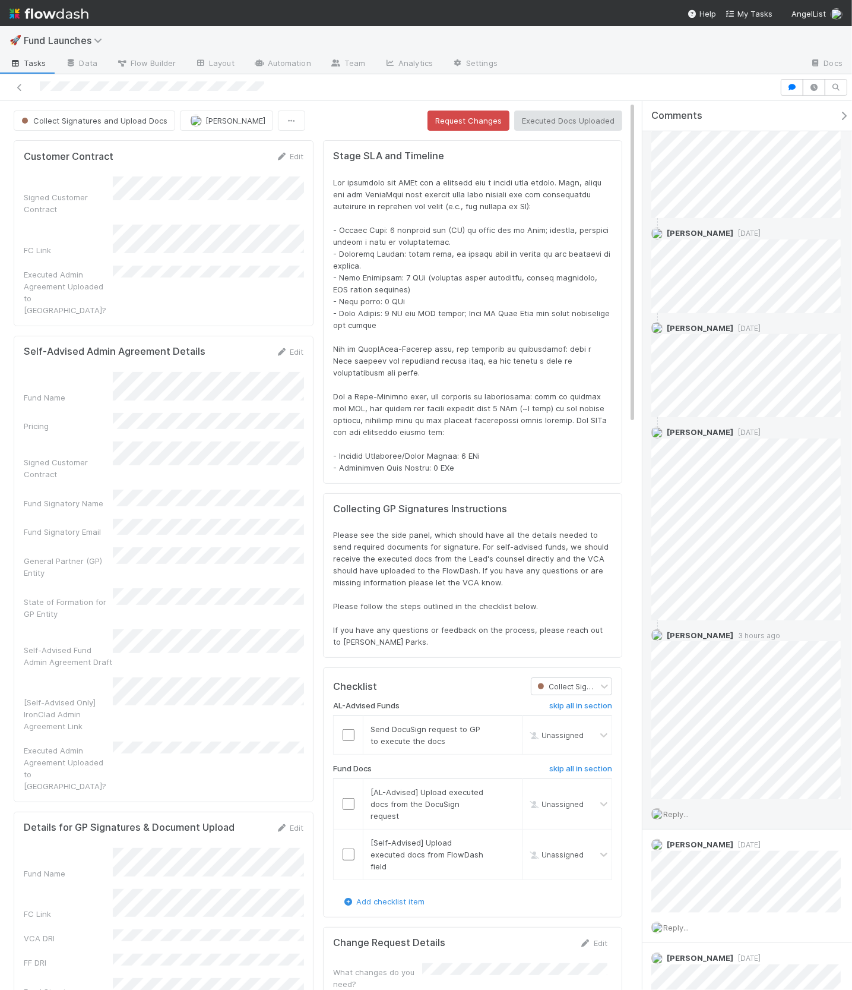
scroll to position [890, 0]
click at [680, 811] on span "Reply..." at bounding box center [676, 816] width 26 height 10
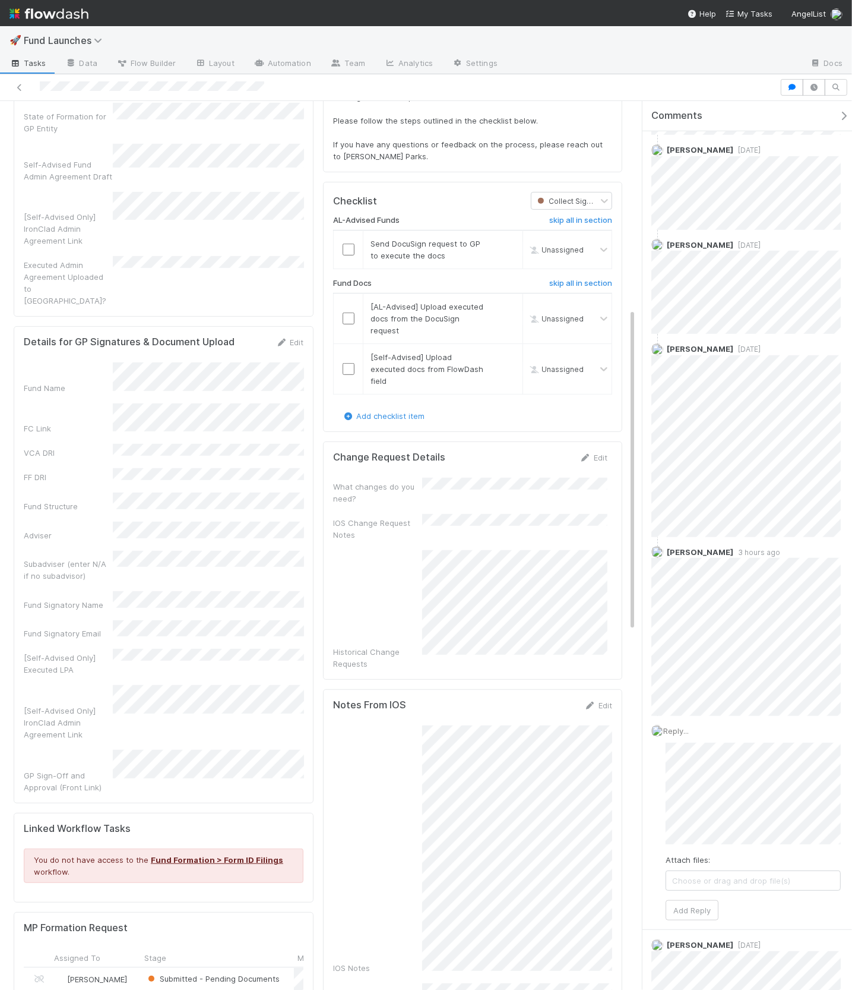
scroll to position [572, 0]
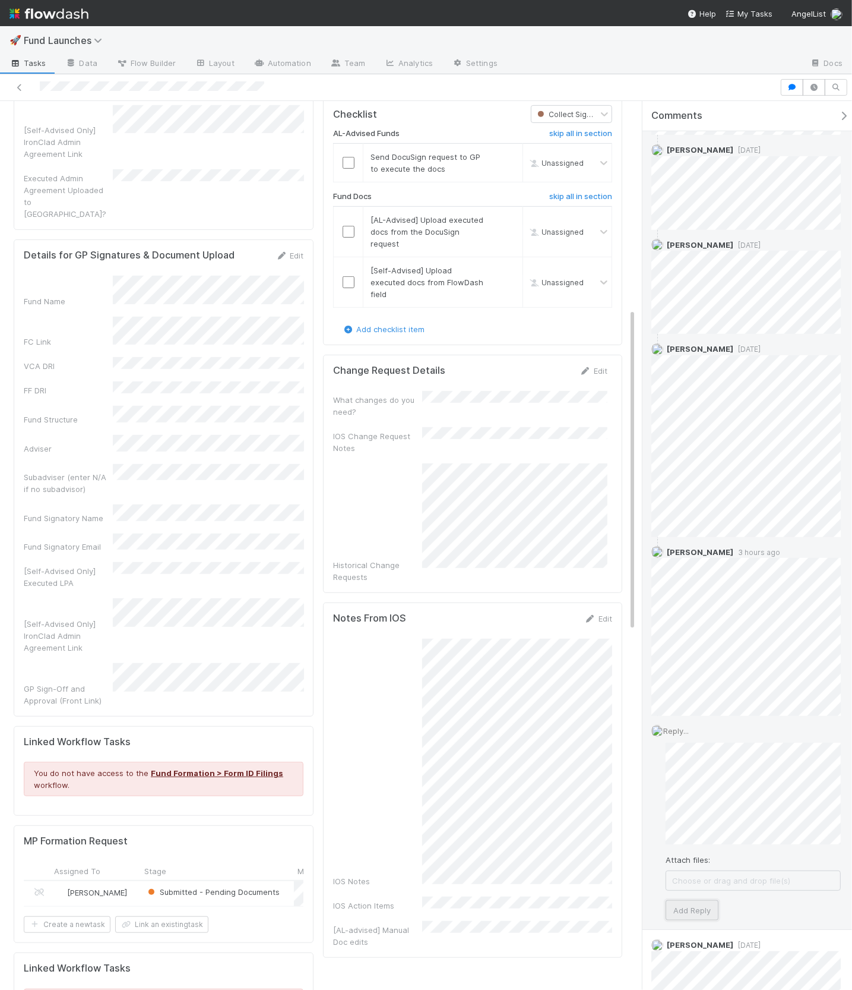
click at [703, 900] on button "Add Reply" at bounding box center [692, 910] width 53 height 20
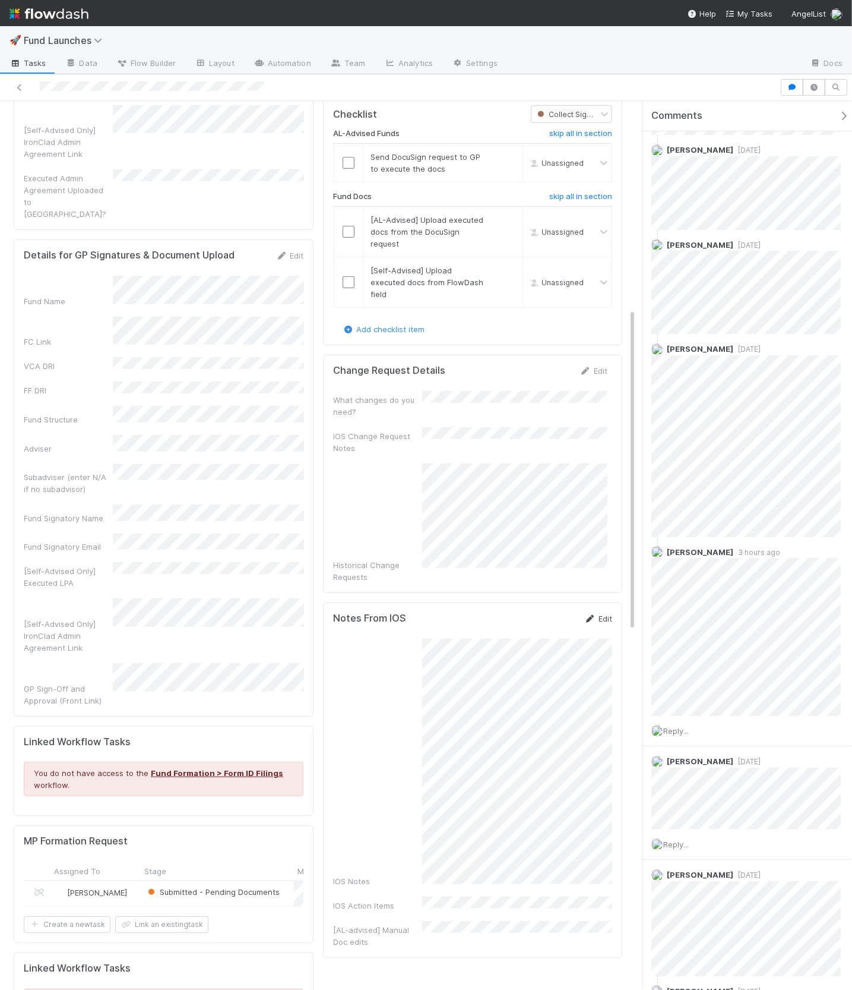
click at [598, 614] on link "Edit" at bounding box center [598, 619] width 28 height 10
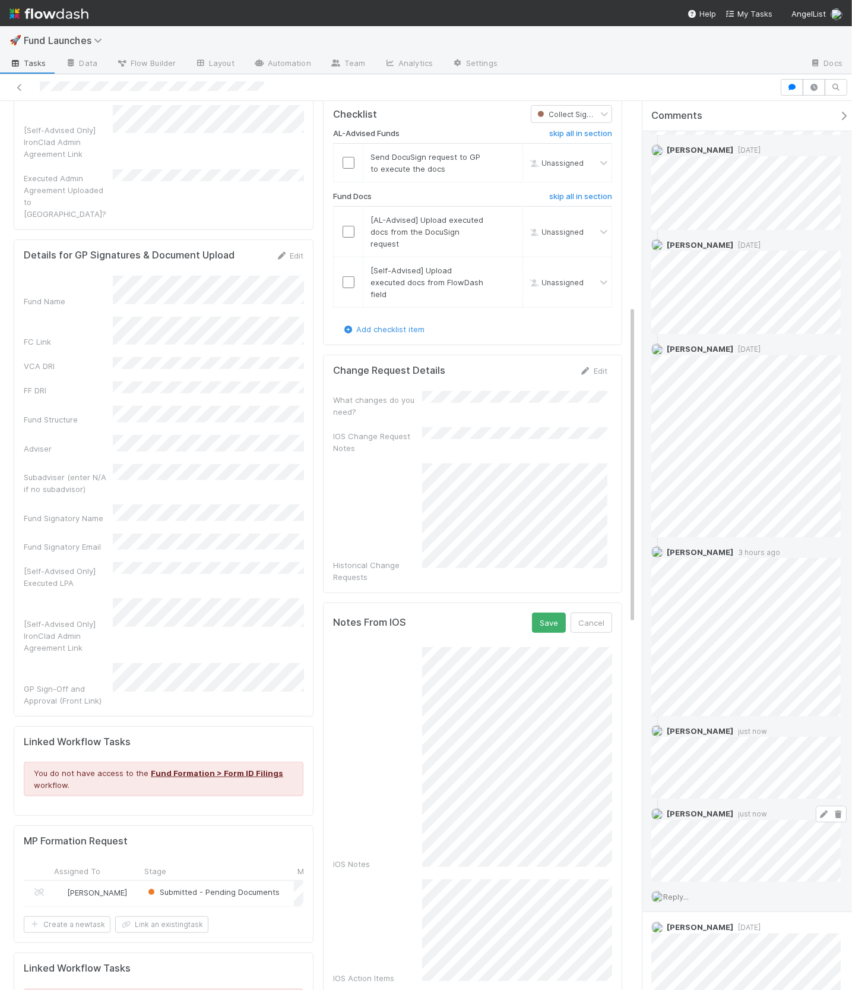
click at [837, 812] on icon at bounding box center [839, 814] width 12 height 8
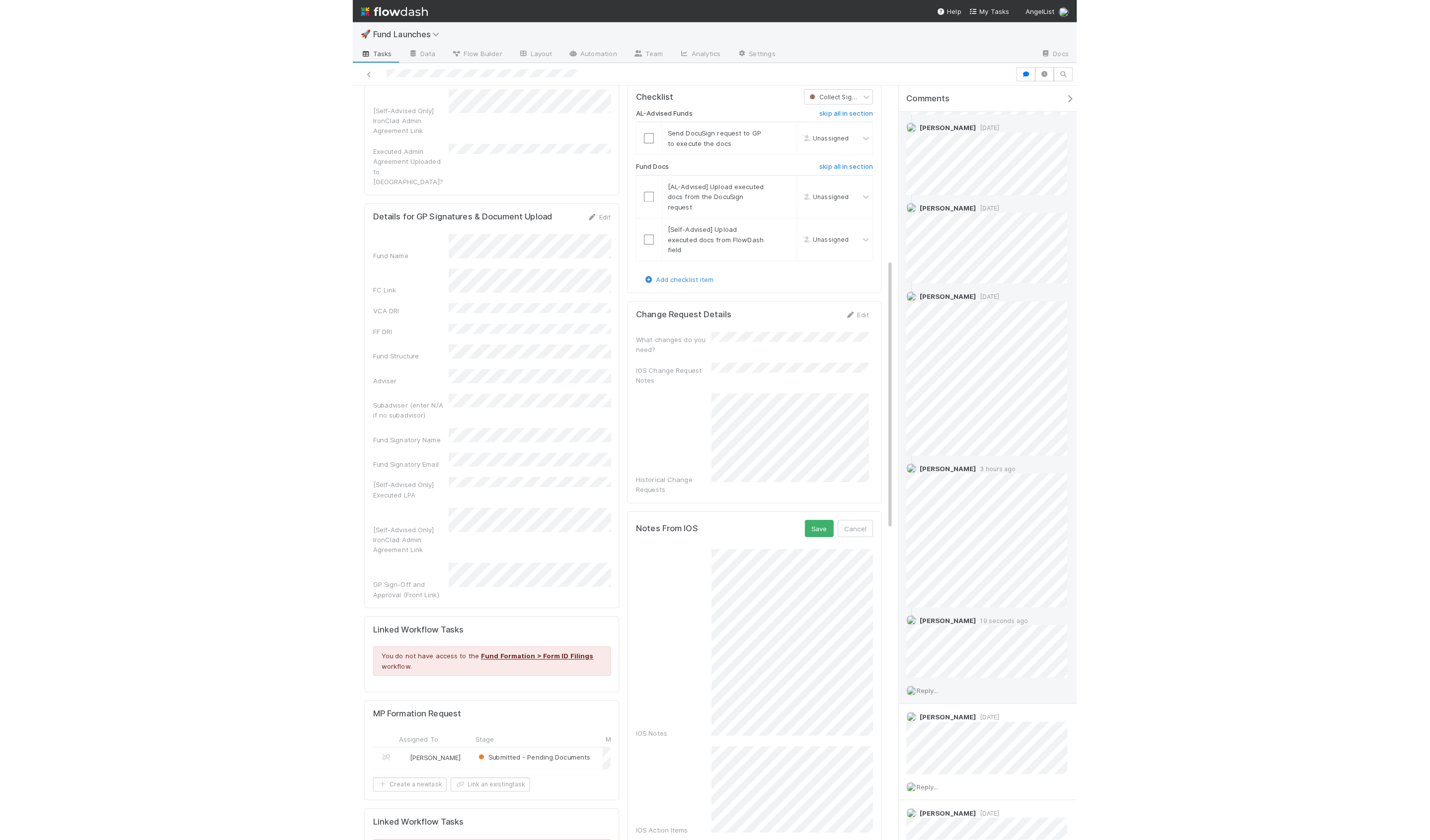
scroll to position [115, 0]
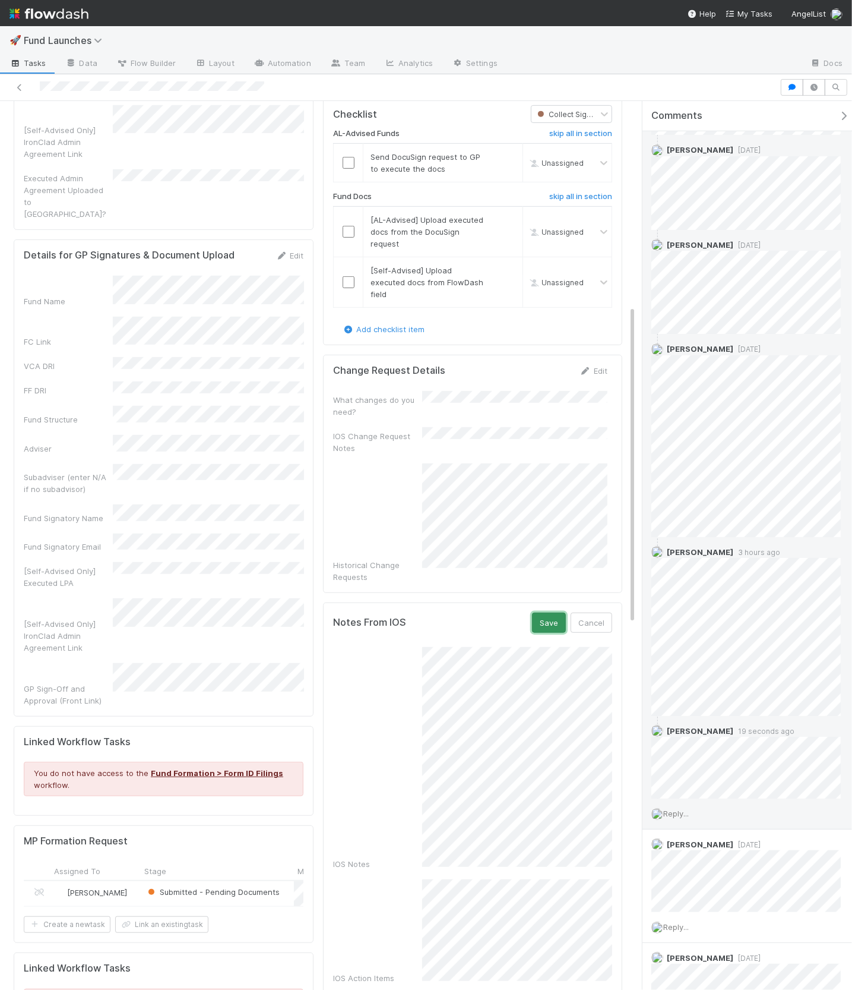
click at [550, 612] on button "Save" at bounding box center [549, 622] width 34 height 20
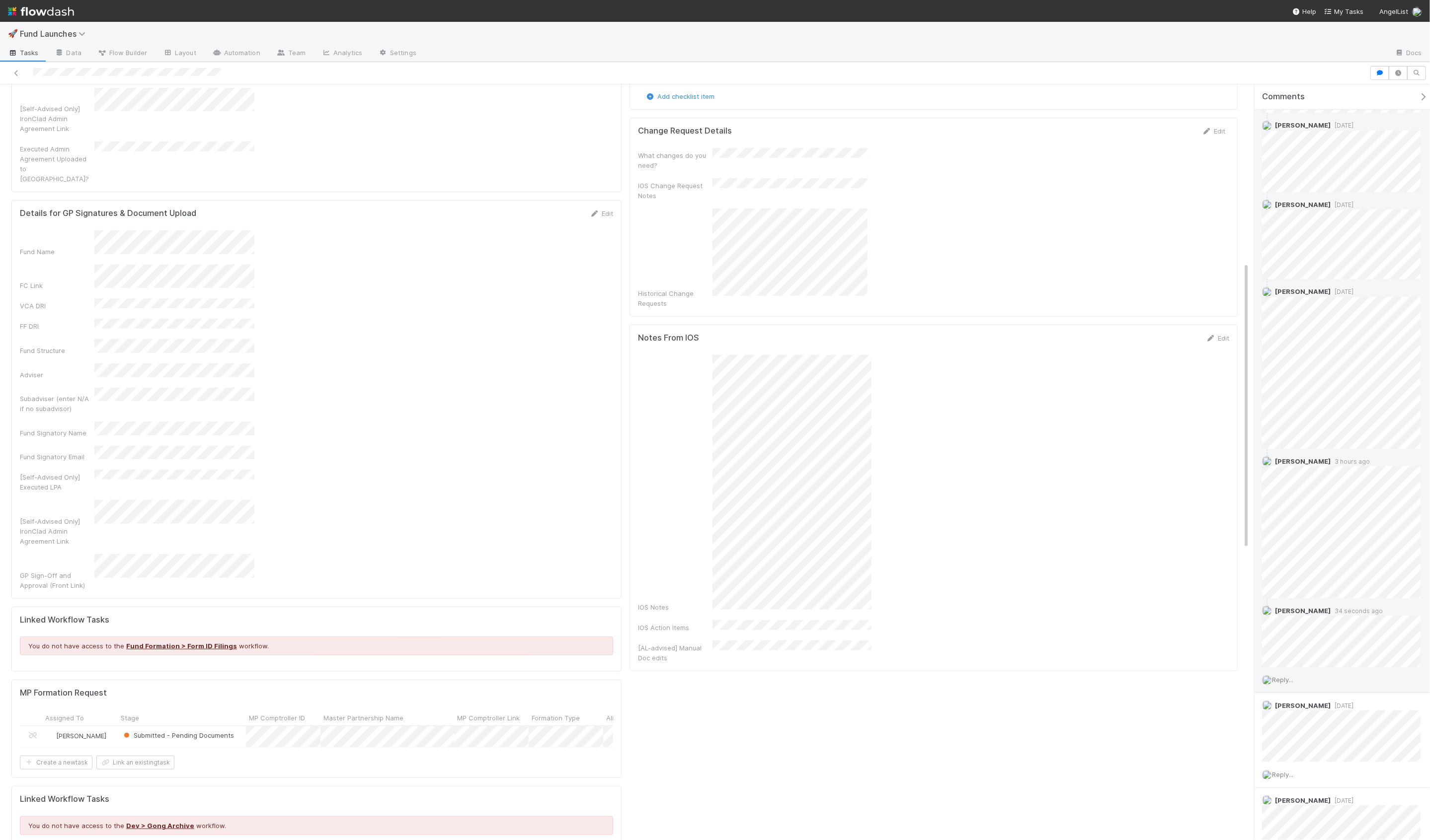
scroll to position [202, 1209]
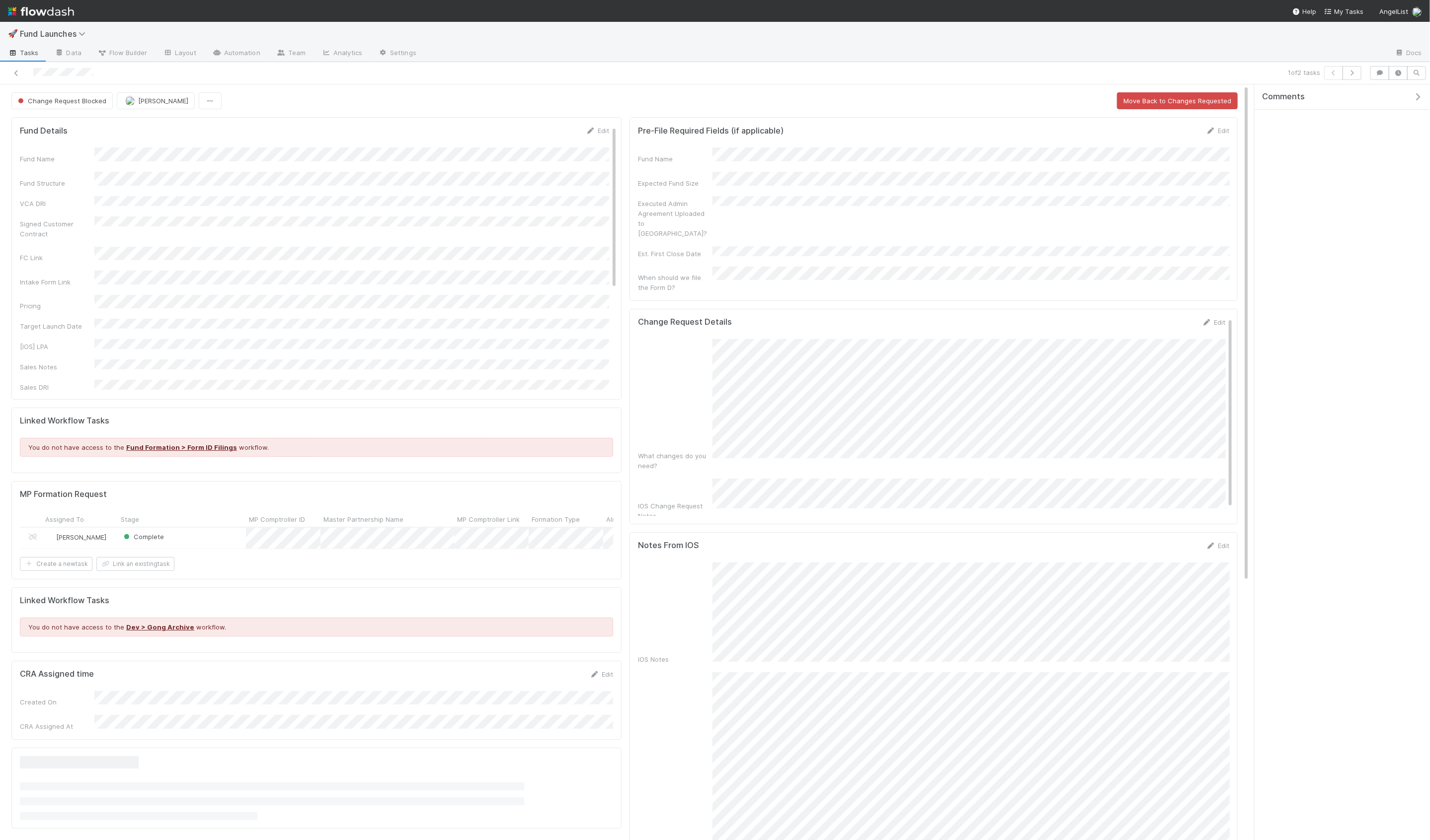
scroll to position [202, 1209]
click at [20, 73] on icon at bounding box center [17, 74] width 10 height 7
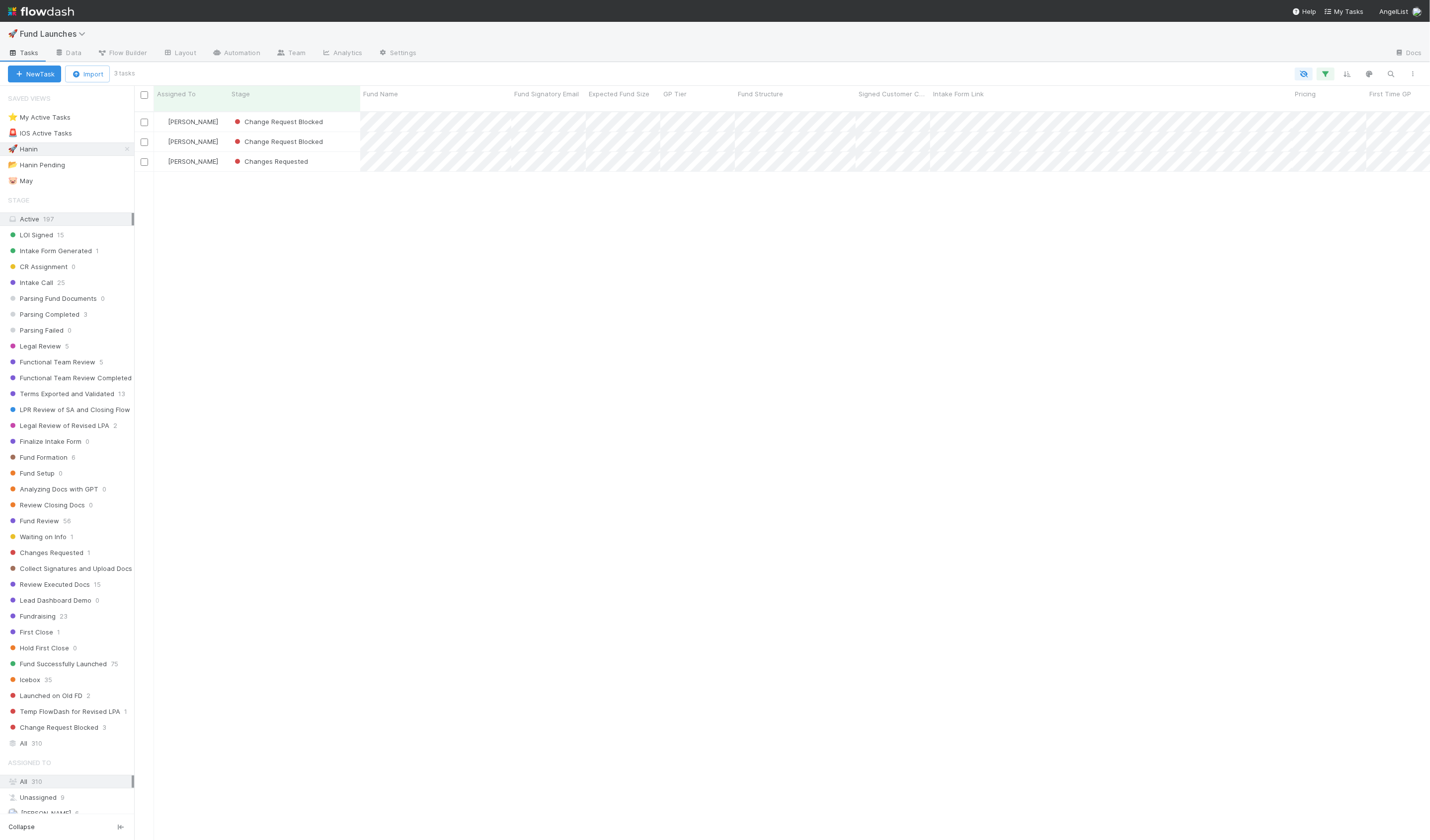
scroll to position [736, 1295]
click at [139, 53] on span "Flow Builder" at bounding box center [121, 53] width 49 height 10
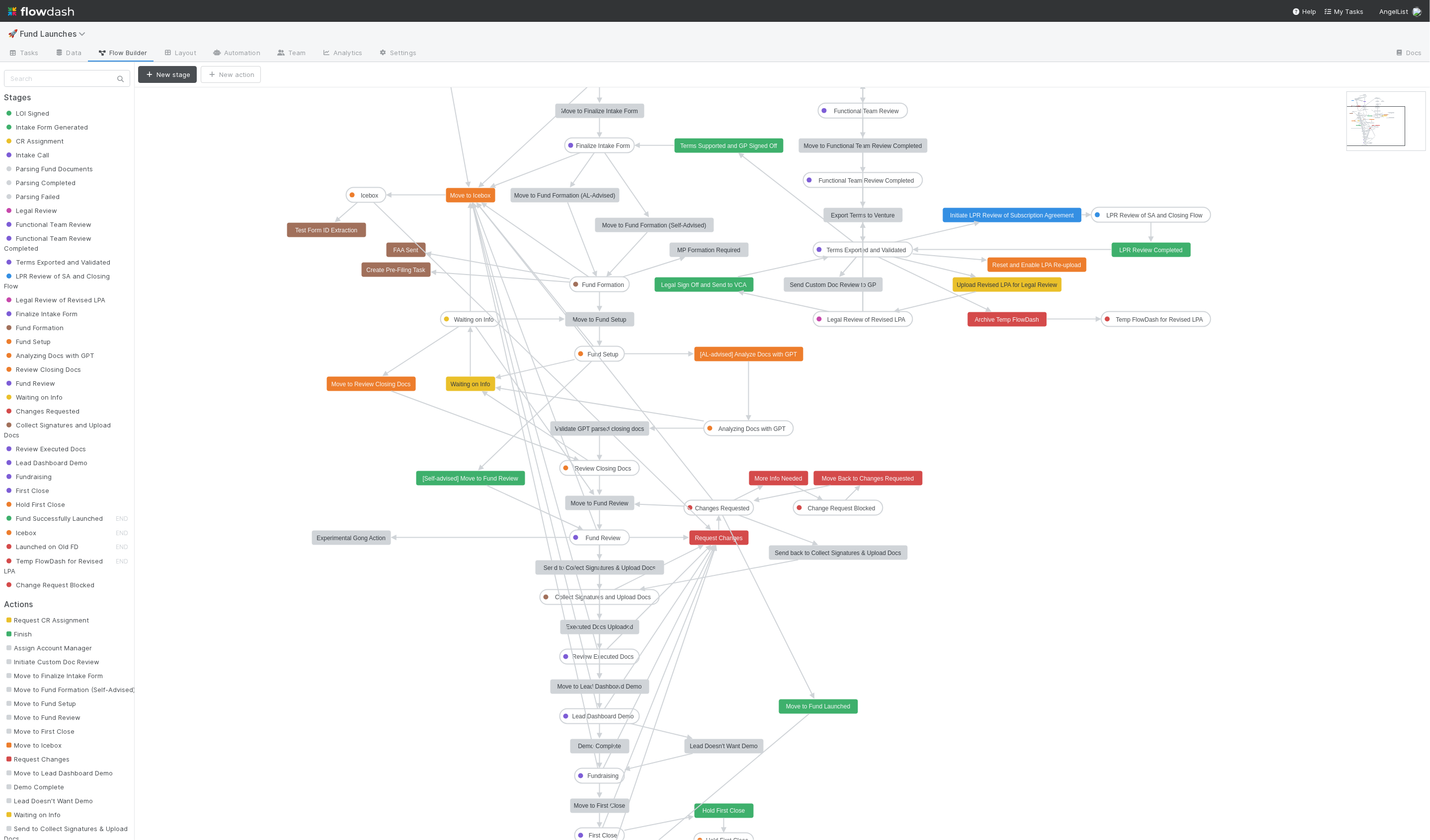
drag, startPoint x: 1366, startPoint y: 115, endPoint x: 1360, endPoint y: 128, distance: 14.3
click at [727, 511] on text "Changes Requested" at bounding box center [722, 508] width 54 height 7
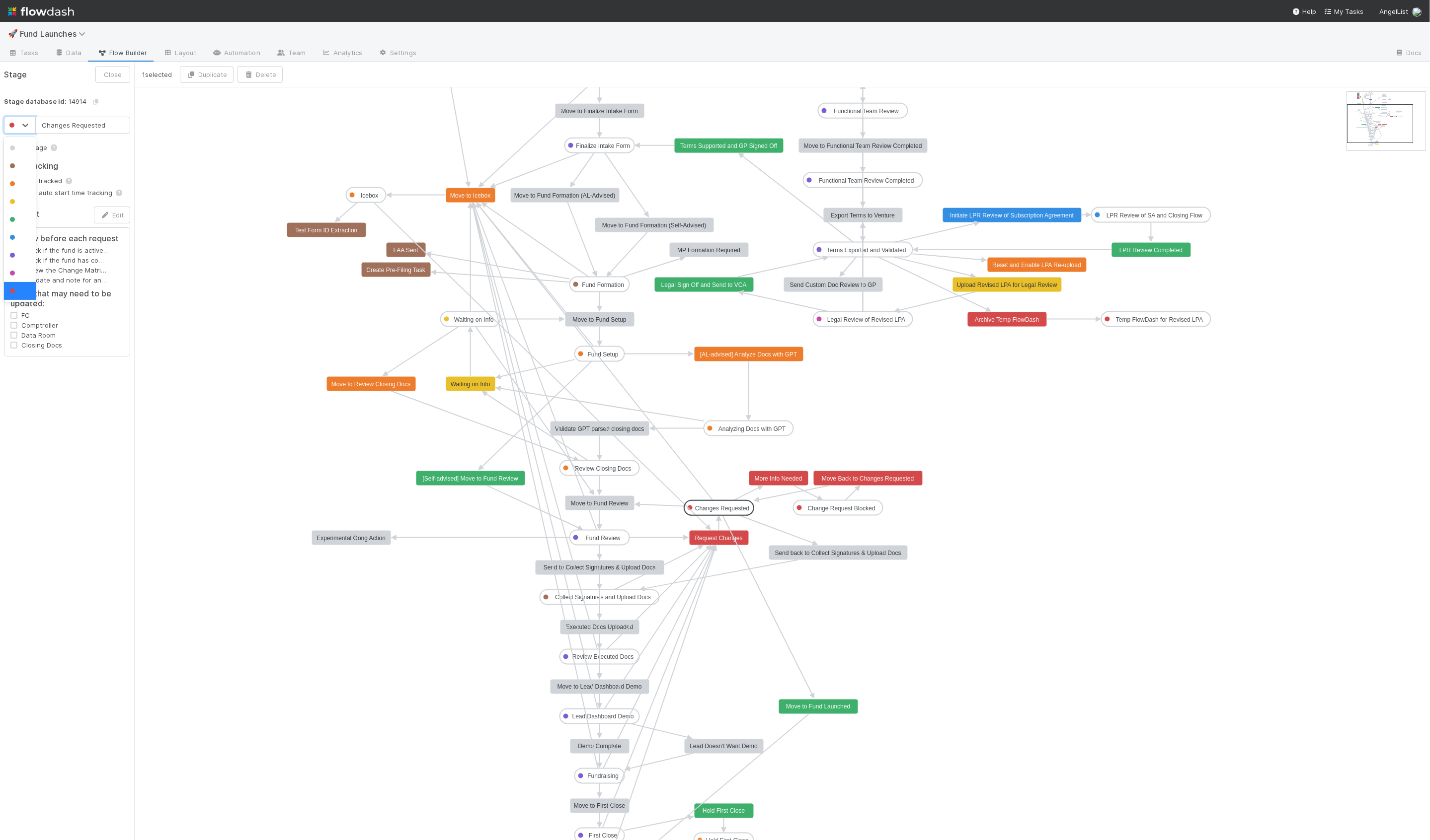
click at [11, 130] on div at bounding box center [9, 125] width 11 height 12
click at [10, 179] on div at bounding box center [20, 184] width 20 height 10
click at [120, 74] on button "Save" at bounding box center [114, 74] width 33 height 17
click at [17, 57] on span "Tasks" at bounding box center [23, 53] width 31 height 10
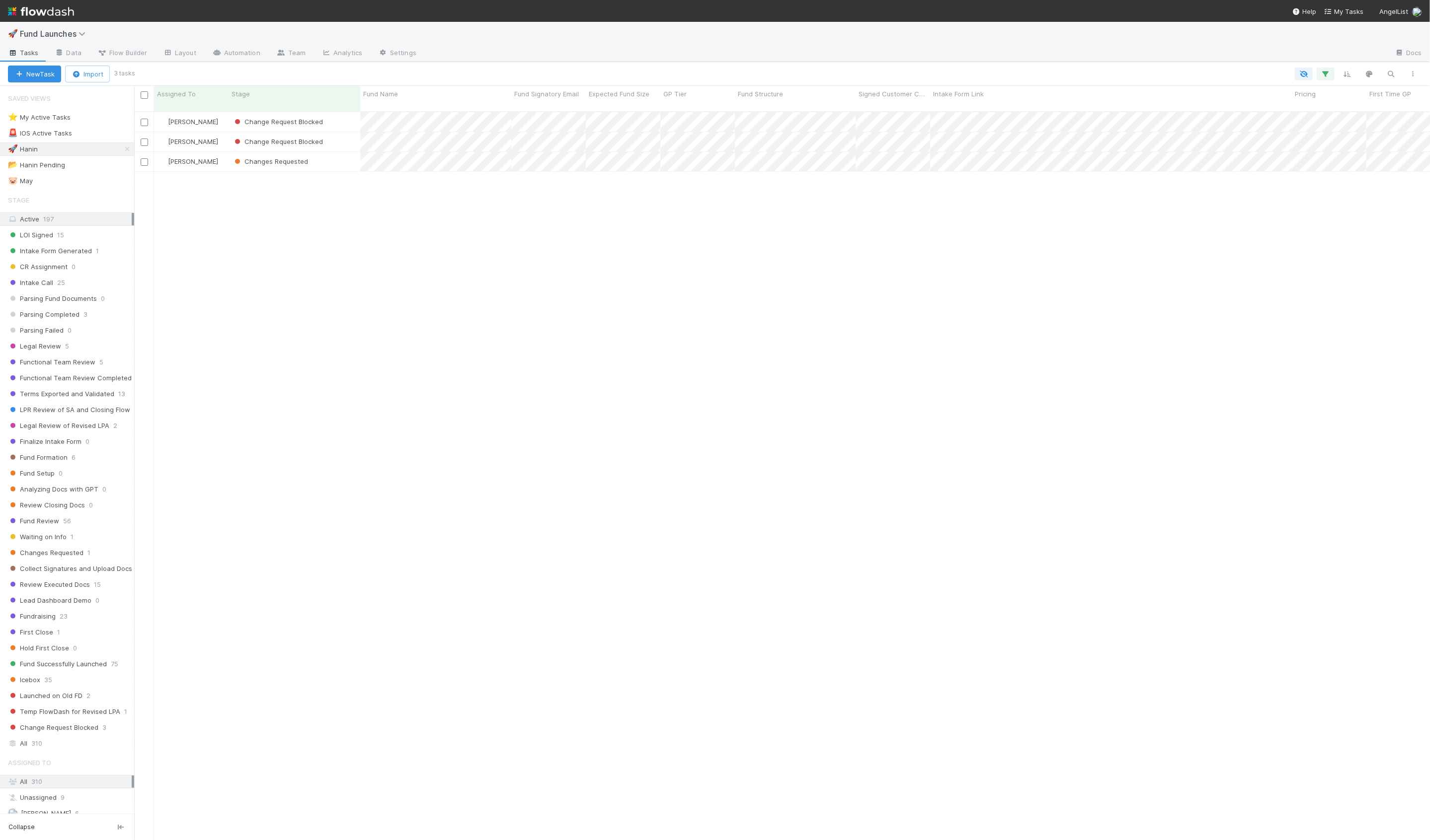
scroll to position [736, 1295]
click at [96, 180] on div "🐷 May 1" at bounding box center [71, 181] width 126 height 13
click at [97, 145] on div "🚀 Hanin 3" at bounding box center [71, 149] width 126 height 13
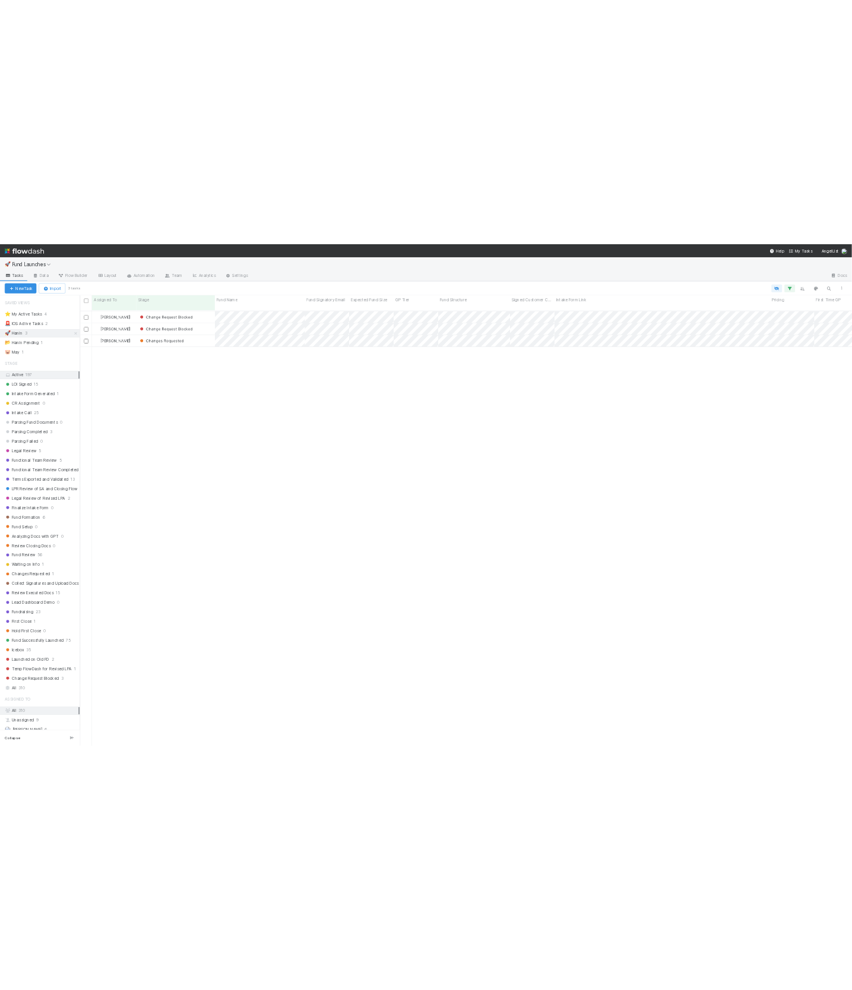
scroll to position [881, 1549]
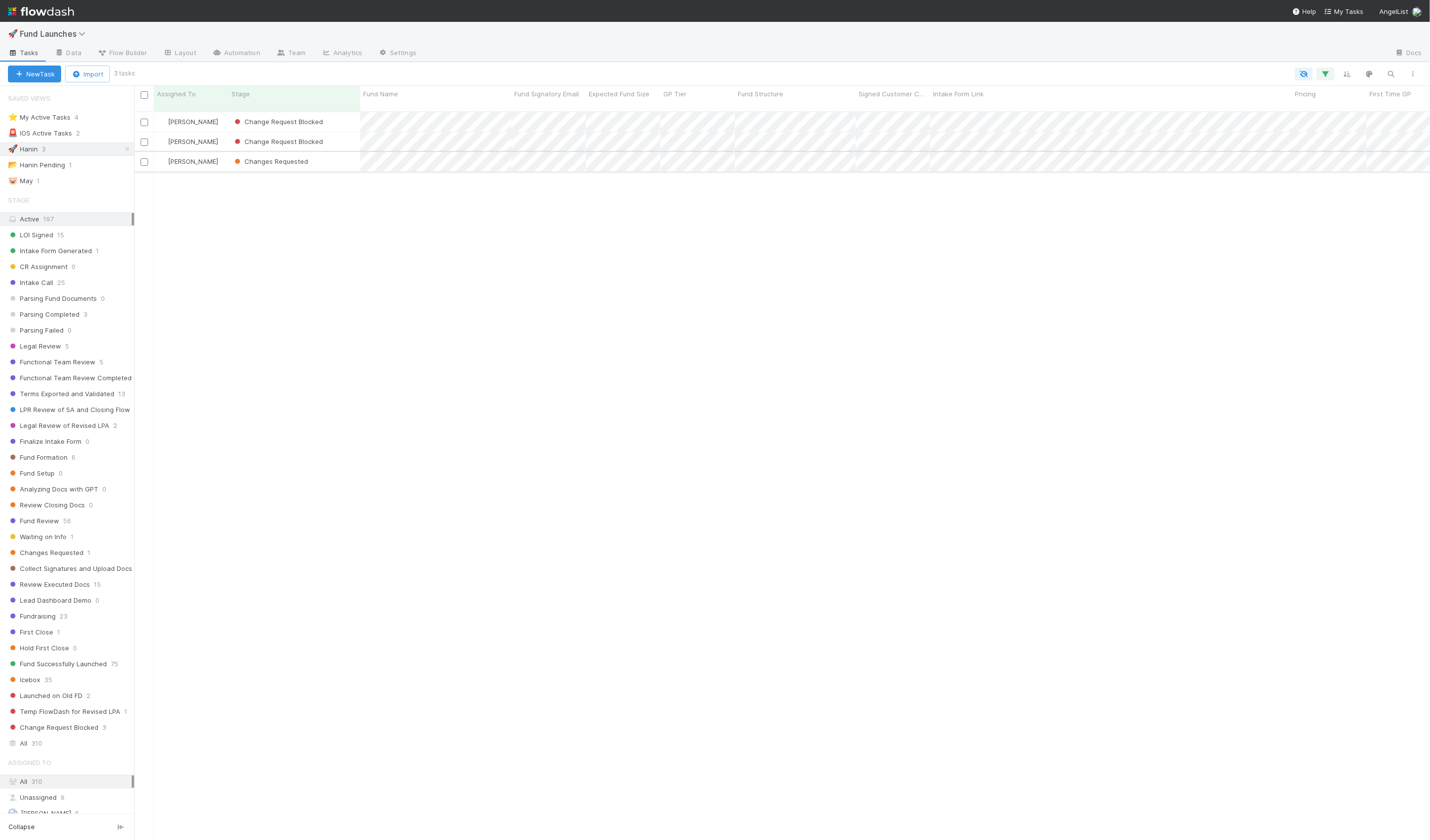
click at [224, 160] on div "[PERSON_NAME]" at bounding box center [191, 161] width 74 height 19
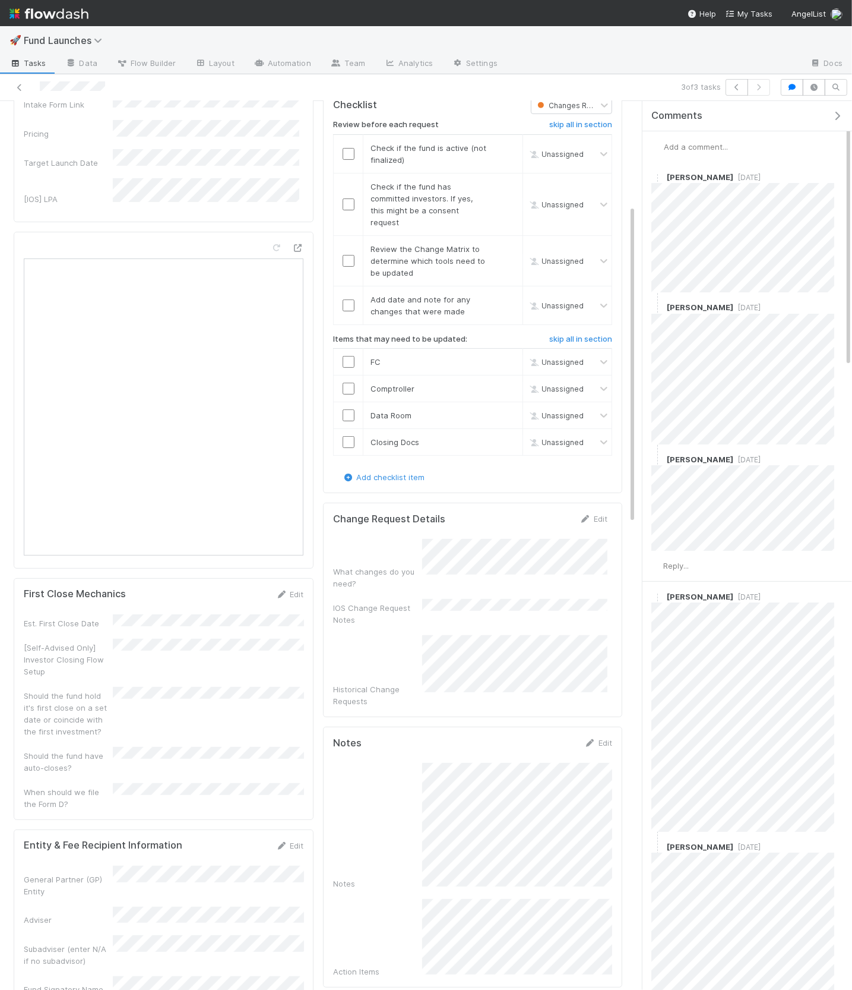
scroll to position [315, 0]
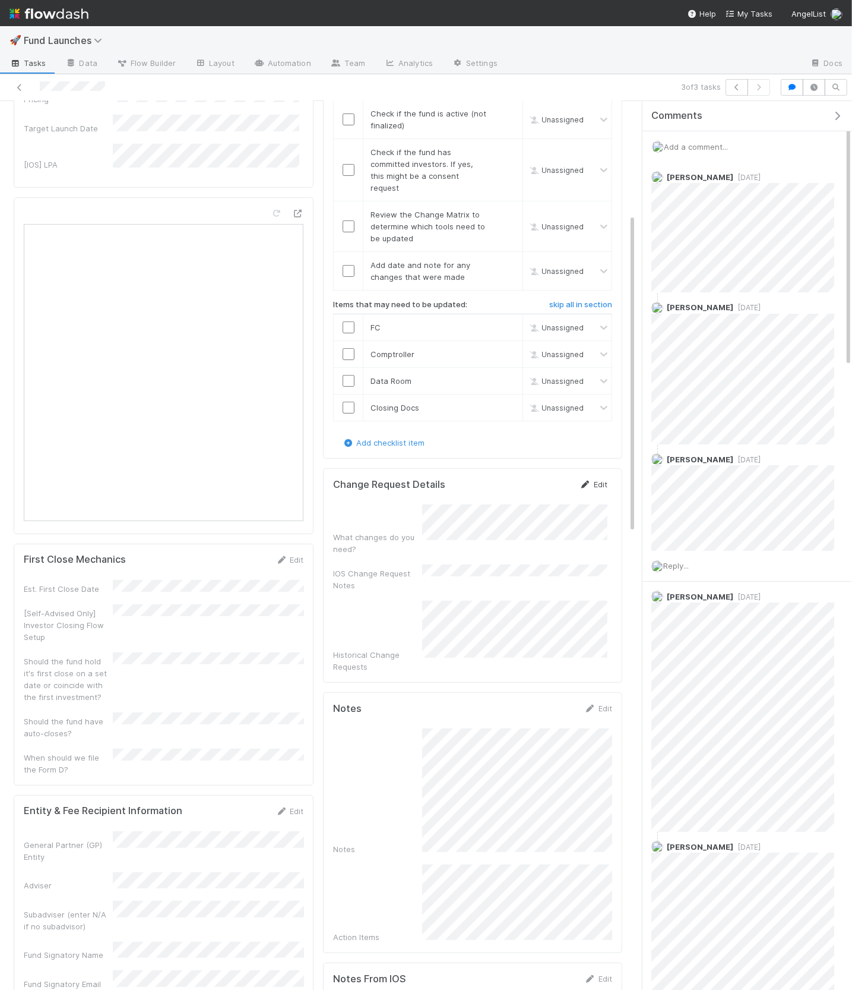
click at [603, 479] on link "Edit" at bounding box center [594, 484] width 28 height 10
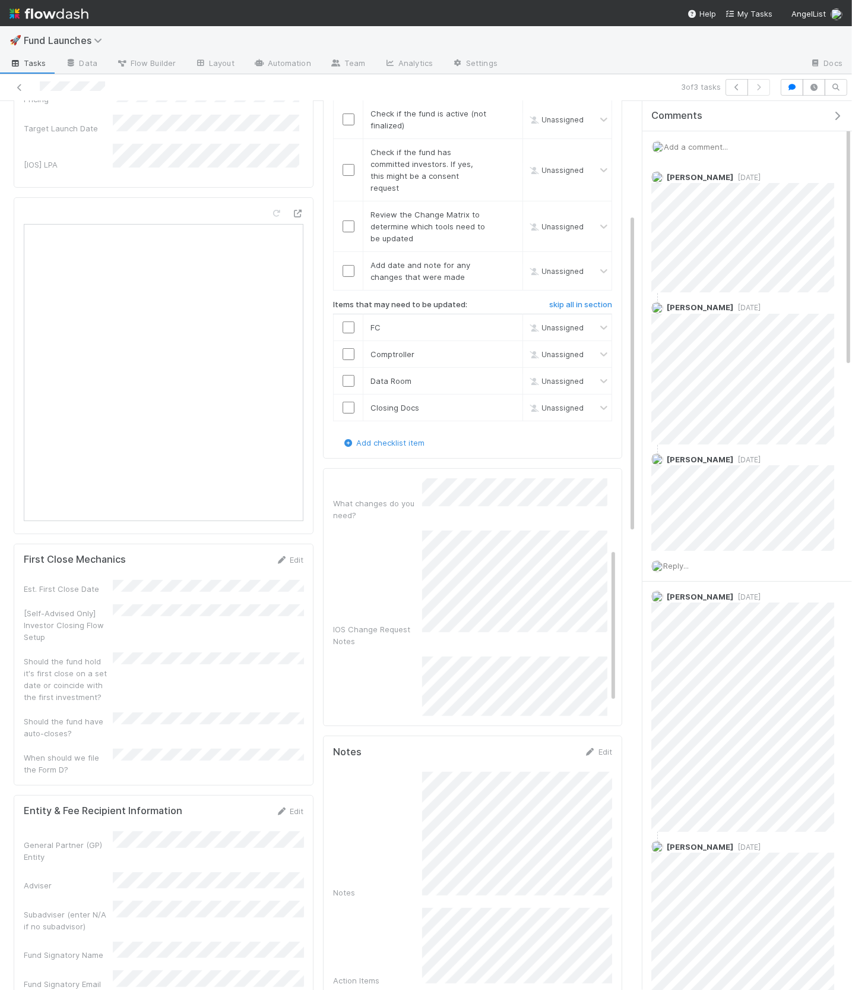
scroll to position [0, 0]
click at [545, 478] on button "Save" at bounding box center [544, 488] width 34 height 20
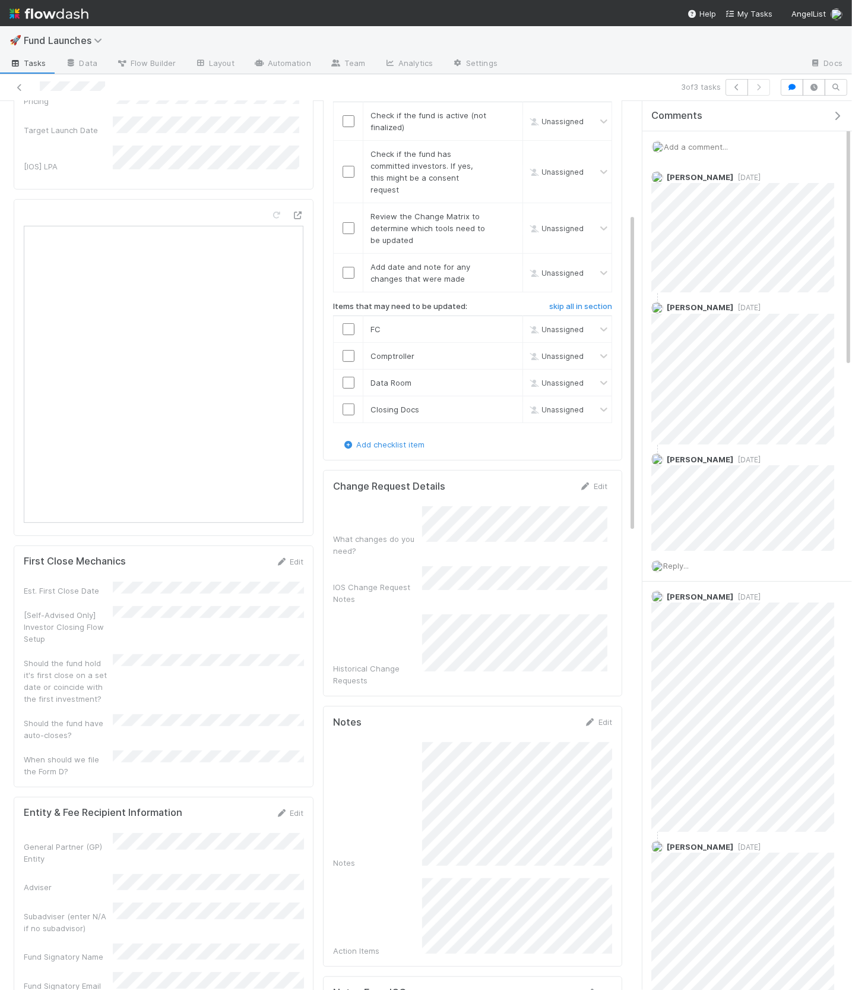
click at [579, 485] on form "Change Request Details Edit What changes do you need? IOS Change Request Notes …" at bounding box center [470, 583] width 274 height 206
click at [599, 481] on link "Edit" at bounding box center [594, 486] width 28 height 10
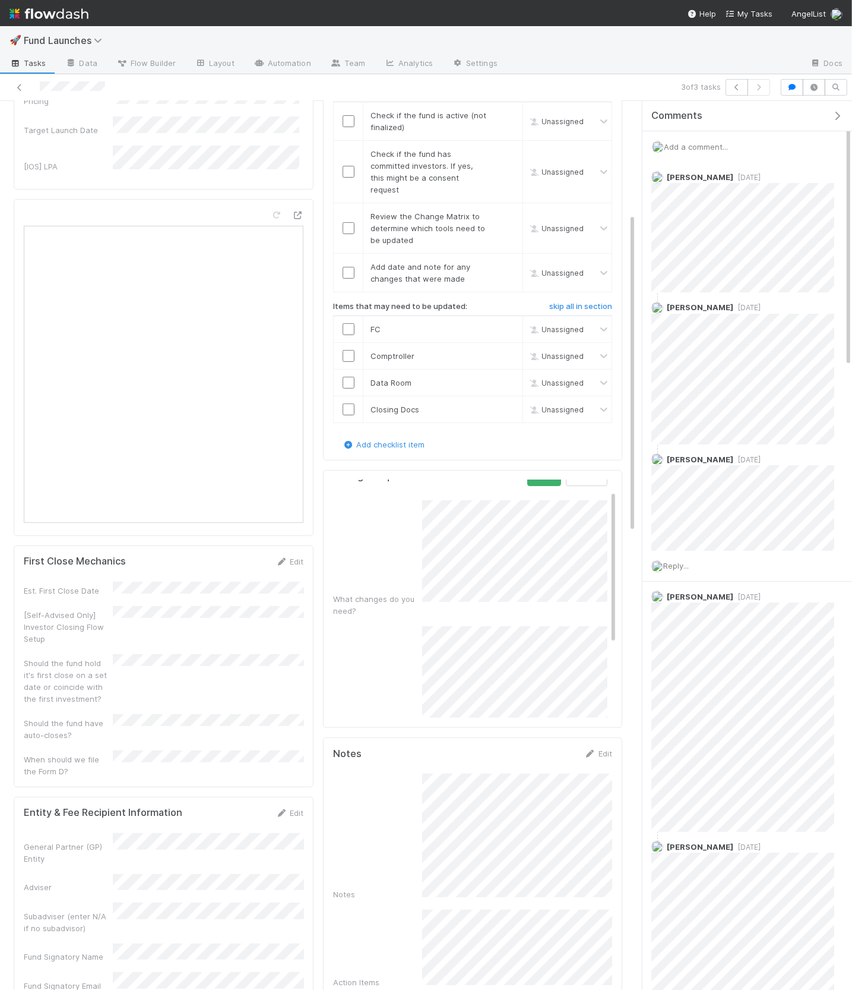
scroll to position [15, 0]
click at [549, 465] on button "Save" at bounding box center [544, 475] width 34 height 20
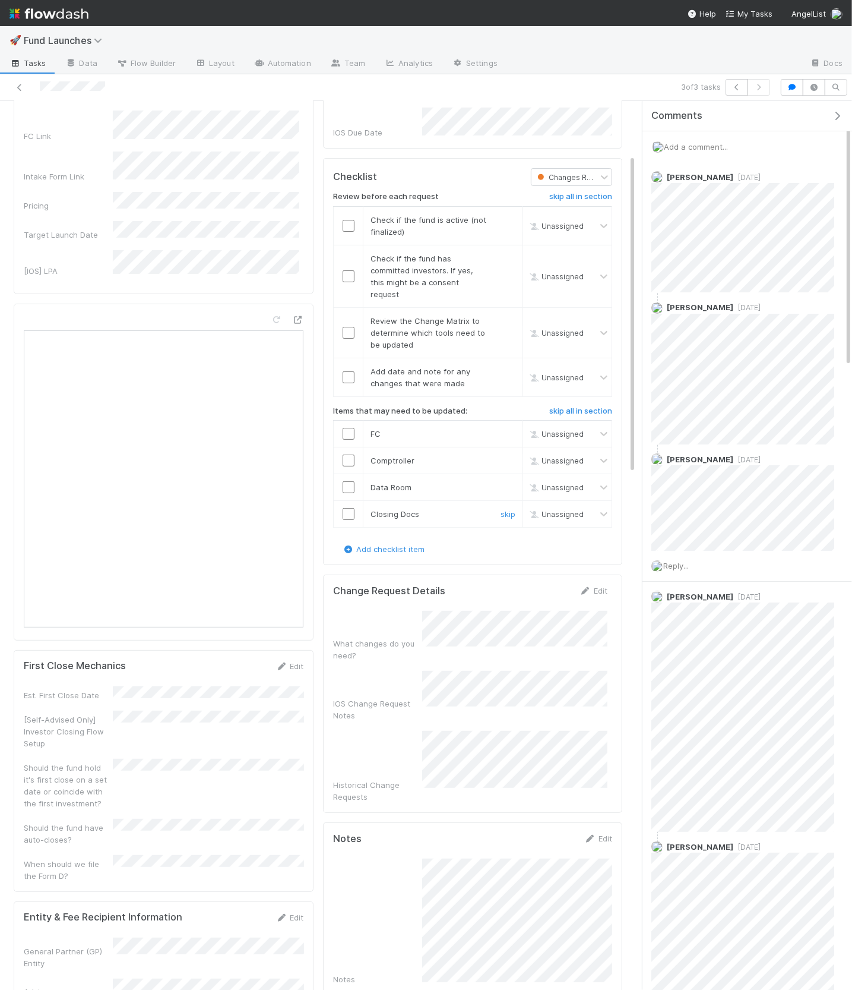
scroll to position [0, 0]
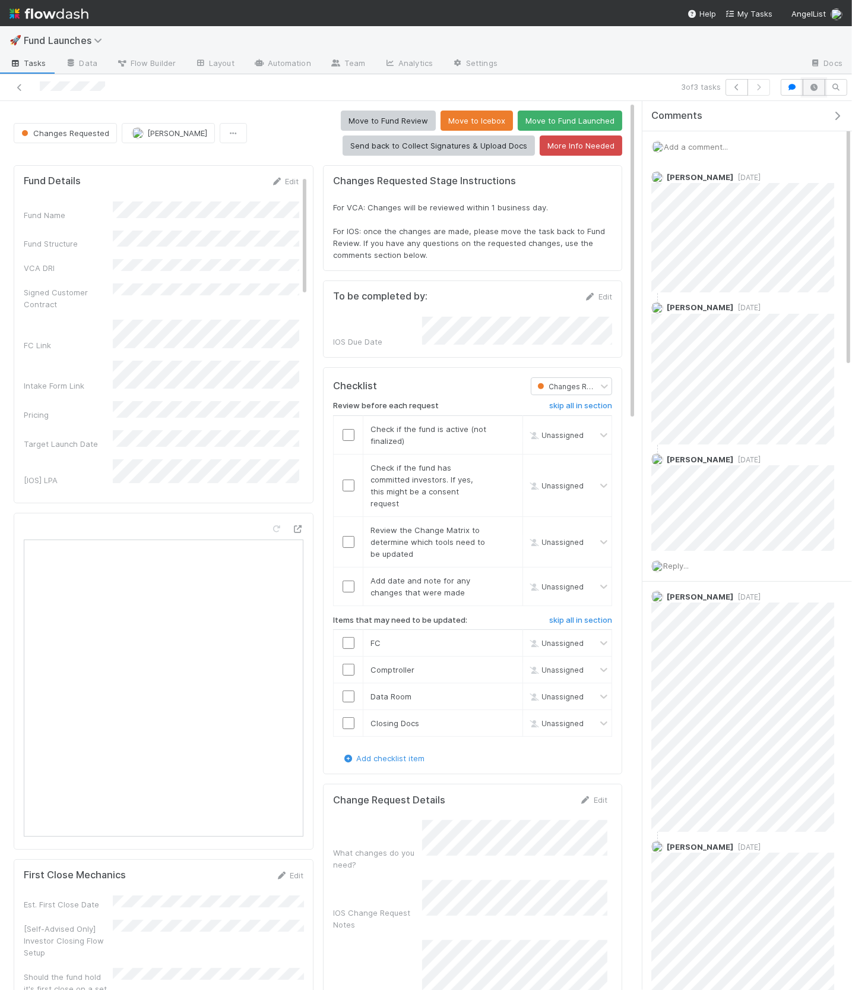
click at [817, 94] on button "button" at bounding box center [814, 87] width 23 height 17
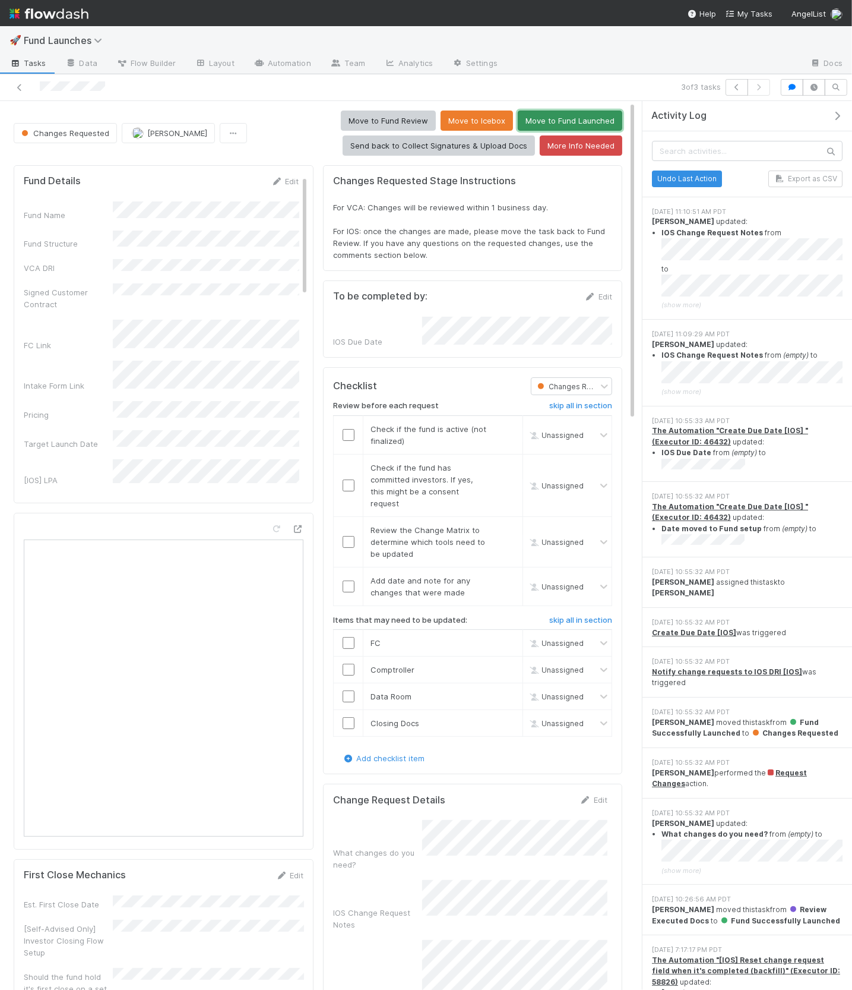
click at [546, 116] on button "Move to Fund Launched" at bounding box center [570, 120] width 105 height 20
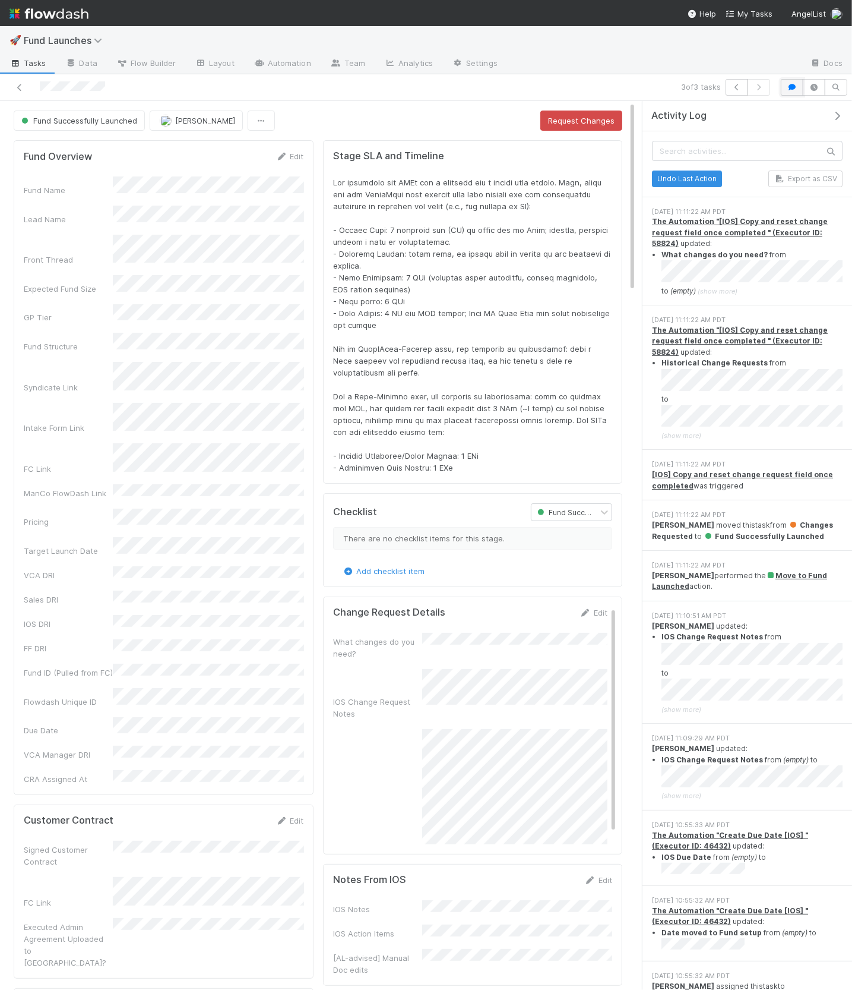
click at [795, 90] on icon "button" at bounding box center [792, 87] width 12 height 7
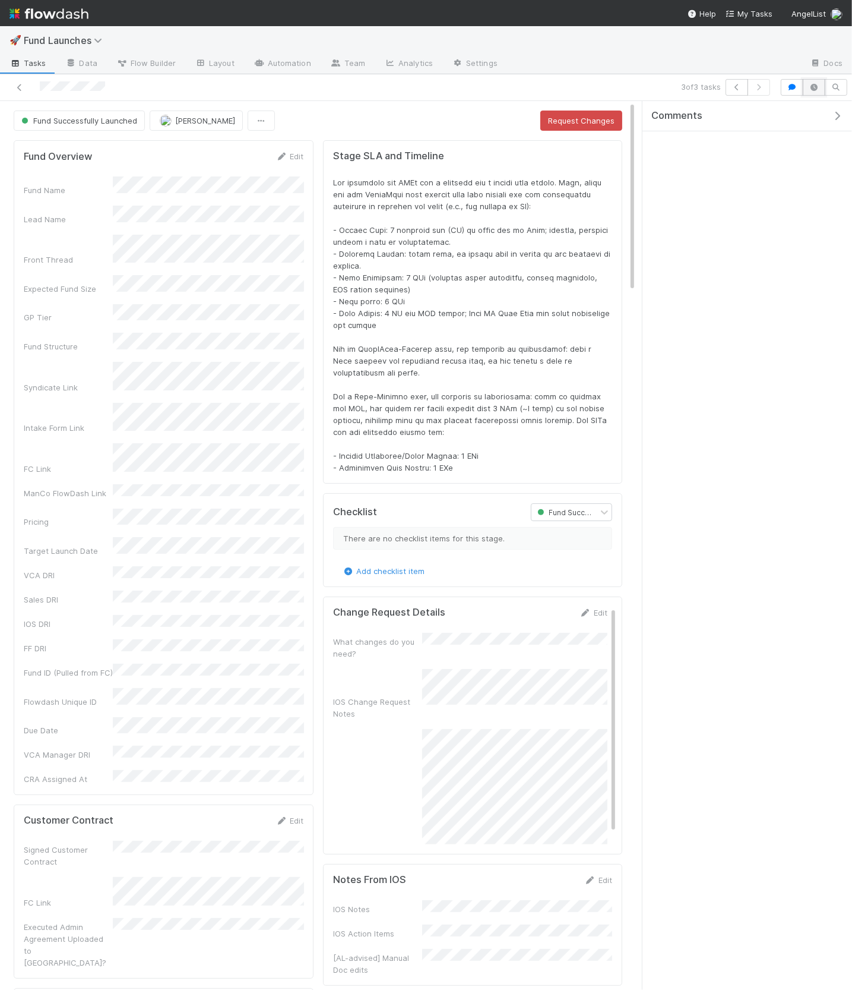
click at [815, 90] on icon "button" at bounding box center [814, 87] width 12 height 7
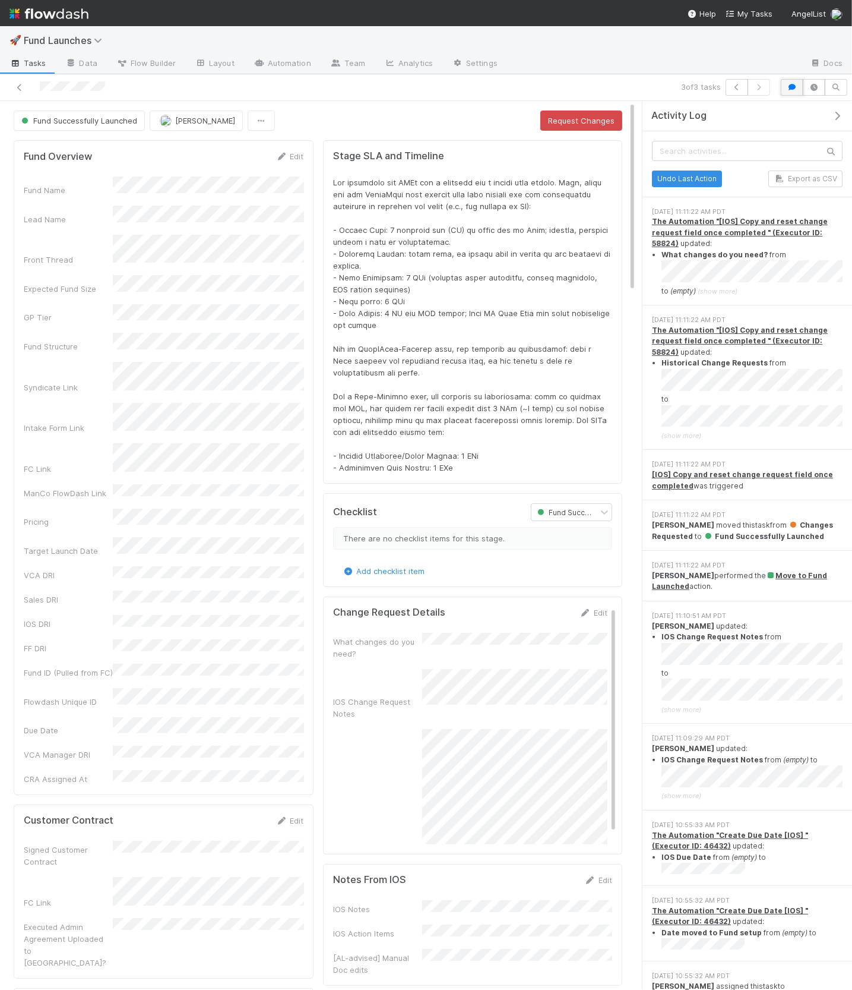
click at [795, 91] on button "button" at bounding box center [792, 87] width 23 height 17
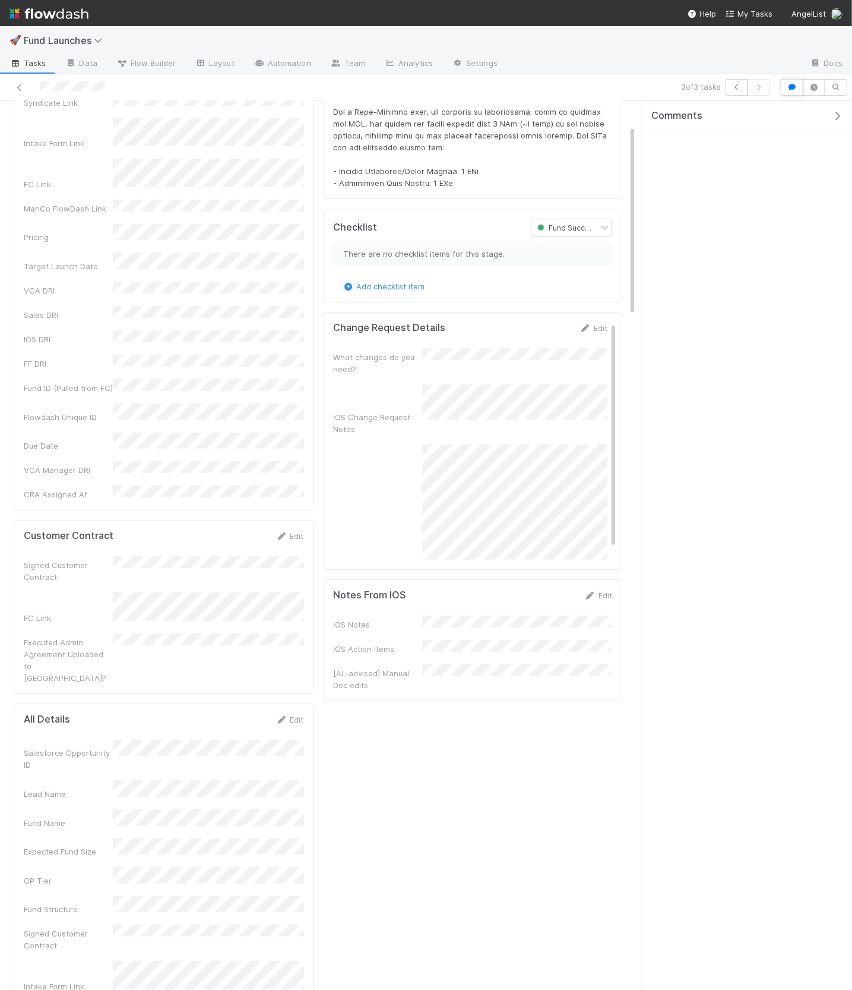
scroll to position [307, 0]
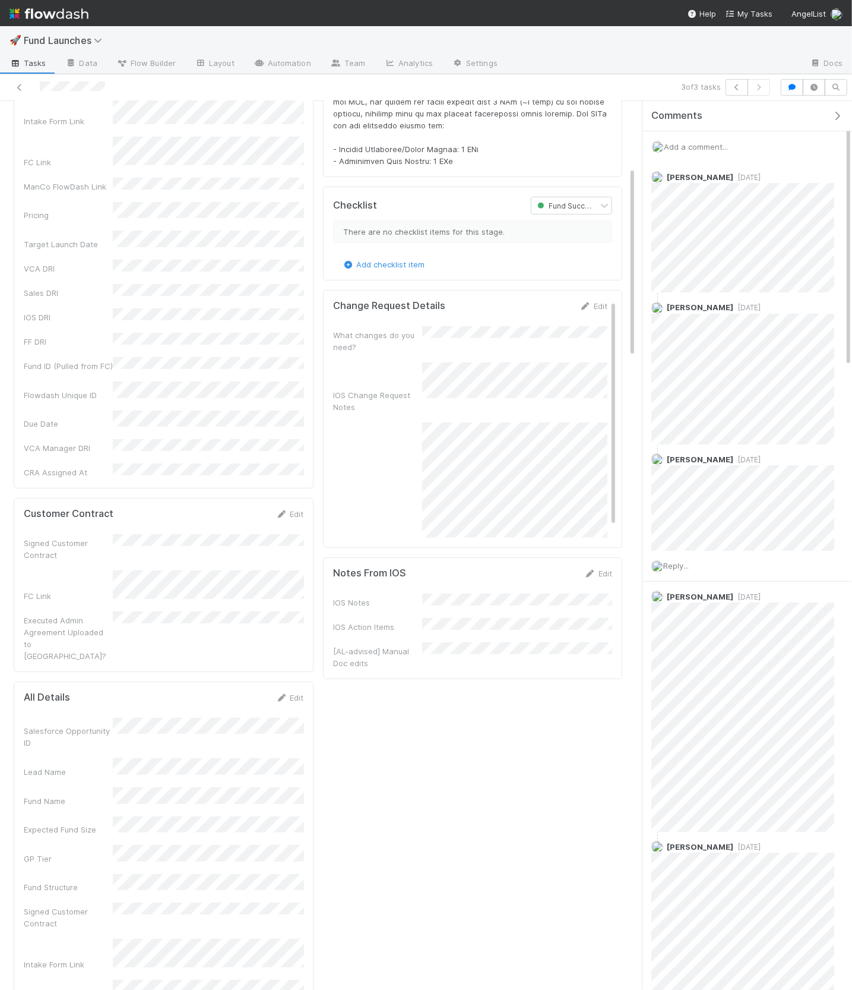
click at [690, 144] on span "Add a comment..." at bounding box center [696, 147] width 64 height 10
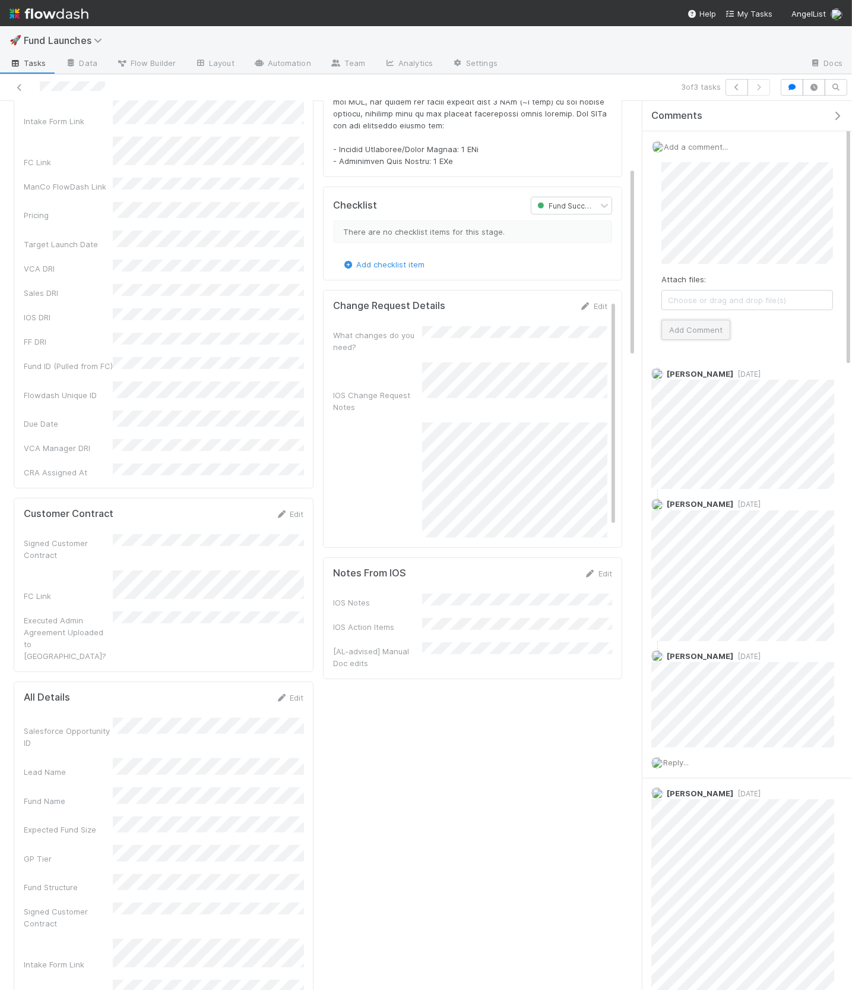
click at [717, 333] on button "Add Comment" at bounding box center [696, 330] width 69 height 20
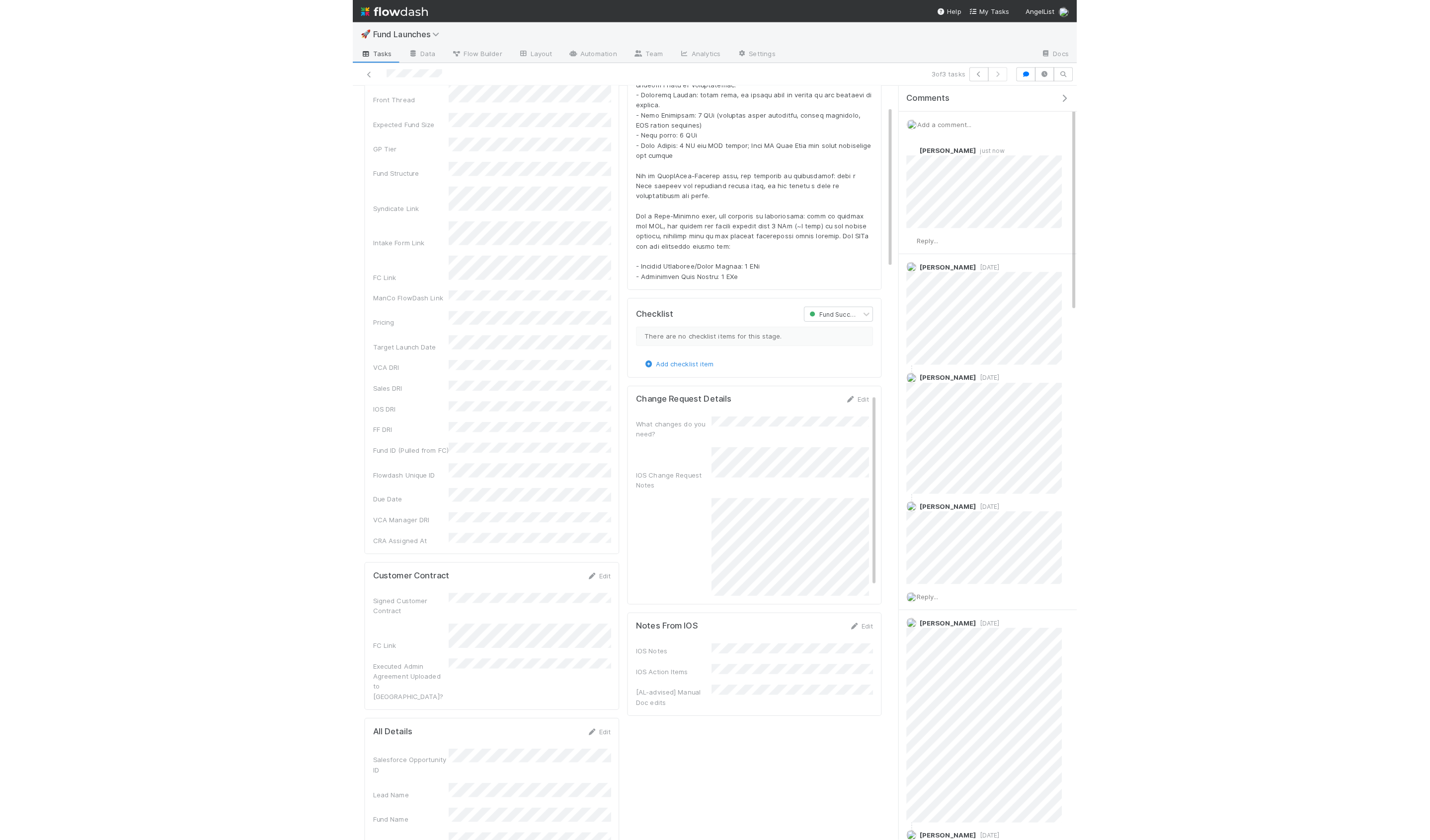
scroll to position [0, 0]
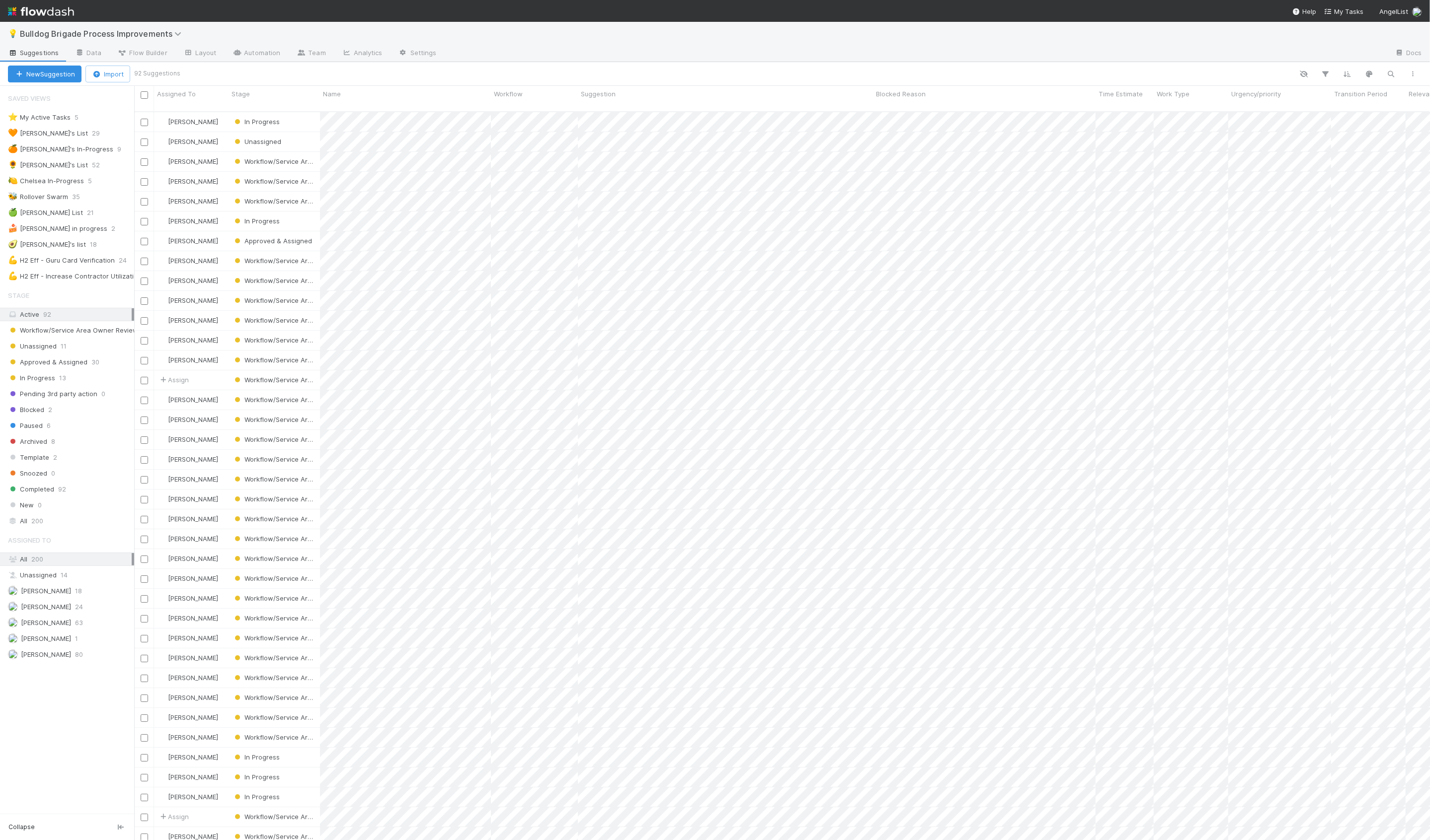
scroll to position [736, 1295]
click at [102, 226] on div "🍰 [PERSON_NAME] in progress 2" at bounding box center [71, 228] width 126 height 13
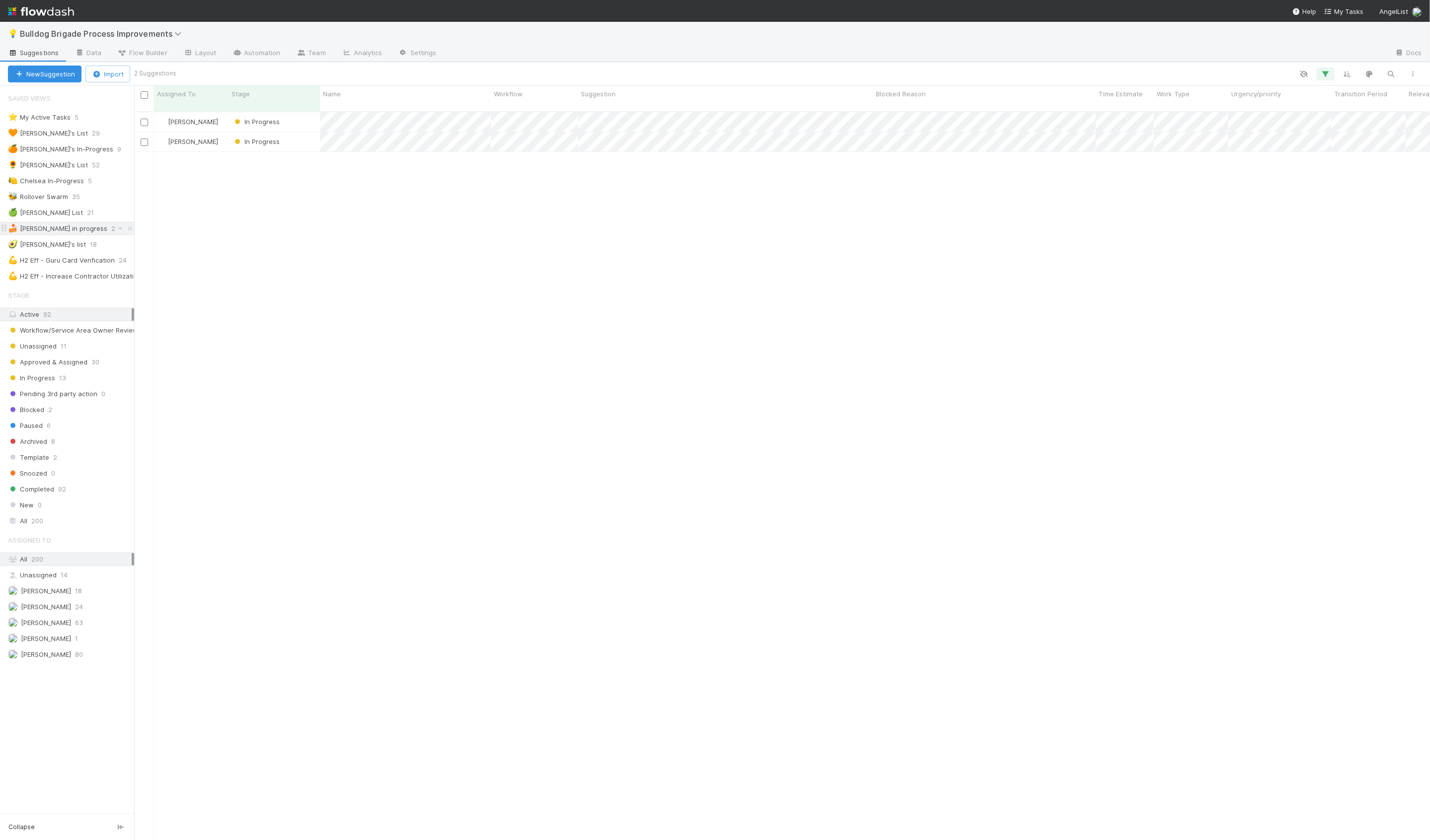
scroll to position [736, 1295]
click at [88, 242] on div "🥑 Alix's list 18" at bounding box center [71, 244] width 126 height 13
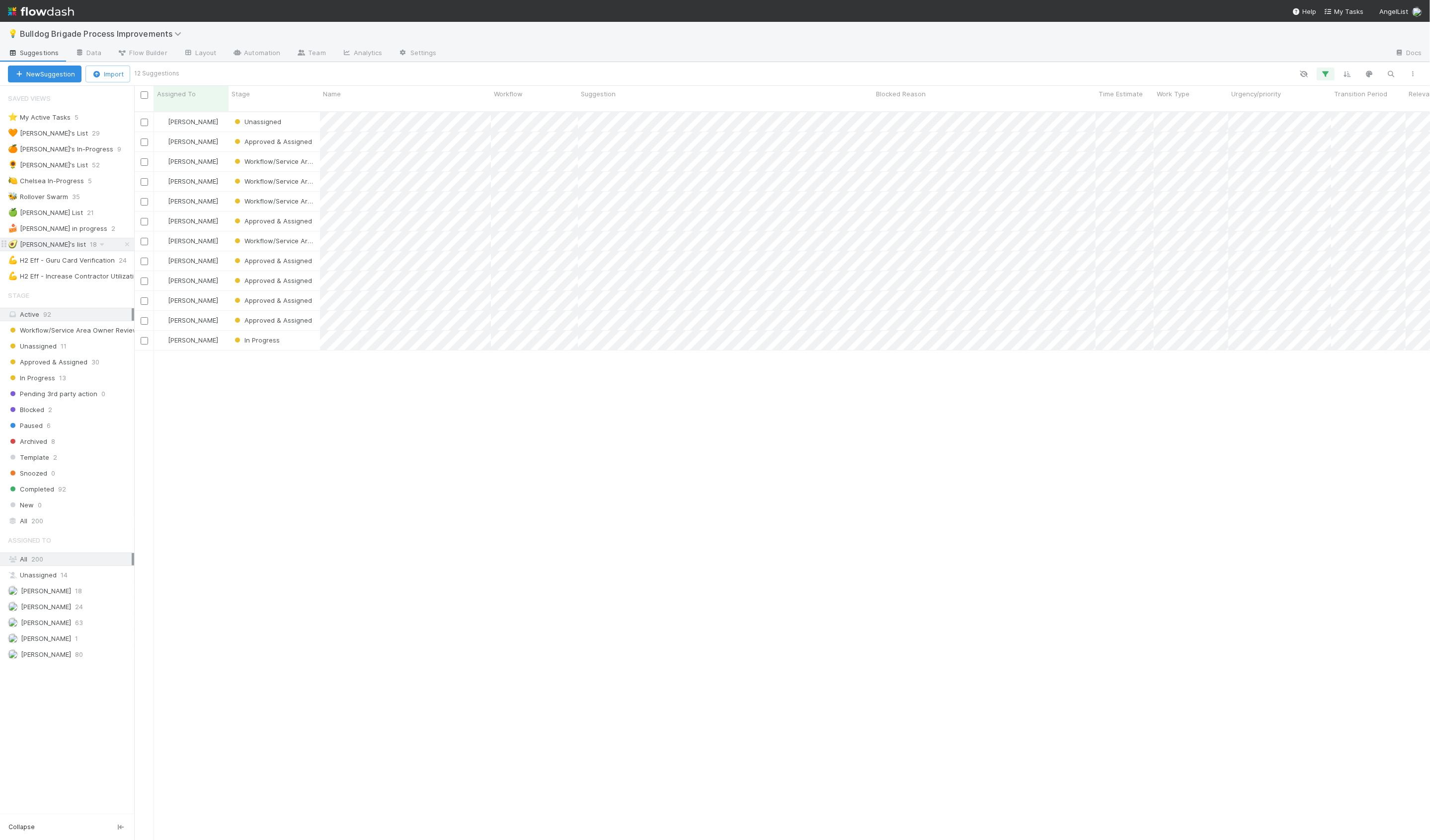
scroll to position [736, 1295]
click at [101, 229] on div "🍰 Hanin's in progress 2" at bounding box center [71, 228] width 126 height 13
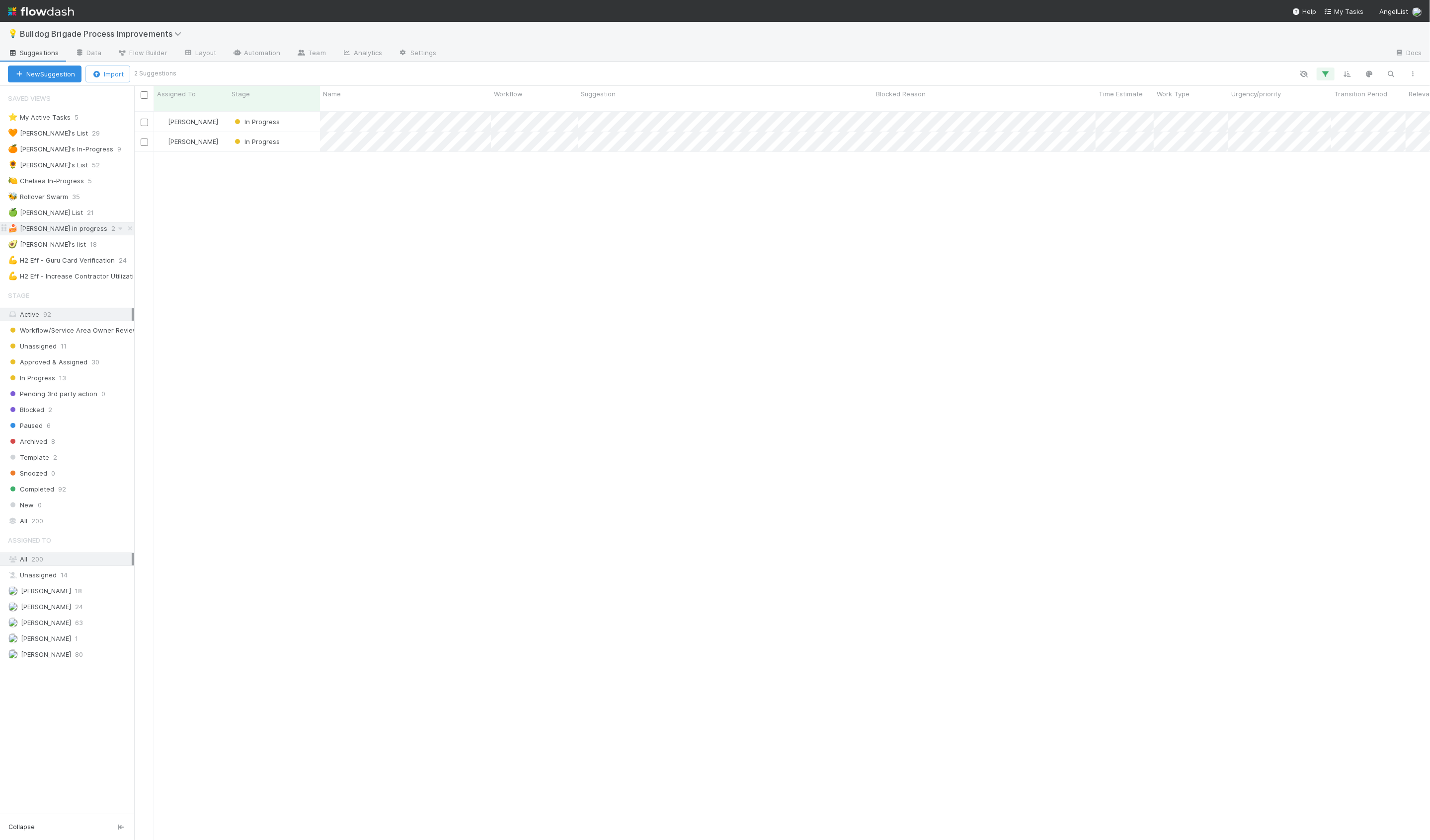
scroll to position [736, 1295]
click at [310, 132] on div "In Progress" at bounding box center [273, 141] width 91 height 19
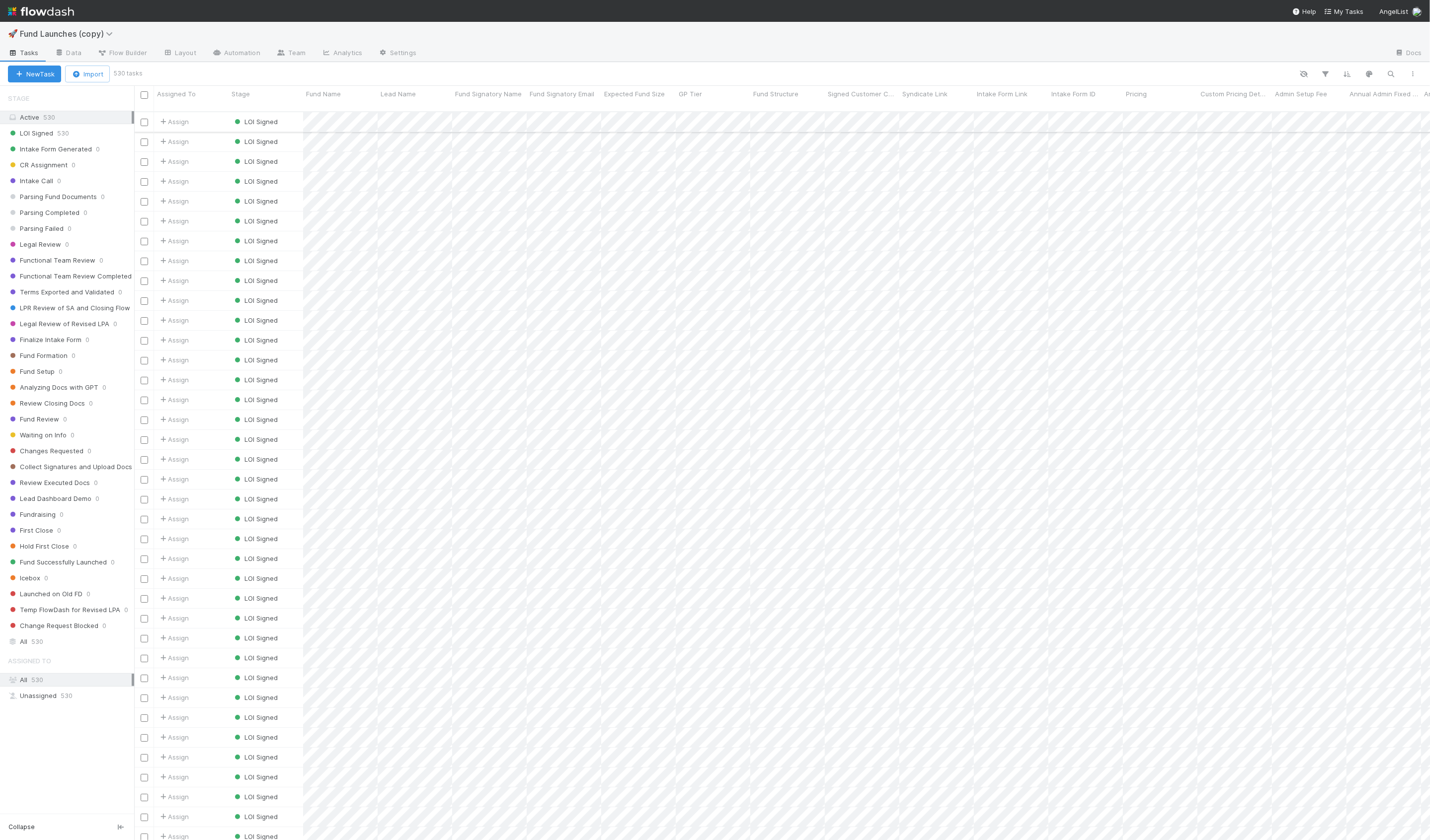
click at [219, 112] on div "Assign" at bounding box center [191, 121] width 74 height 19
